Goal: Task Accomplishment & Management: Manage account settings

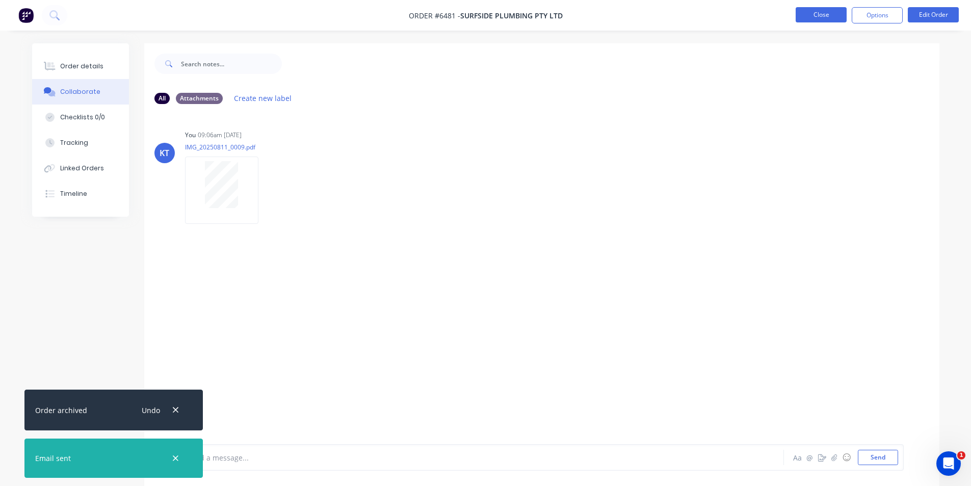
click at [823, 18] on button "Close" at bounding box center [821, 14] width 51 height 15
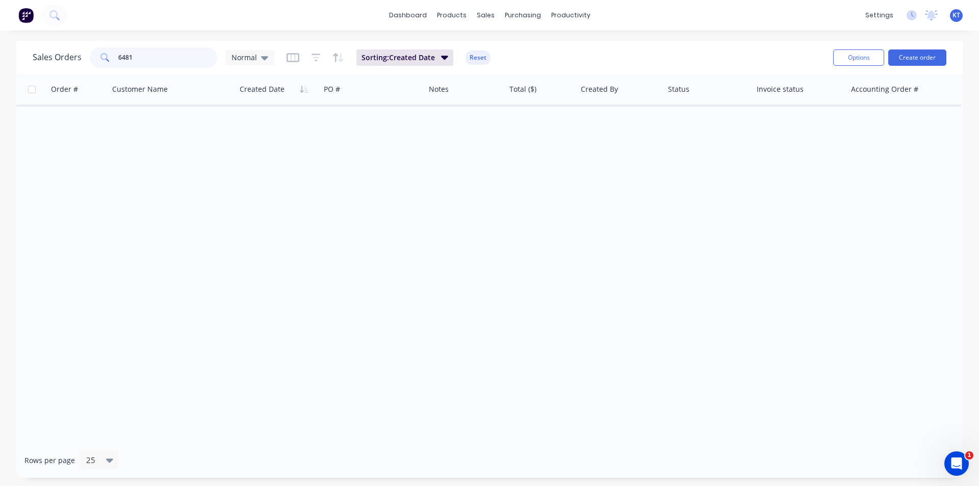
click at [180, 57] on input "6481" at bounding box center [167, 57] width 99 height 20
type input "6"
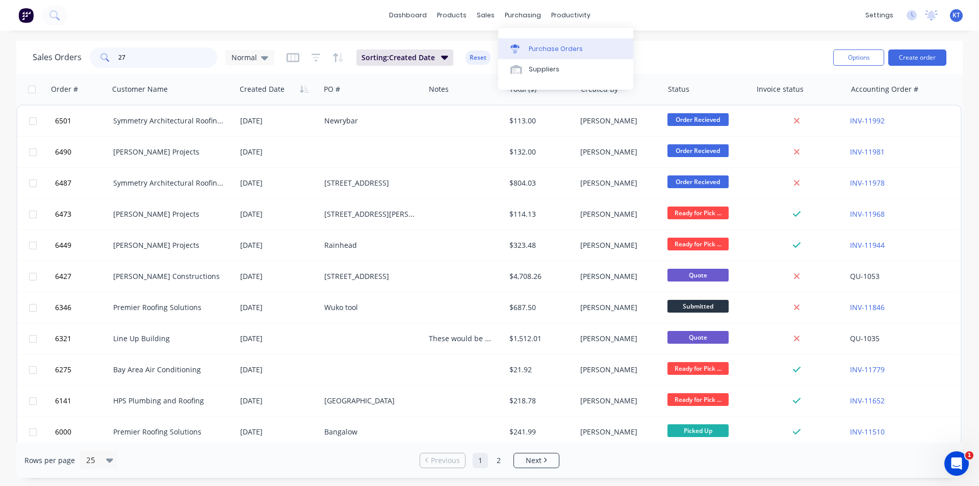
type input "27"
click at [537, 48] on div "Purchase Orders" at bounding box center [556, 48] width 54 height 9
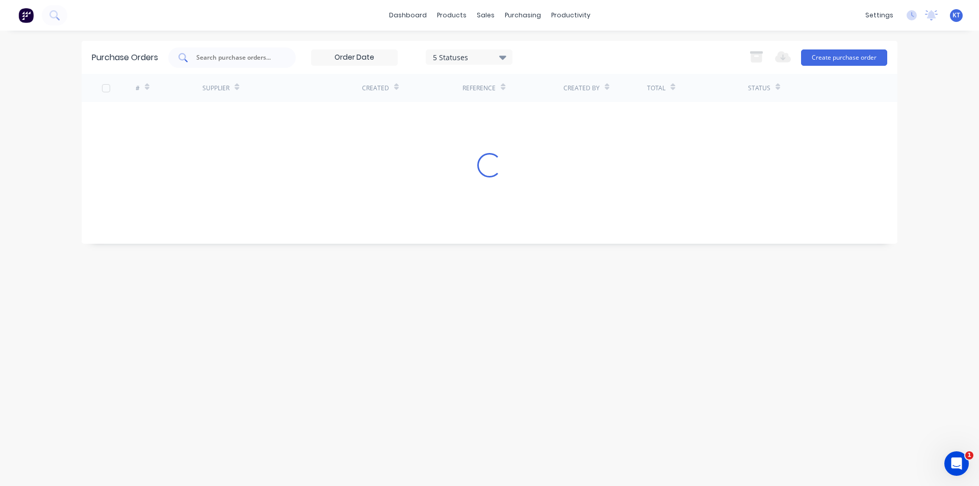
click at [231, 57] on input "text" at bounding box center [237, 57] width 85 height 10
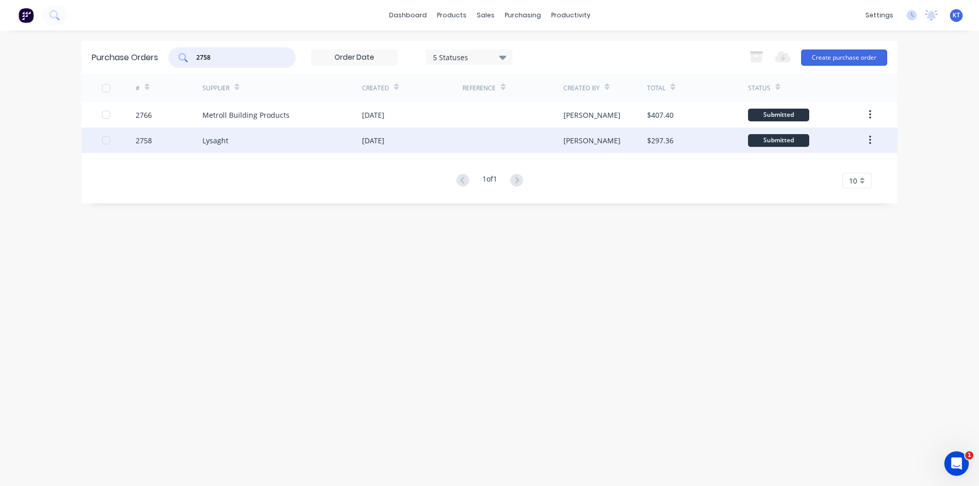
type input "2758"
click at [172, 137] on div "2758" at bounding box center [169, 139] width 67 height 25
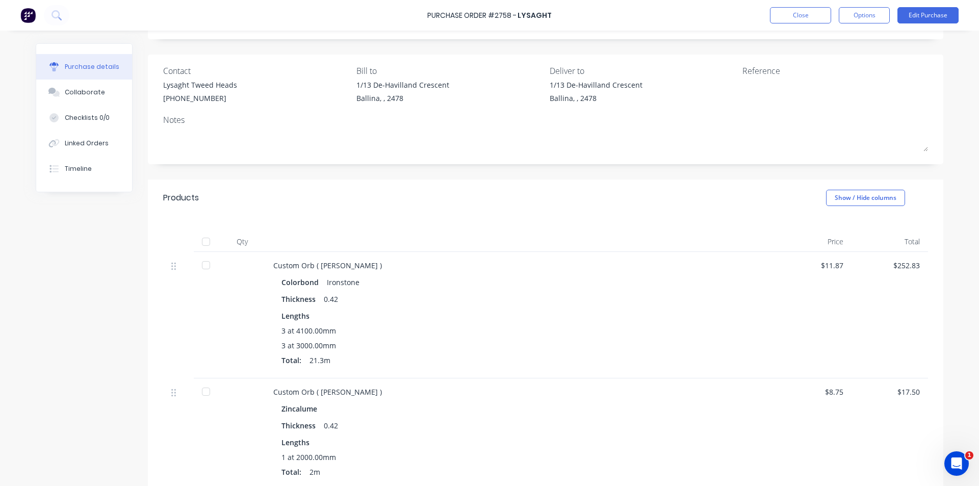
scroll to position [204, 0]
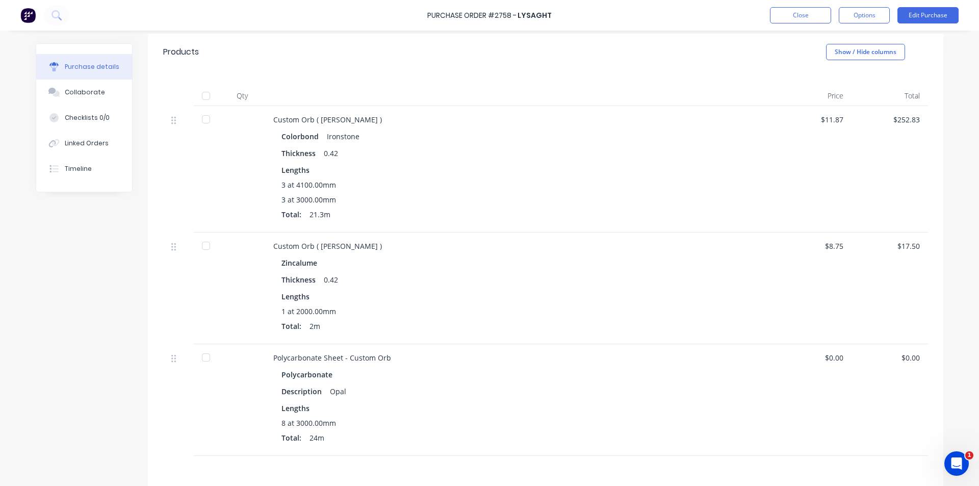
click at [199, 121] on div at bounding box center [206, 119] width 20 height 20
click at [206, 244] on div at bounding box center [206, 245] width 20 height 20
click at [95, 151] on button "Linked Orders" at bounding box center [84, 142] width 96 height 25
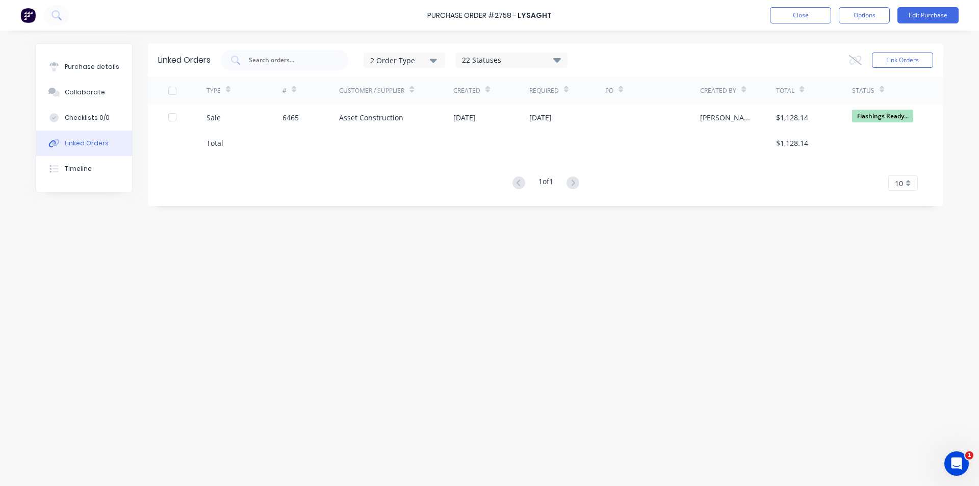
click at [459, 131] on div at bounding box center [491, 142] width 76 height 25
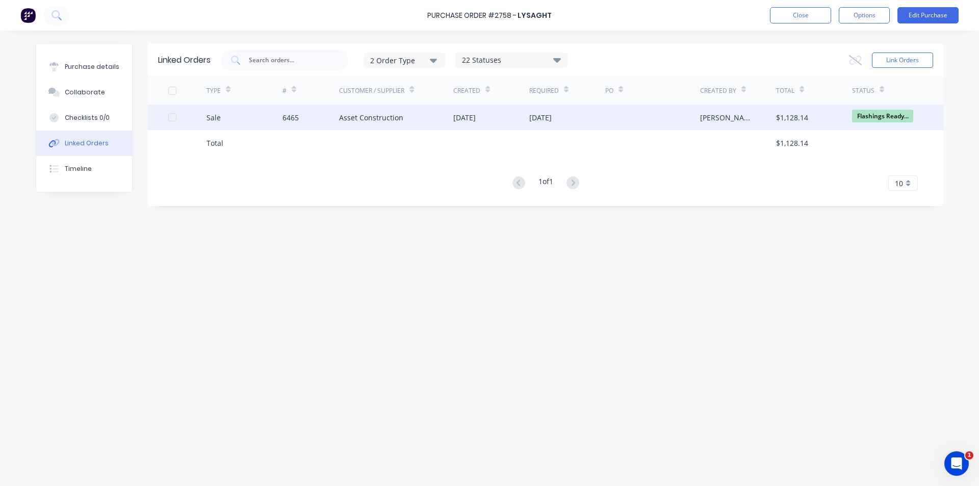
click at [462, 120] on div "[DATE]" at bounding box center [464, 117] width 22 height 11
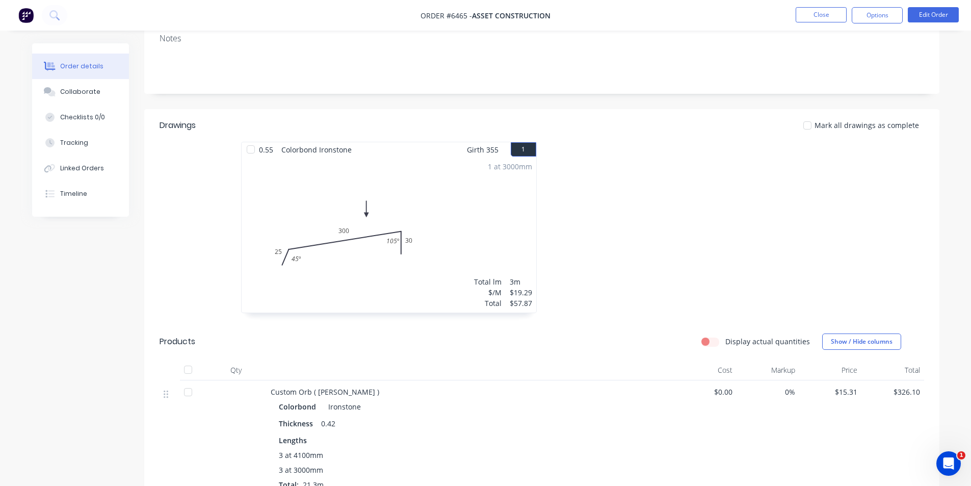
scroll to position [255, 0]
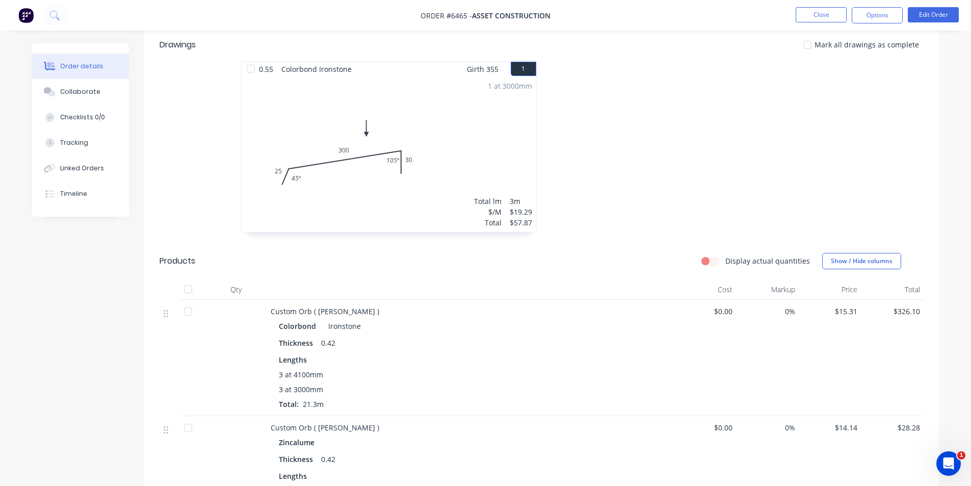
click at [248, 67] on div at bounding box center [251, 69] width 20 height 20
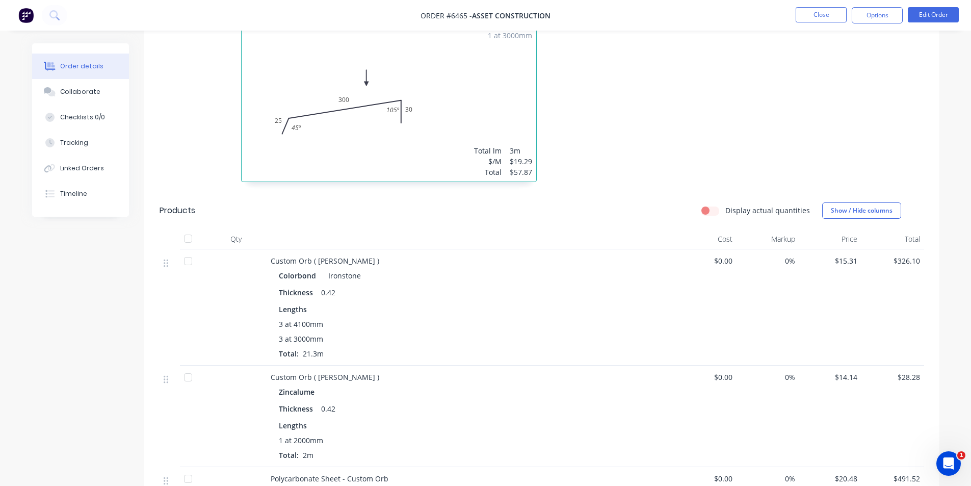
scroll to position [306, 0]
click at [191, 259] on div at bounding box center [188, 260] width 20 height 20
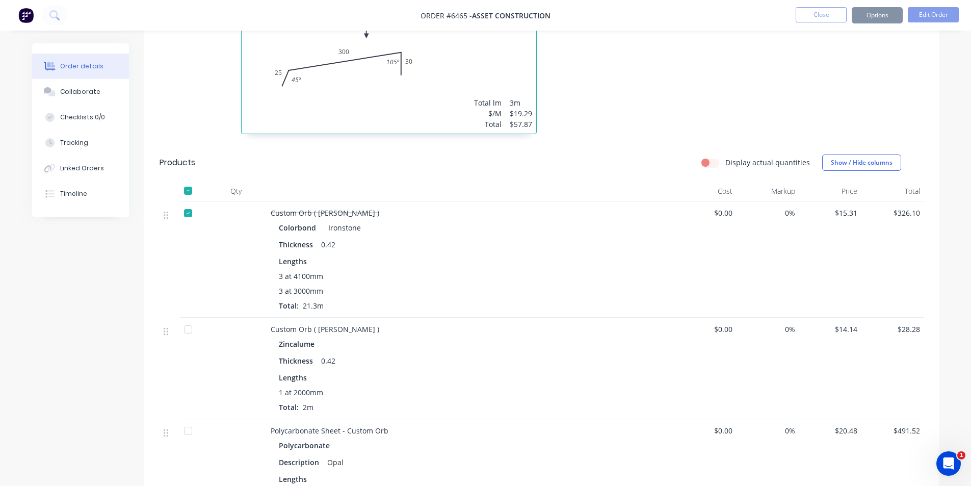
scroll to position [459, 0]
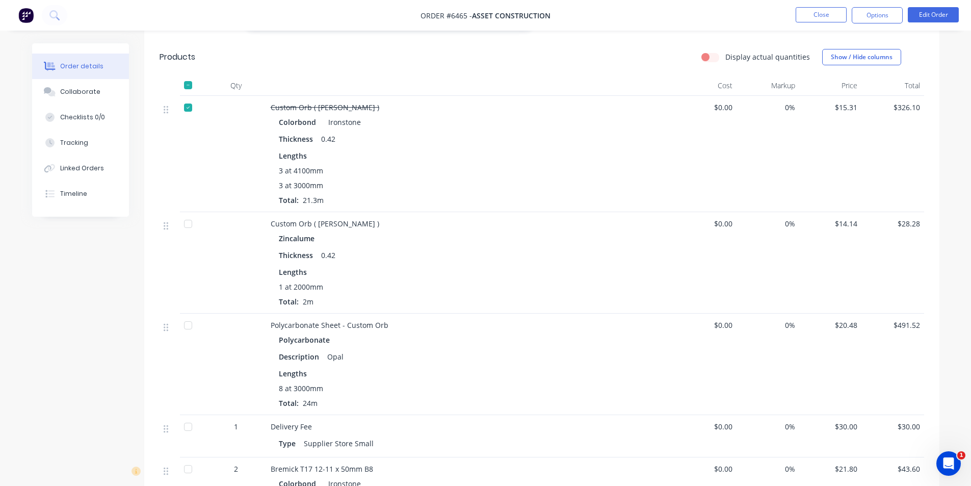
click at [189, 227] on div at bounding box center [188, 224] width 20 height 20
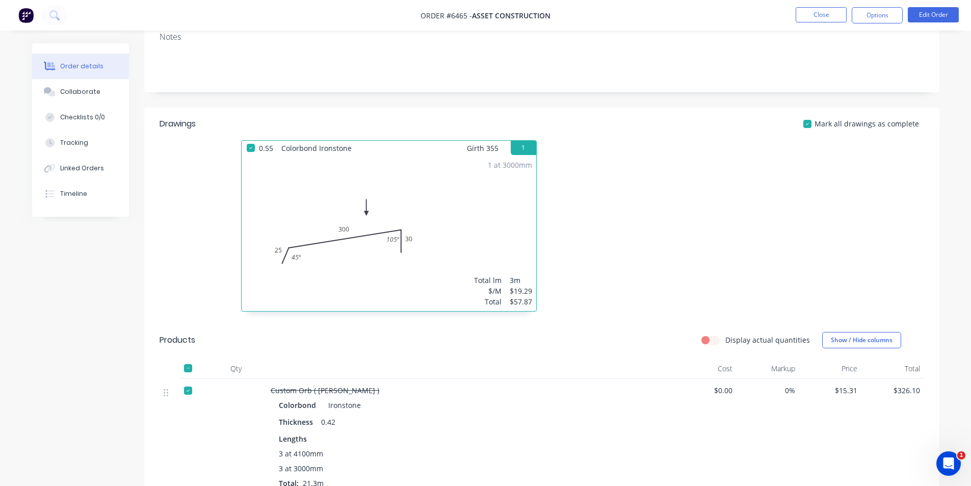
scroll to position [48, 0]
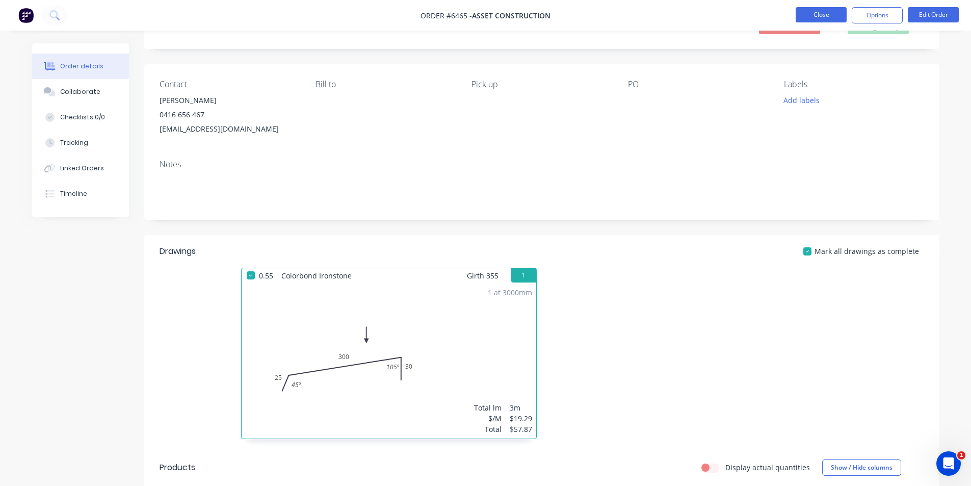
click at [827, 13] on button "Close" at bounding box center [821, 14] width 51 height 15
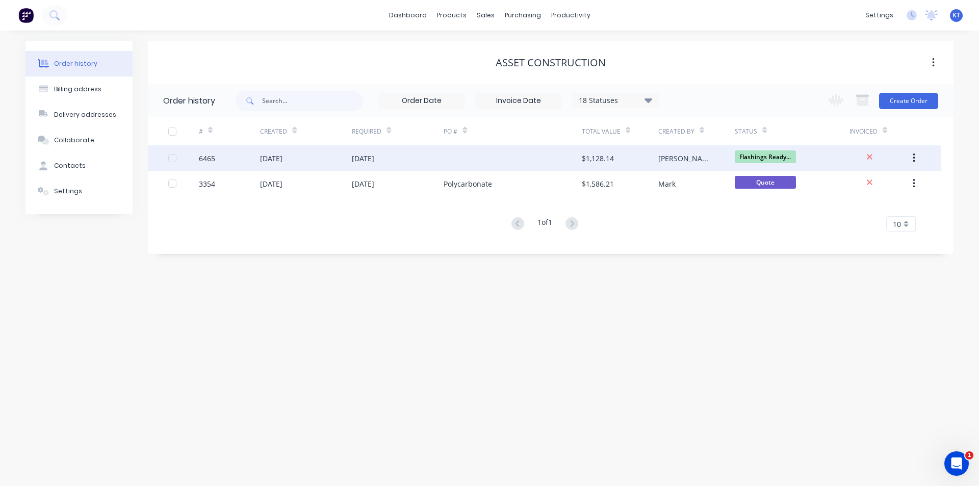
click at [392, 170] on div "[DATE]" at bounding box center [398, 157] width 92 height 25
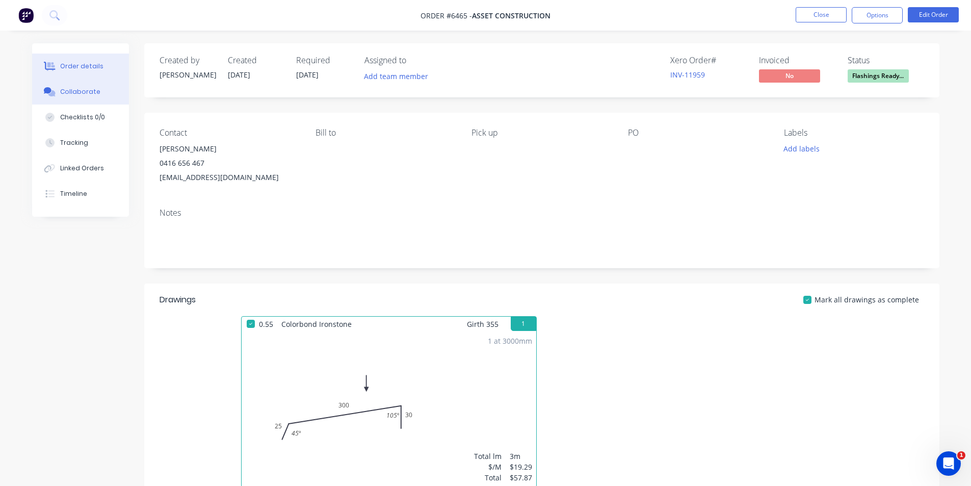
click at [104, 95] on button "Collaborate" at bounding box center [80, 91] width 97 height 25
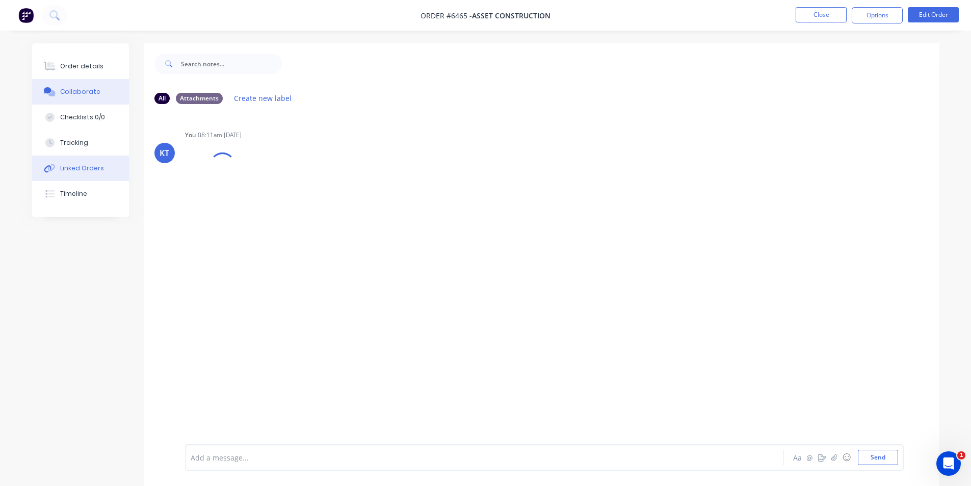
click at [72, 166] on div "Linked Orders" at bounding box center [82, 168] width 44 height 9
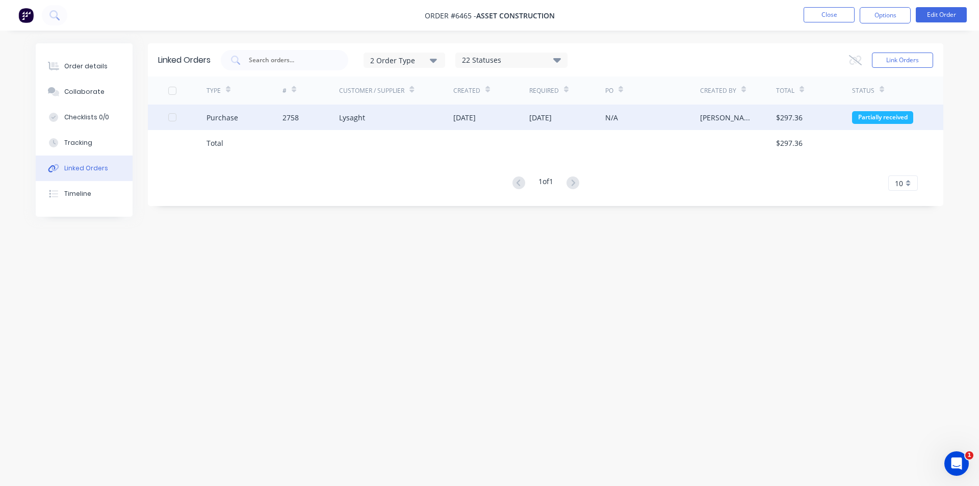
click at [214, 121] on div "Purchase" at bounding box center [222, 117] width 32 height 11
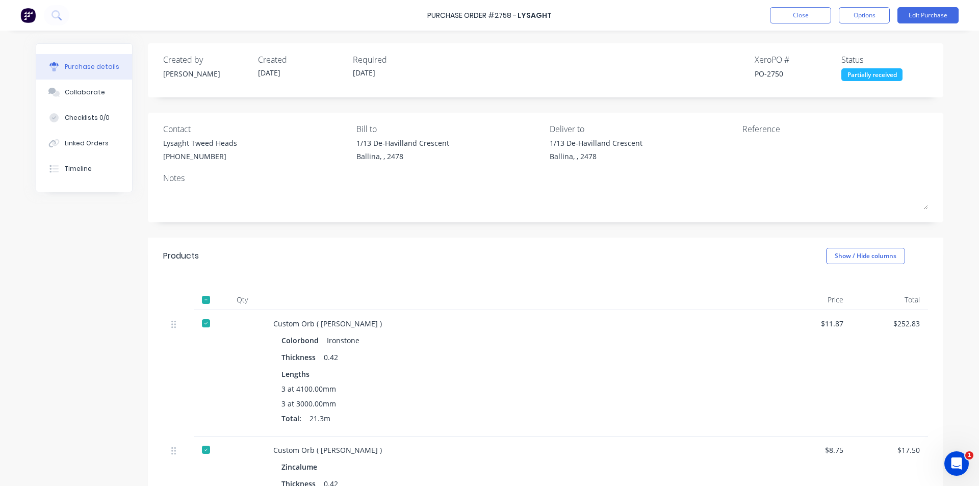
click at [560, 222] on div "Contact Lysaght Tweed Heads [PHONE_NUMBER] Bill to 1/13 De-Havilland Crescent B…" at bounding box center [545, 168] width 795 height 110
click at [102, 90] on button "Collaborate" at bounding box center [84, 92] width 96 height 25
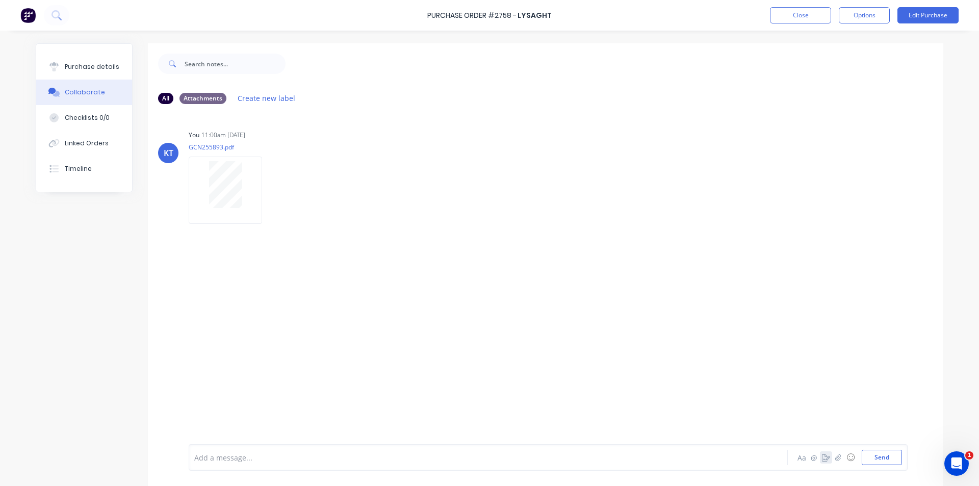
click at [827, 460] on button "button" at bounding box center [826, 457] width 12 height 12
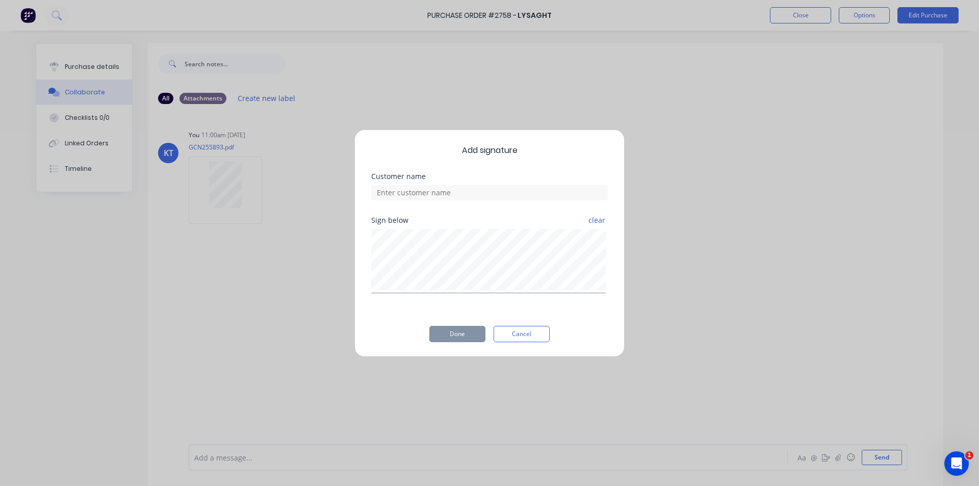
click at [489, 338] on div "Done Cancel" at bounding box center [489, 334] width 236 height 16
click at [515, 336] on button "Cancel" at bounding box center [521, 334] width 56 height 16
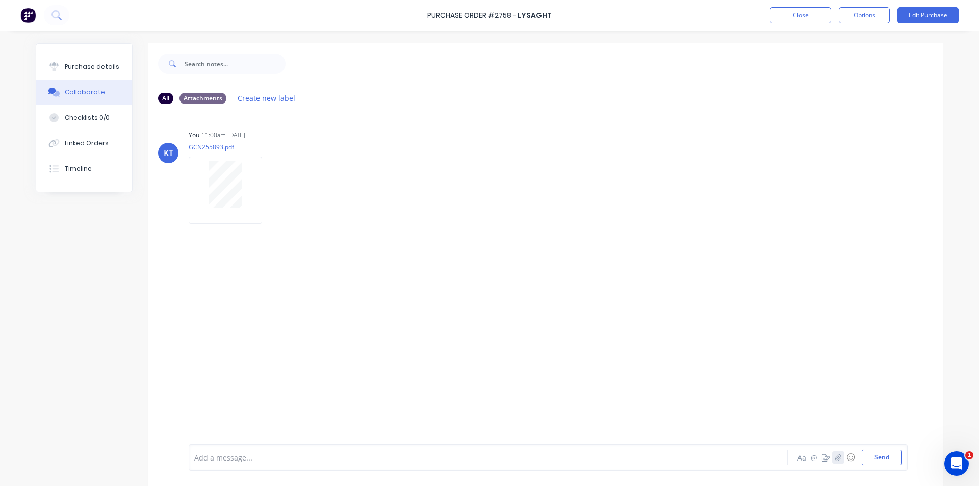
click at [839, 458] on button "button" at bounding box center [838, 457] width 12 height 12
click at [233, 404] on icon at bounding box center [235, 401] width 9 height 9
click at [835, 456] on icon "button" at bounding box center [838, 457] width 6 height 7
click at [872, 457] on button "Send" at bounding box center [881, 457] width 40 height 15
click at [773, 17] on button "Close" at bounding box center [800, 15] width 61 height 16
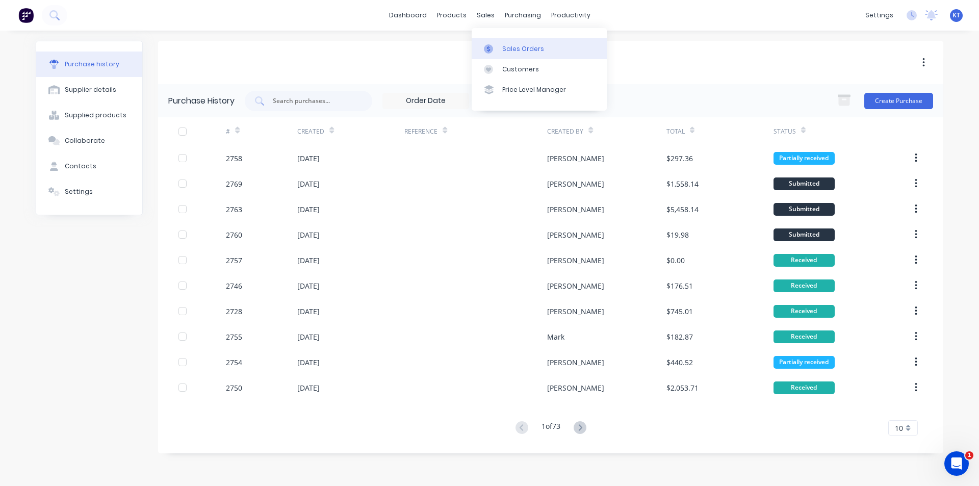
click at [516, 49] on div "Sales Orders" at bounding box center [523, 48] width 42 height 9
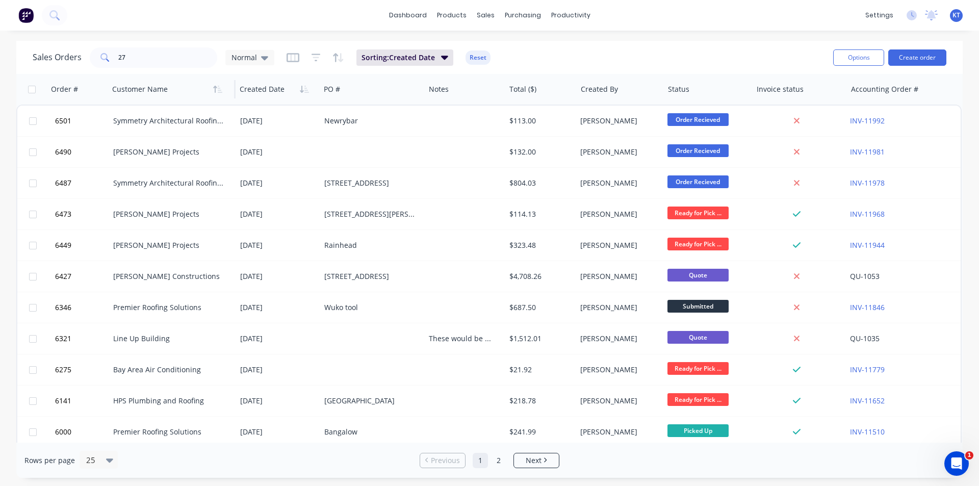
click at [175, 81] on div at bounding box center [168, 89] width 113 height 20
click at [172, 51] on input "27" at bounding box center [167, 57] width 99 height 20
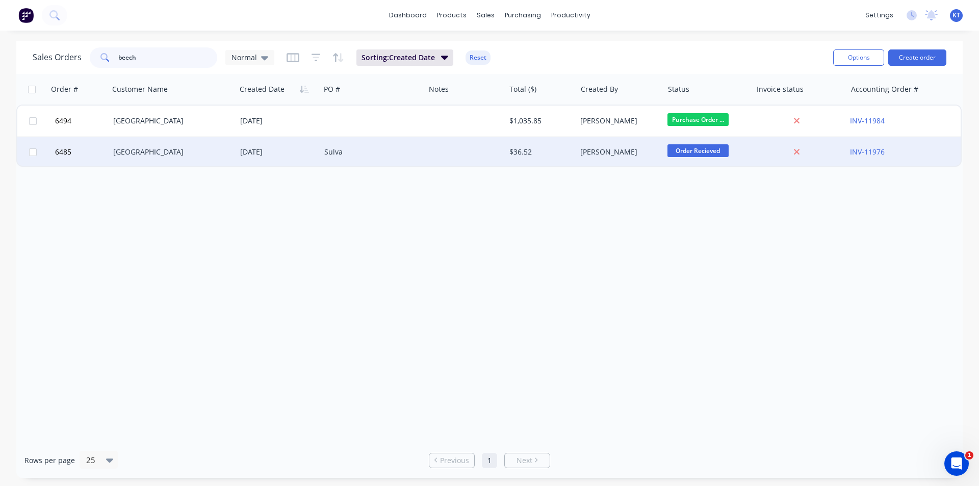
type input "beech"
click at [495, 149] on div at bounding box center [465, 152] width 80 height 31
click at [223, 145] on div "[GEOGRAPHIC_DATA]" at bounding box center [172, 152] width 127 height 31
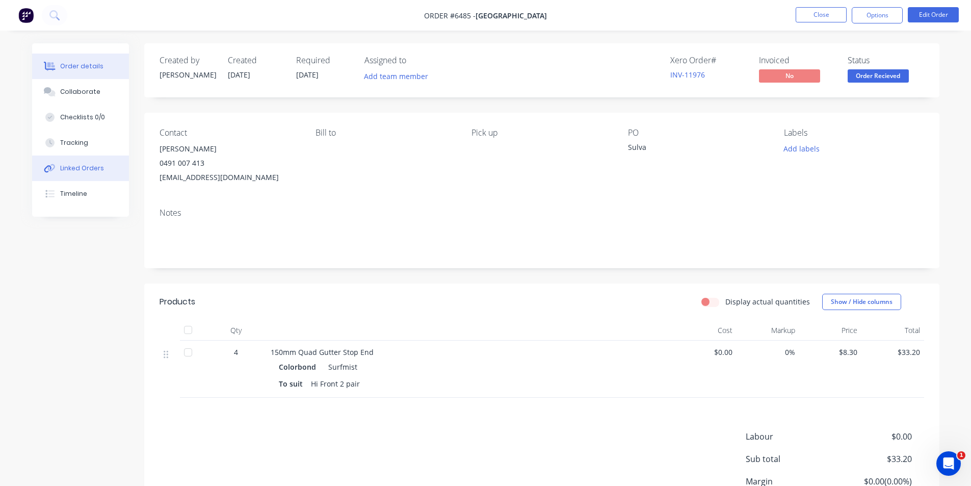
click at [103, 163] on button "Linked Orders" at bounding box center [80, 167] width 97 height 25
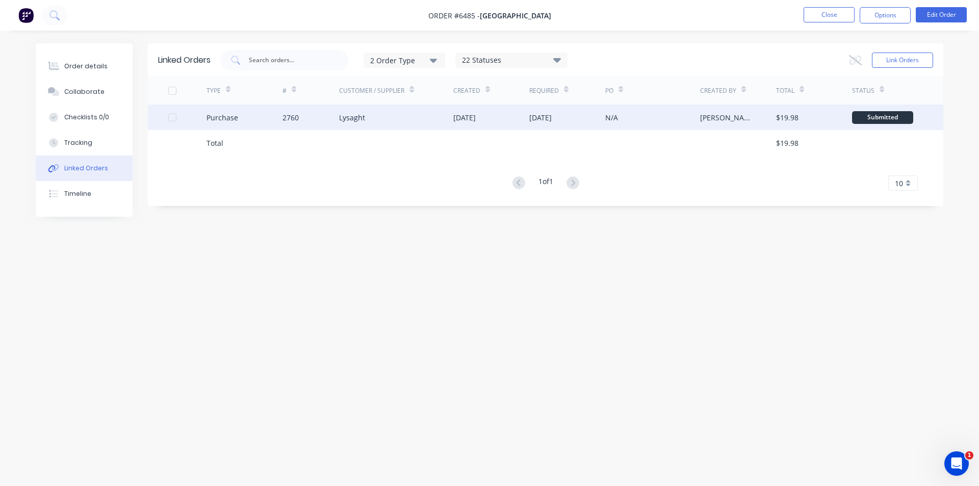
click at [531, 125] on div "[DATE]" at bounding box center [567, 116] width 76 height 25
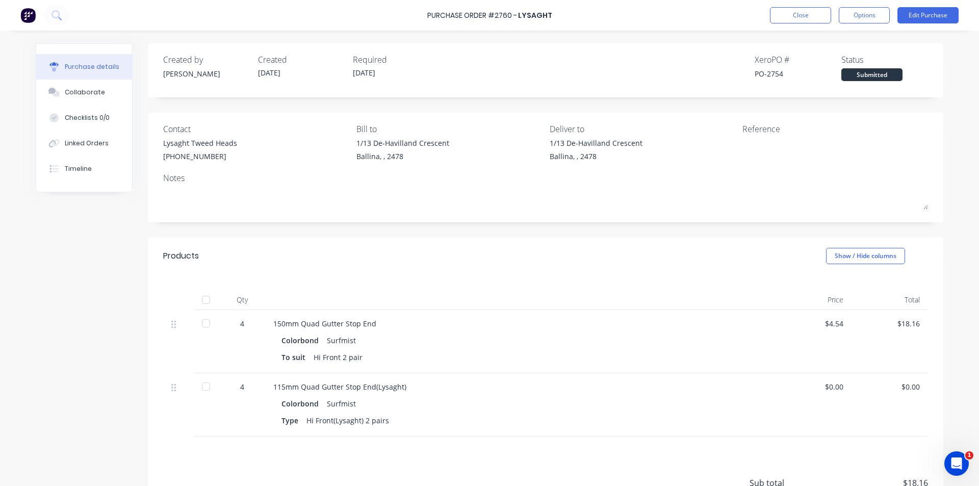
click at [200, 300] on div at bounding box center [206, 299] width 20 height 20
click at [110, 91] on button "Collaborate" at bounding box center [84, 92] width 96 height 25
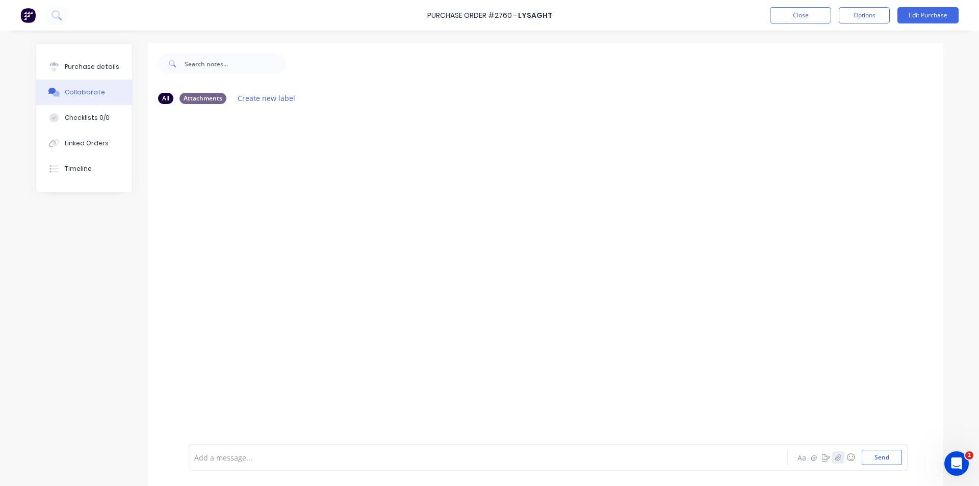
click at [835, 458] on icon "button" at bounding box center [838, 457] width 6 height 7
click at [894, 459] on button "Send" at bounding box center [881, 457] width 40 height 15
click at [60, 77] on button "Purchase details" at bounding box center [84, 66] width 96 height 25
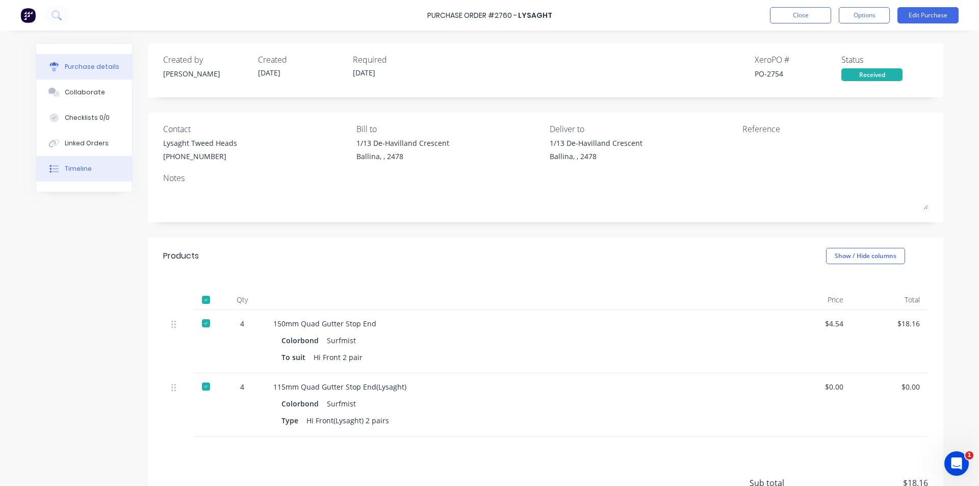
drag, startPoint x: 89, startPoint y: 145, endPoint x: 86, endPoint y: 177, distance: 32.3
click at [89, 145] on div "Linked Orders" at bounding box center [87, 143] width 44 height 9
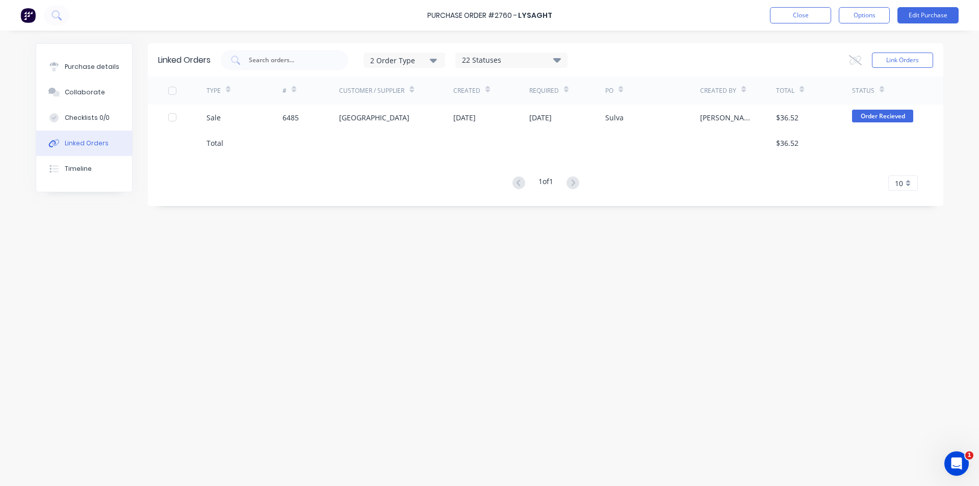
drag, startPoint x: 94, startPoint y: 90, endPoint x: 162, endPoint y: 135, distance: 80.6
click at [94, 91] on div "Collaborate" at bounding box center [85, 92] width 40 height 9
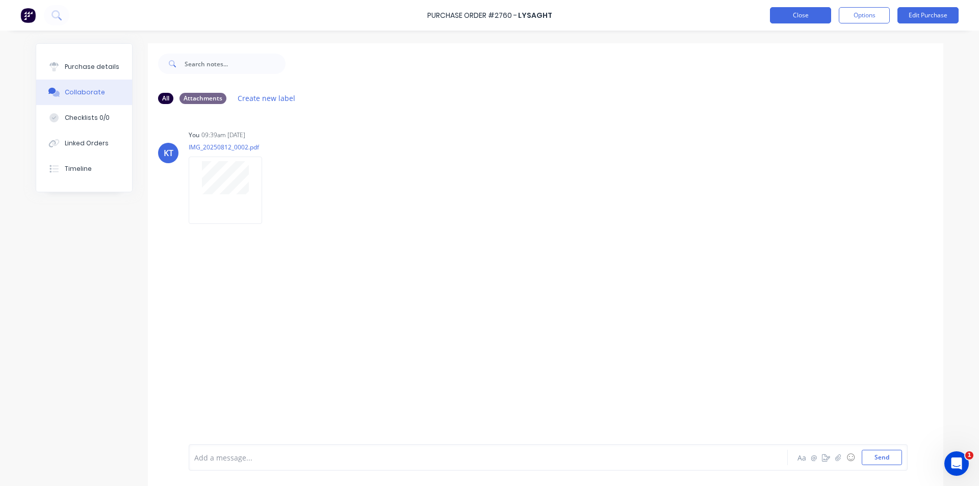
click at [811, 13] on button "Close" at bounding box center [800, 15] width 61 height 16
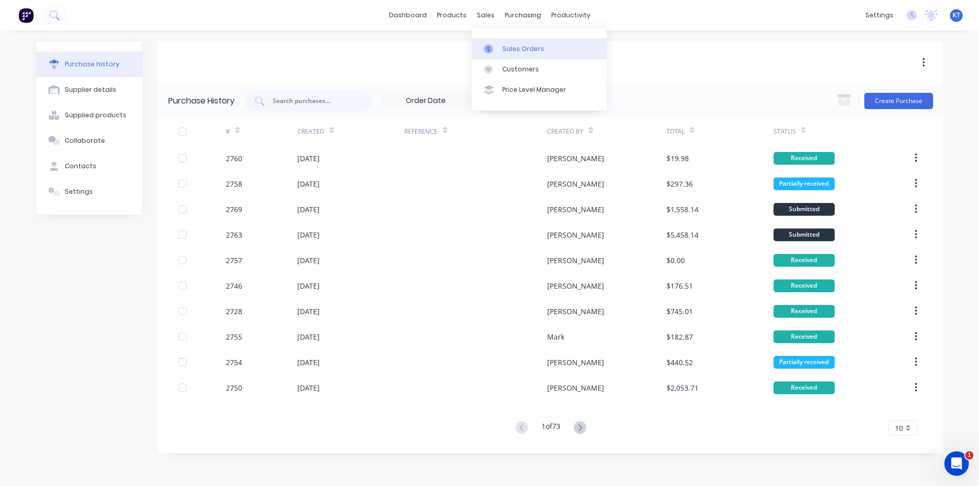
click at [487, 54] on link "Sales Orders" at bounding box center [538, 48] width 135 height 20
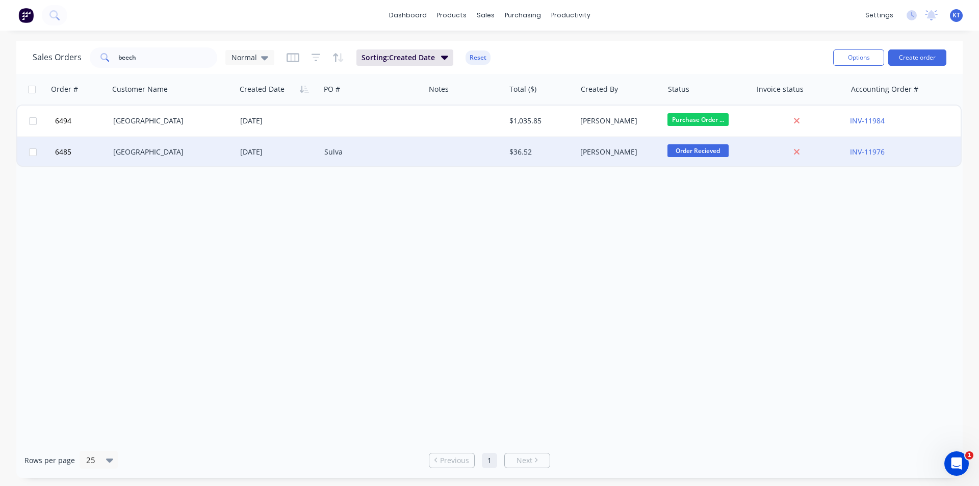
click at [177, 144] on div "[GEOGRAPHIC_DATA]" at bounding box center [172, 152] width 127 height 31
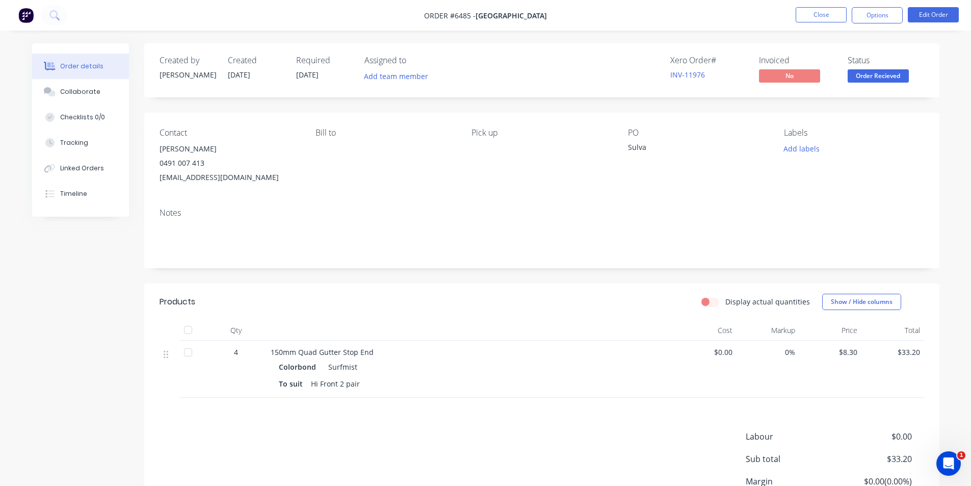
click at [878, 73] on span "Order Recieved" at bounding box center [878, 75] width 61 height 13
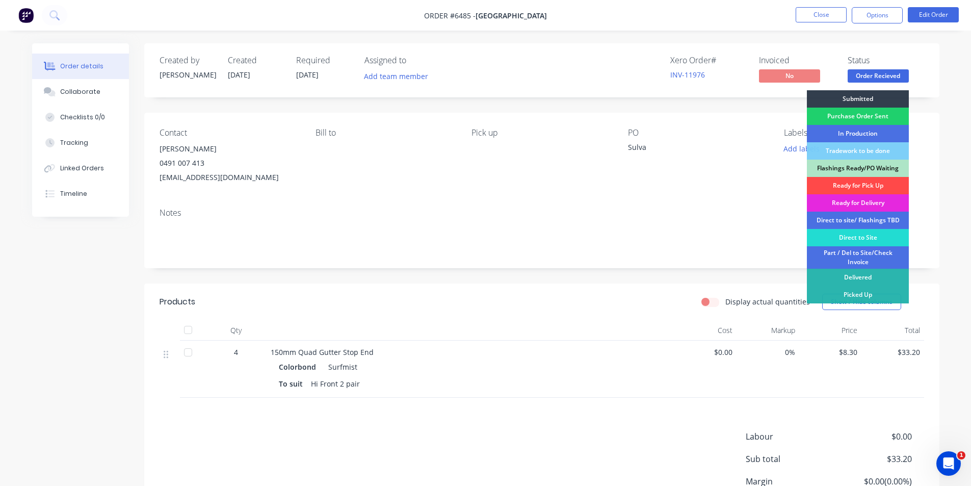
click at [868, 185] on div "Ready for Pick Up" at bounding box center [858, 185] width 102 height 17
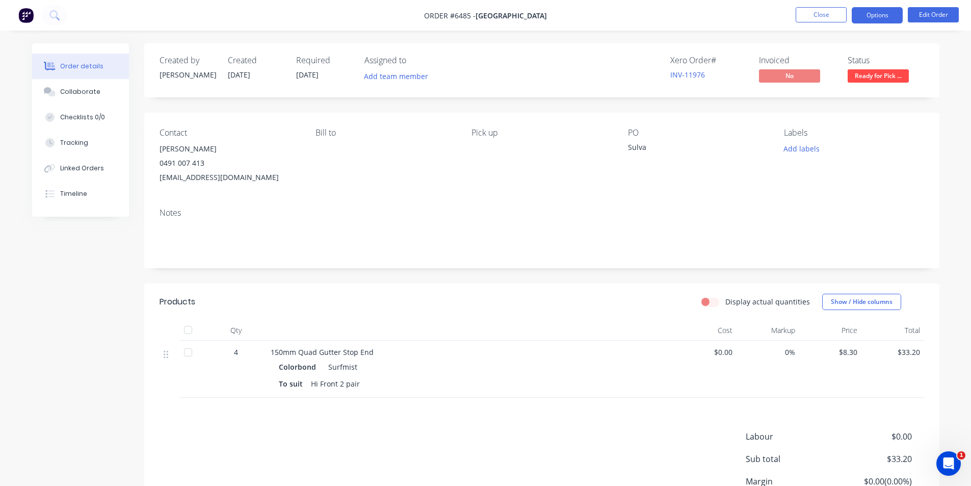
click at [860, 17] on button "Options" at bounding box center [877, 15] width 51 height 16
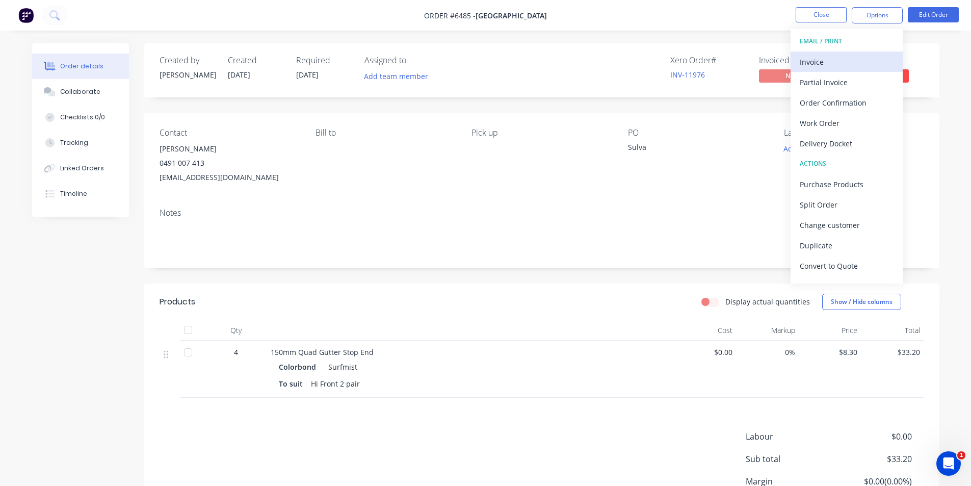
click at [844, 63] on div "Invoice" at bounding box center [847, 62] width 94 height 15
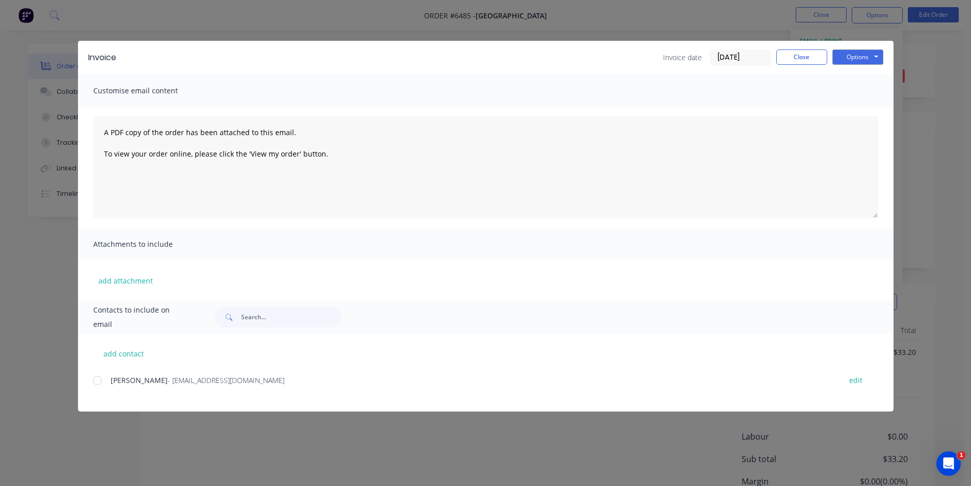
click at [103, 384] on div at bounding box center [97, 380] width 20 height 20
click at [857, 55] on button "Options" at bounding box center [857, 56] width 51 height 15
click at [860, 103] on button "Email" at bounding box center [864, 108] width 65 height 17
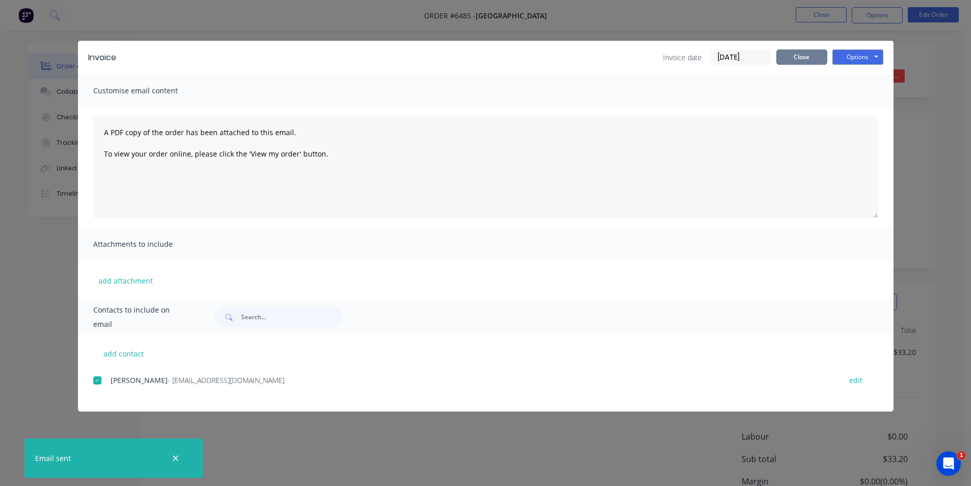
click at [792, 56] on button "Close" at bounding box center [801, 56] width 51 height 15
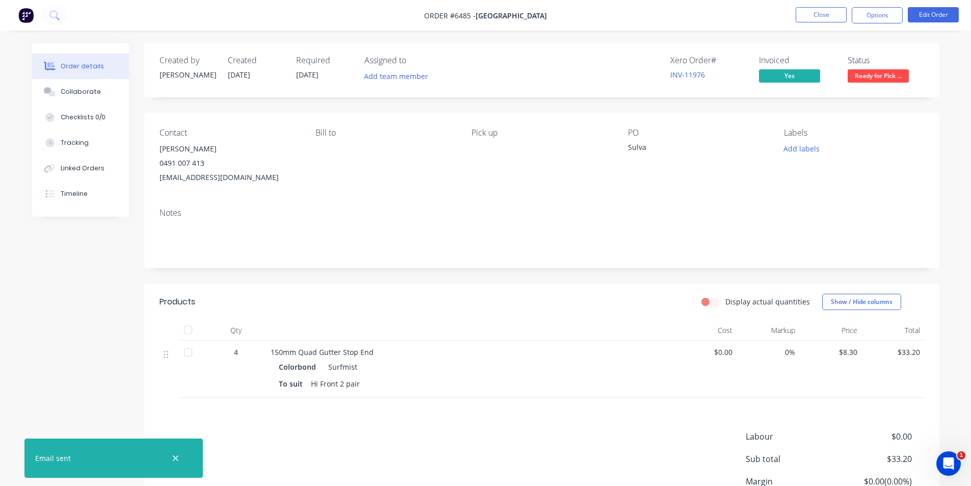
click at [791, 57] on div "Invoiced" at bounding box center [797, 61] width 76 height 10
click at [199, 326] on div at bounding box center [192, 330] width 25 height 20
click at [186, 326] on div at bounding box center [188, 330] width 20 height 20
click at [806, 16] on button "Close" at bounding box center [821, 14] width 51 height 15
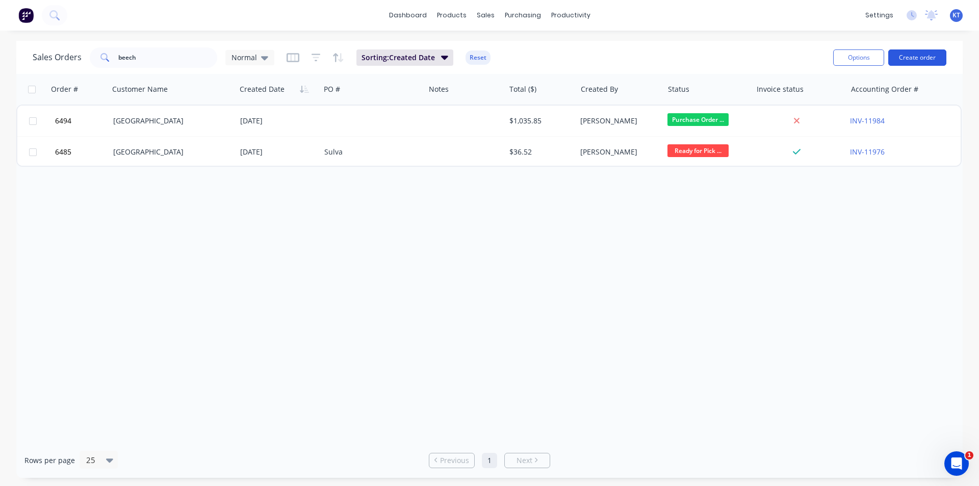
click at [914, 61] on button "Create order" at bounding box center [917, 57] width 58 height 16
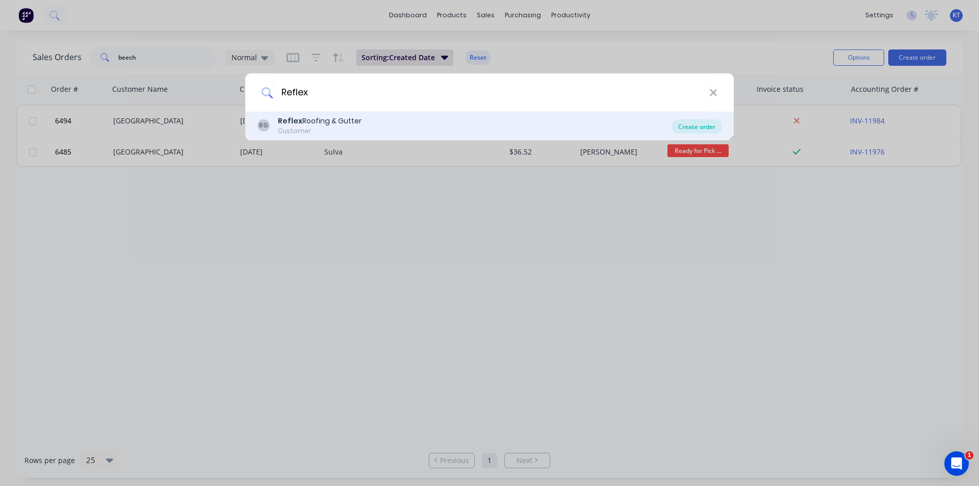
type input "Reflex"
click at [699, 131] on div "Create order" at bounding box center [696, 126] width 49 height 14
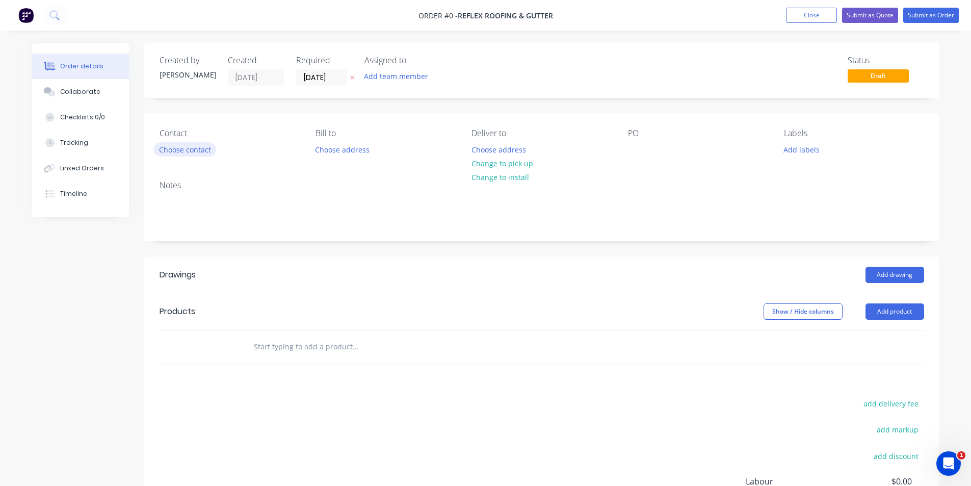
click at [208, 152] on button "Choose contact" at bounding box center [184, 149] width 63 height 14
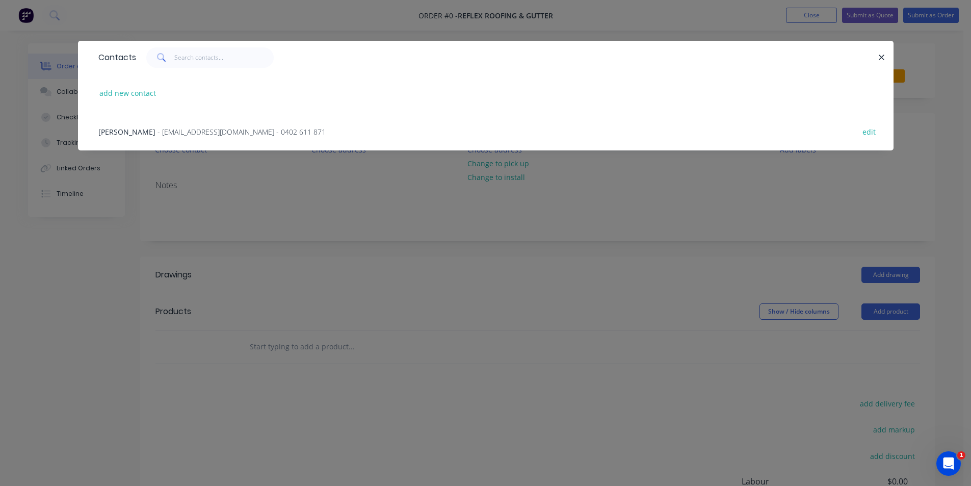
click at [192, 128] on span "- [EMAIL_ADDRESS][DOMAIN_NAME] - 0402 611 871" at bounding box center [241, 132] width 168 height 10
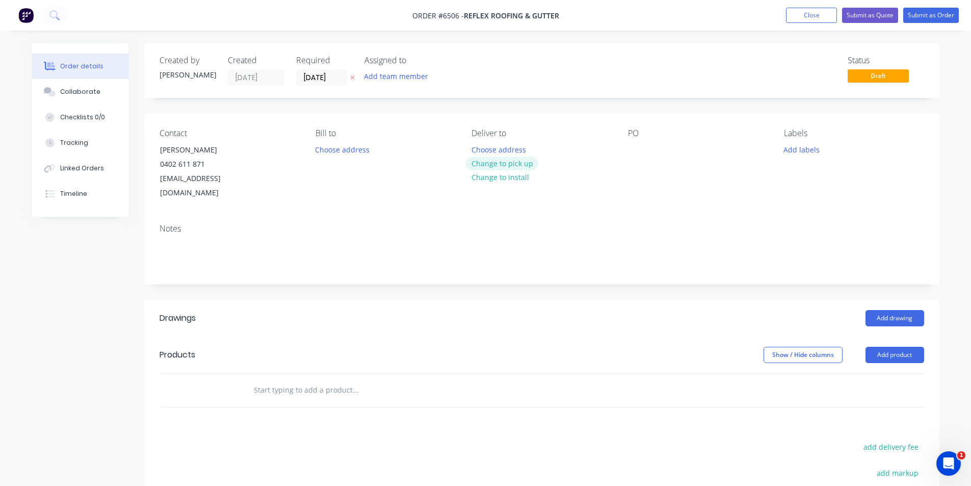
click at [503, 170] on button "Change to pick up" at bounding box center [502, 163] width 72 height 14
click at [629, 153] on div at bounding box center [636, 149] width 16 height 15
click at [875, 310] on button "Add drawing" at bounding box center [894, 318] width 59 height 16
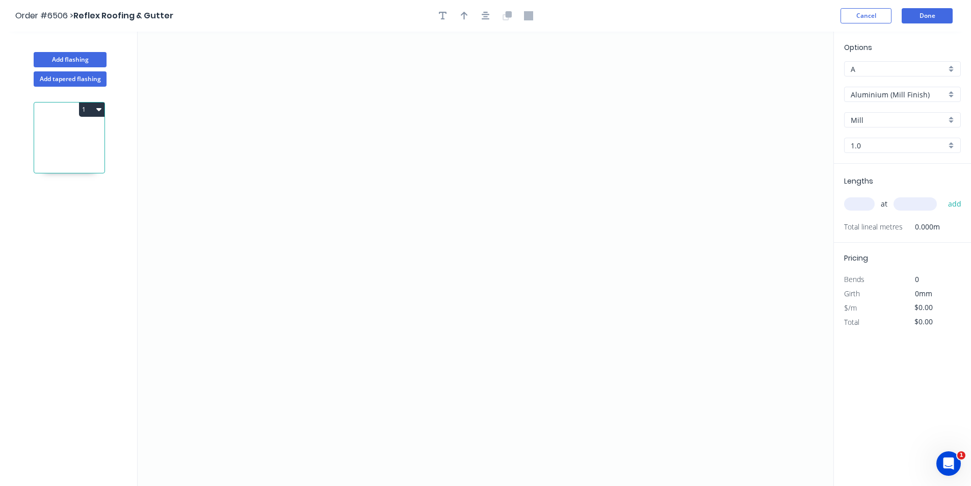
click at [938, 96] on input "Aluminium (Mill Finish)" at bounding box center [898, 94] width 95 height 11
click at [890, 152] on div "Colorbond" at bounding box center [903, 150] width 116 height 18
type input "Colorbond"
type input "Basalt"
type input "0.55"
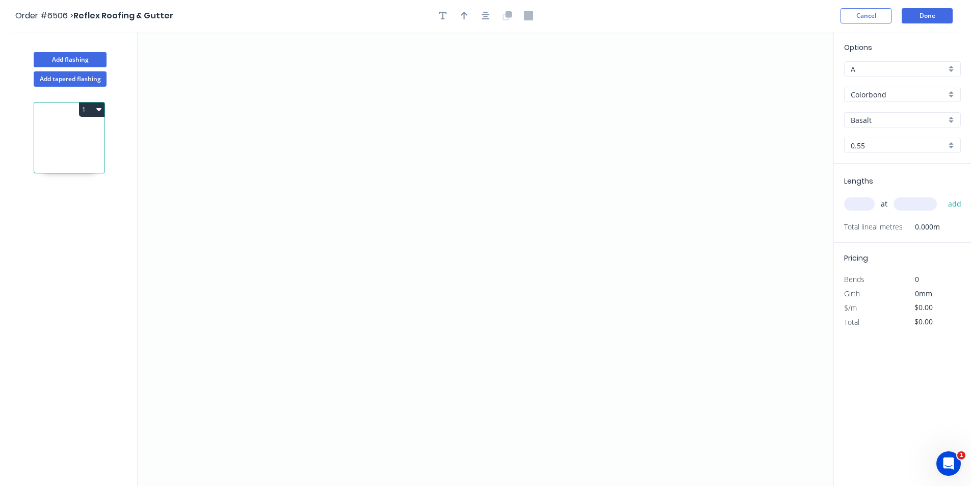
click at [890, 120] on input "Basalt" at bounding box center [898, 120] width 95 height 11
click at [870, 170] on div "Ironstone" at bounding box center [903, 165] width 116 height 18
type input "Ironstone"
click at [393, 181] on icon "0" at bounding box center [486, 259] width 696 height 454
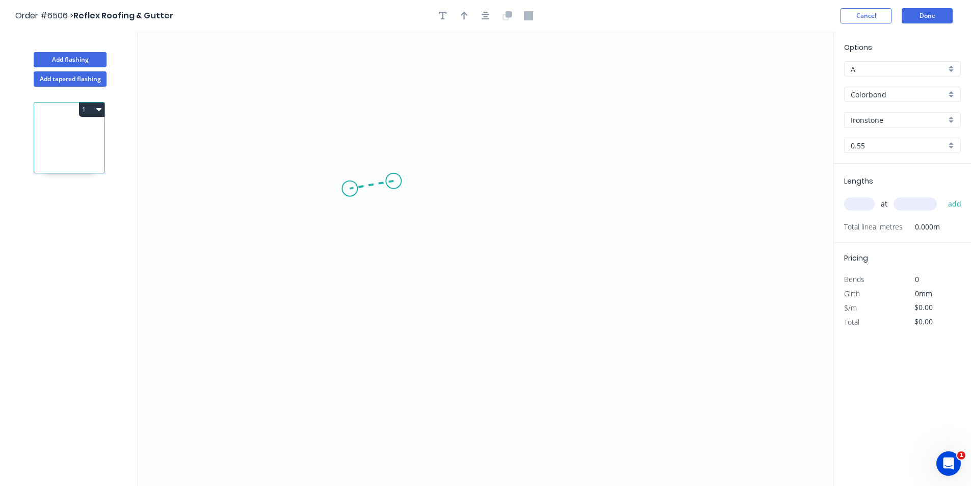
click at [350, 189] on icon "0" at bounding box center [486, 259] width 696 height 454
click at [346, 279] on icon "0 ?" at bounding box center [486, 259] width 696 height 454
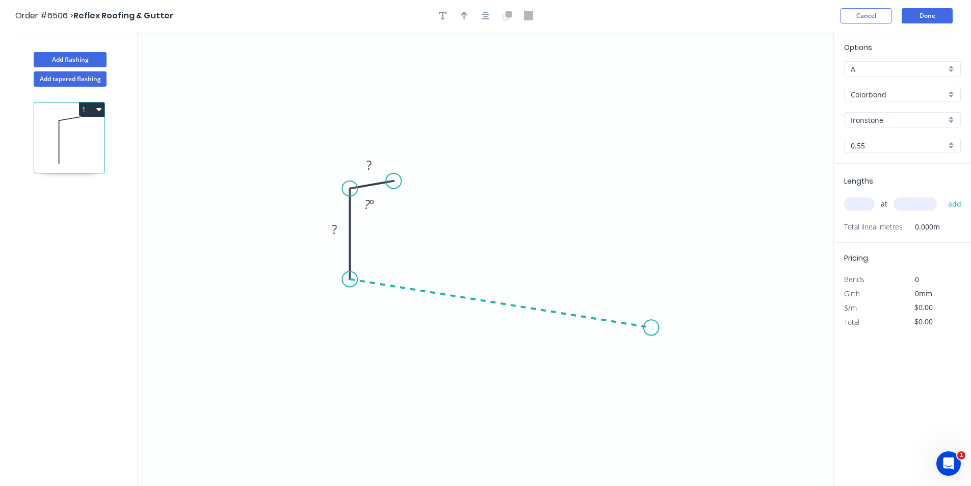
click at [651, 328] on icon "0 ? ? ? º" at bounding box center [486, 259] width 696 height 454
click at [664, 371] on icon "0 ? ? ? ? º ? º" at bounding box center [486, 259] width 696 height 454
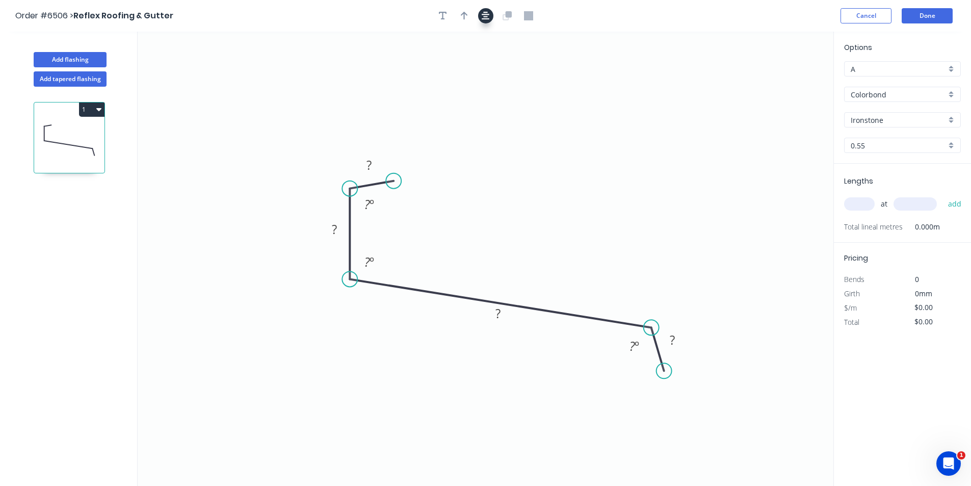
click at [487, 16] on icon "button" at bounding box center [486, 16] width 8 height 8
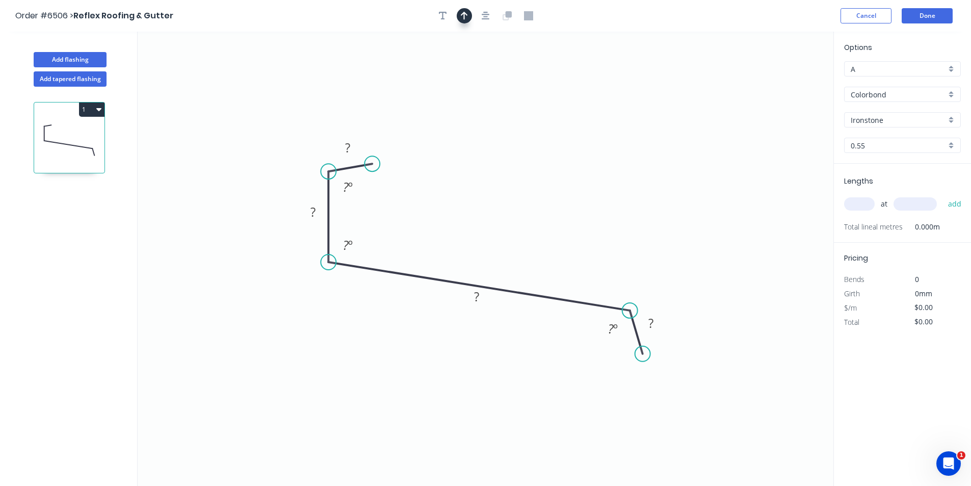
click at [462, 16] on icon "button" at bounding box center [464, 15] width 7 height 9
click at [787, 76] on icon "0 ? ? ? ? ? º ? º ? º" at bounding box center [486, 259] width 696 height 454
click at [783, 83] on icon at bounding box center [781, 71] width 9 height 33
drag, startPoint x: 782, startPoint y: 82, endPoint x: 424, endPoint y: 223, distance: 384.6
click at [424, 223] on icon at bounding box center [432, 215] width 30 height 30
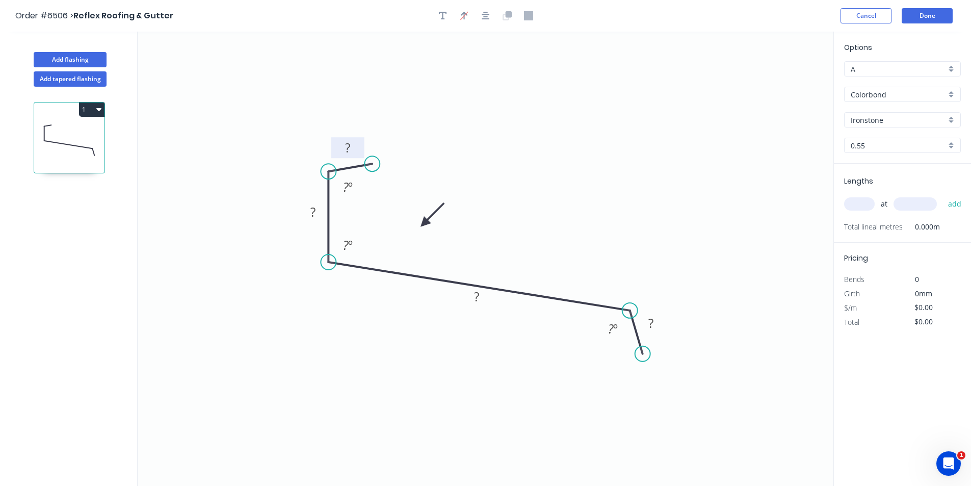
click at [360, 147] on rect at bounding box center [347, 147] width 33 height 21
click at [359, 147] on rect at bounding box center [347, 147] width 33 height 21
click at [355, 146] on rect at bounding box center [346, 148] width 20 height 14
type input "$14.85"
click at [865, 199] on input "text" at bounding box center [859, 203] width 31 height 13
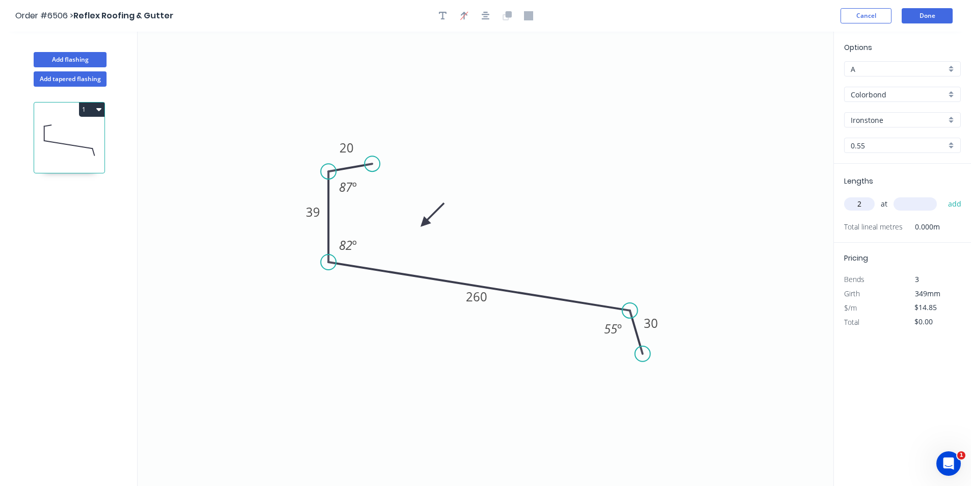
type input "2"
type input "6000"
click at [943, 195] on button "add" at bounding box center [955, 203] width 24 height 17
type input "$178.20"
click at [908, 13] on button "Done" at bounding box center [927, 15] width 51 height 15
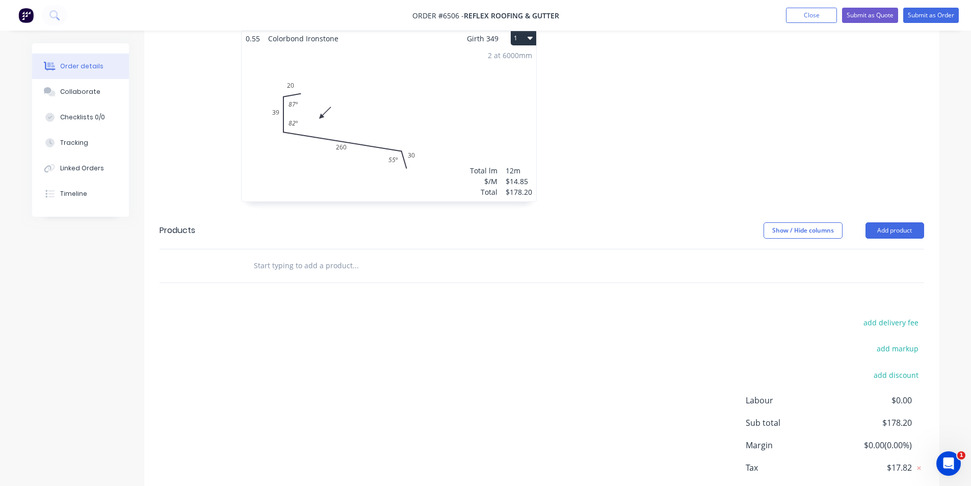
scroll to position [349, 0]
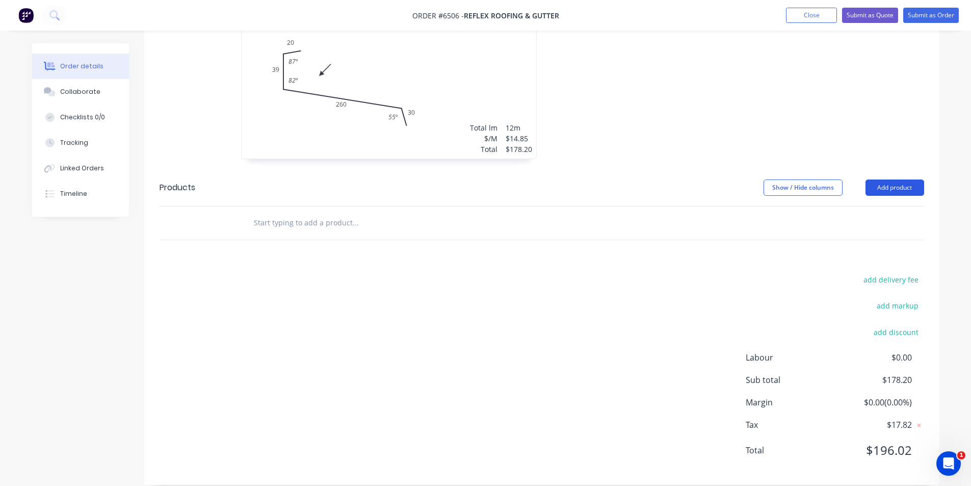
click at [896, 179] on button "Add product" at bounding box center [894, 187] width 59 height 16
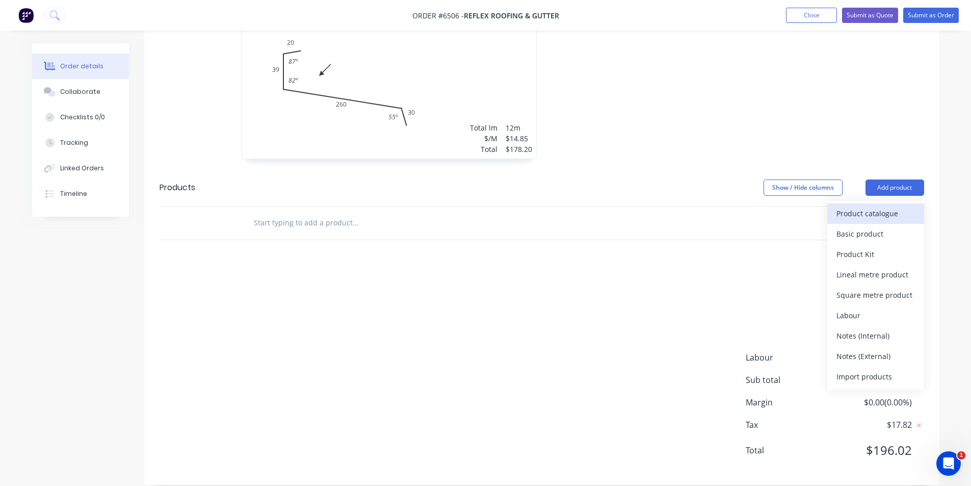
click at [887, 206] on div "Product catalogue" at bounding box center [875, 213] width 78 height 15
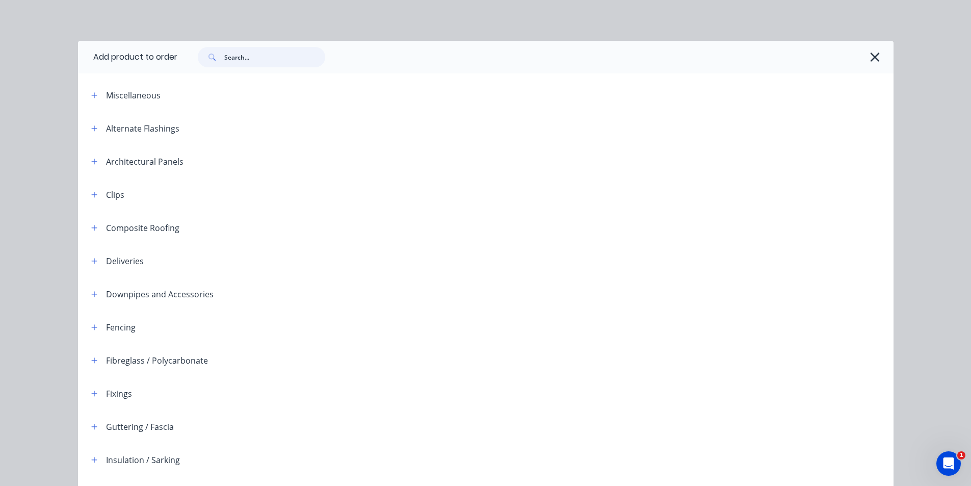
click at [269, 51] on input "text" at bounding box center [274, 57] width 101 height 20
type input "x"
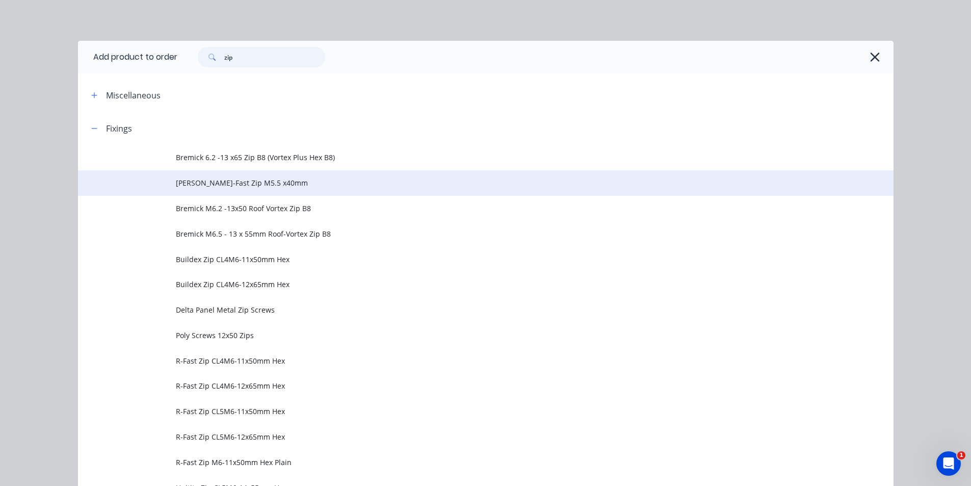
scroll to position [363, 0]
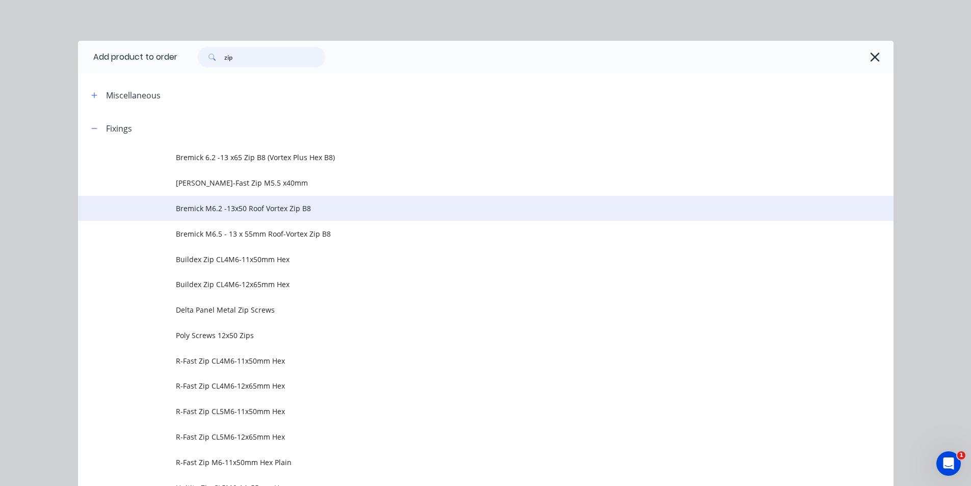
type input "zip"
click at [324, 214] on td "Bremick M6.2 -13x50 Roof Vortex Zip B8" at bounding box center [535, 208] width 718 height 25
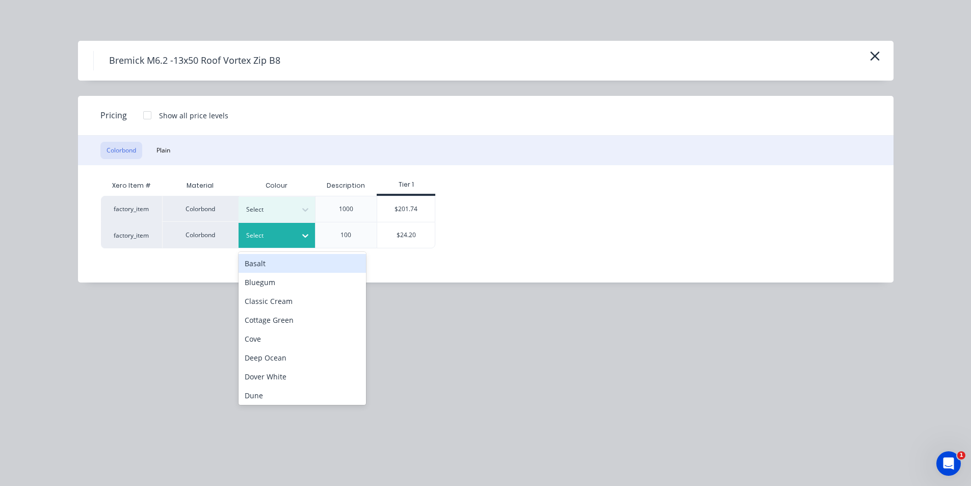
click at [276, 240] on div at bounding box center [269, 235] width 46 height 11
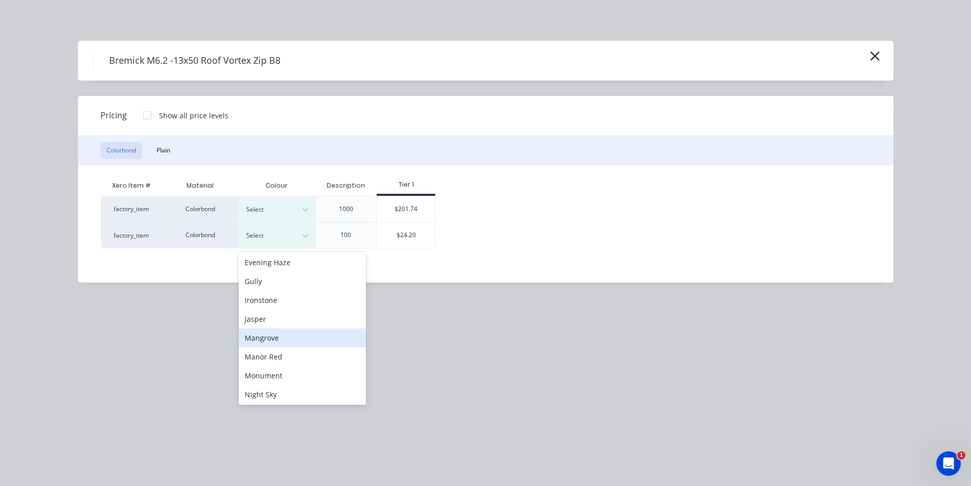
scroll to position [153, 0]
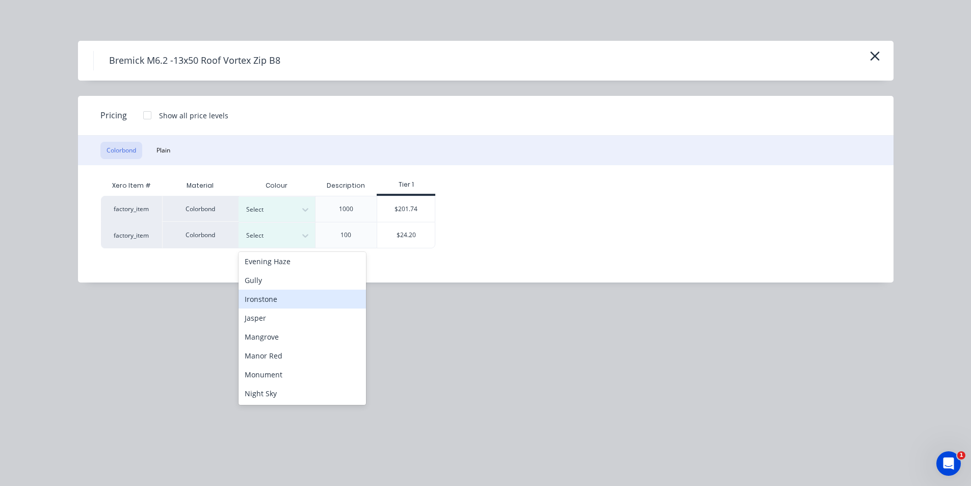
click at [264, 296] on div "Ironstone" at bounding box center [302, 298] width 127 height 19
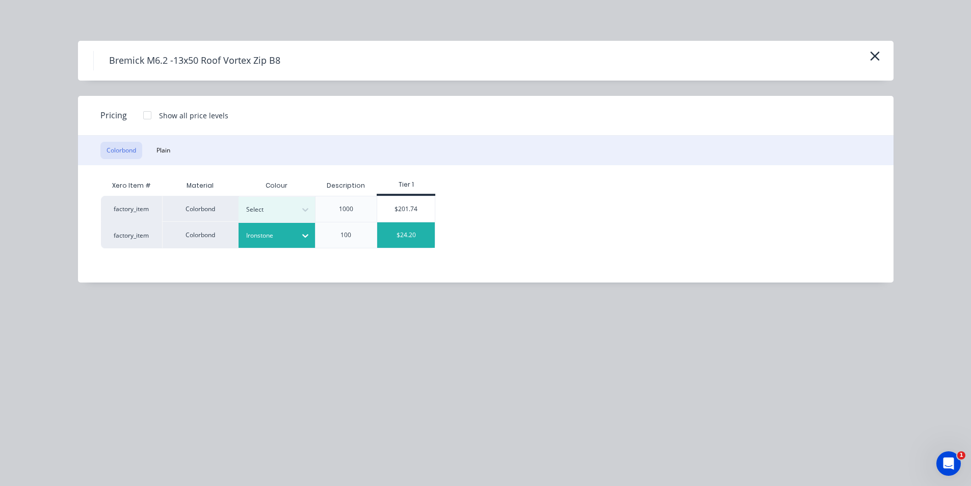
click at [427, 240] on div "$24.20" at bounding box center [406, 234] width 58 height 25
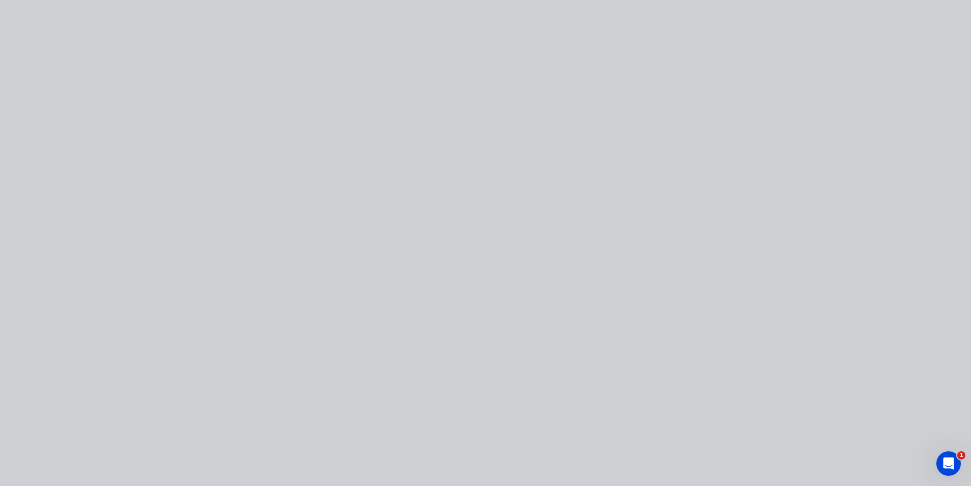
type input "$24.20"
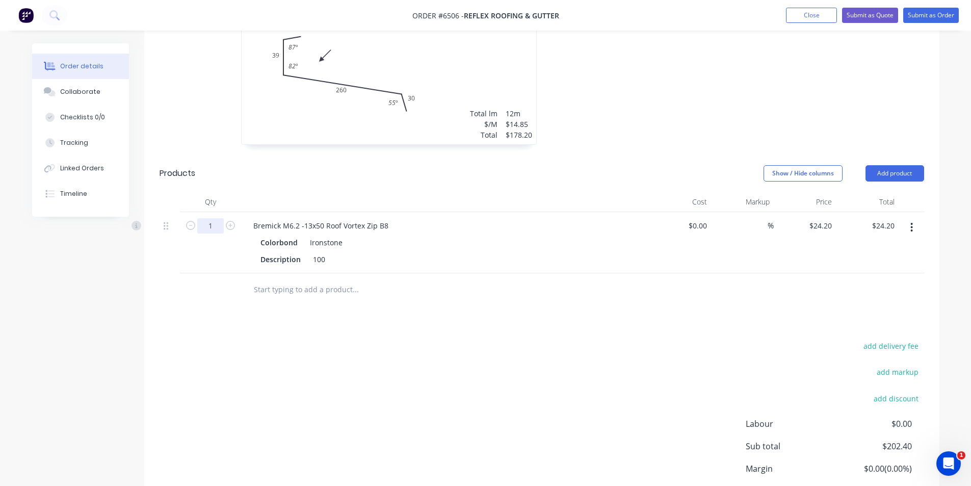
click at [220, 218] on input "1" at bounding box center [210, 225] width 27 height 15
type input "0.4"
type input "$9.68"
drag, startPoint x: 827, startPoint y: 323, endPoint x: 828, endPoint y: 316, distance: 7.2
click at [827, 322] on div "Drawings Add drawing 0.55 Colorbond Ironstone Girth 349 1 0 20 39 260 30 87 º 8…" at bounding box center [541, 244] width 795 height 614
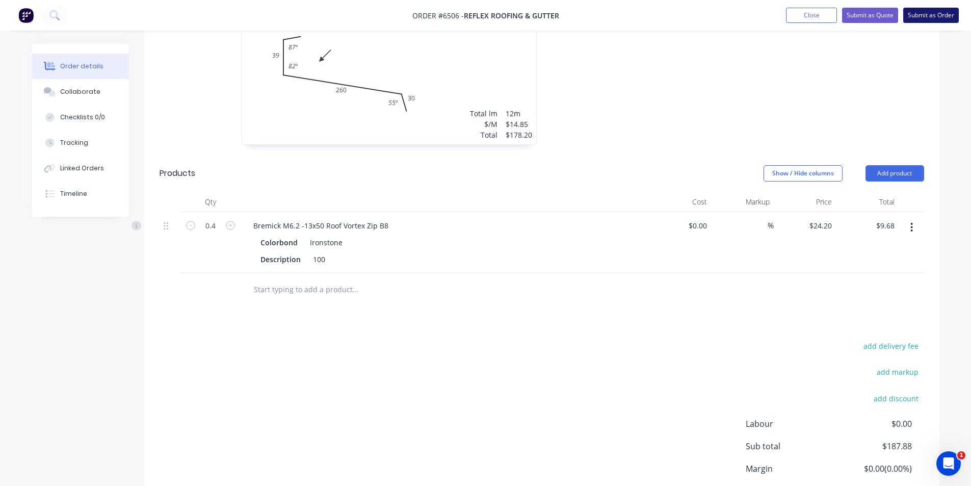
click at [941, 19] on button "Submit as Order" at bounding box center [931, 15] width 56 height 15
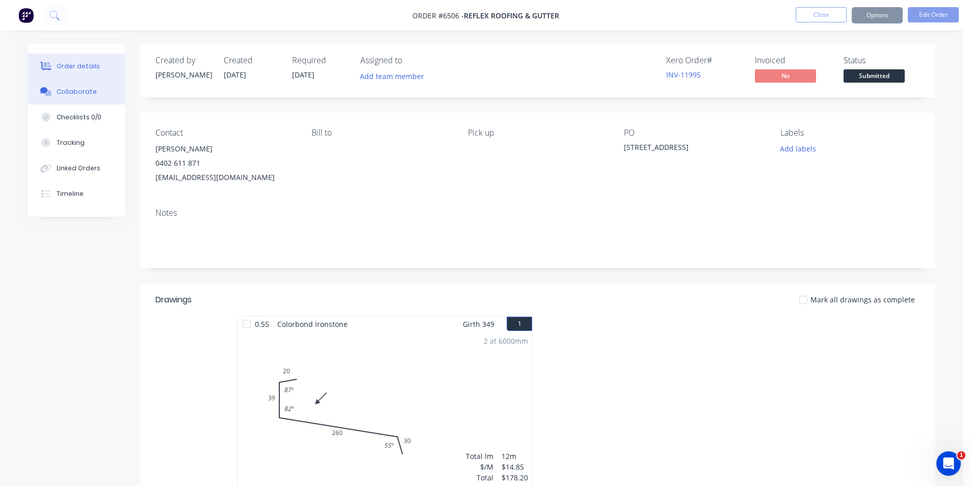
click at [43, 95] on div at bounding box center [45, 91] width 15 height 9
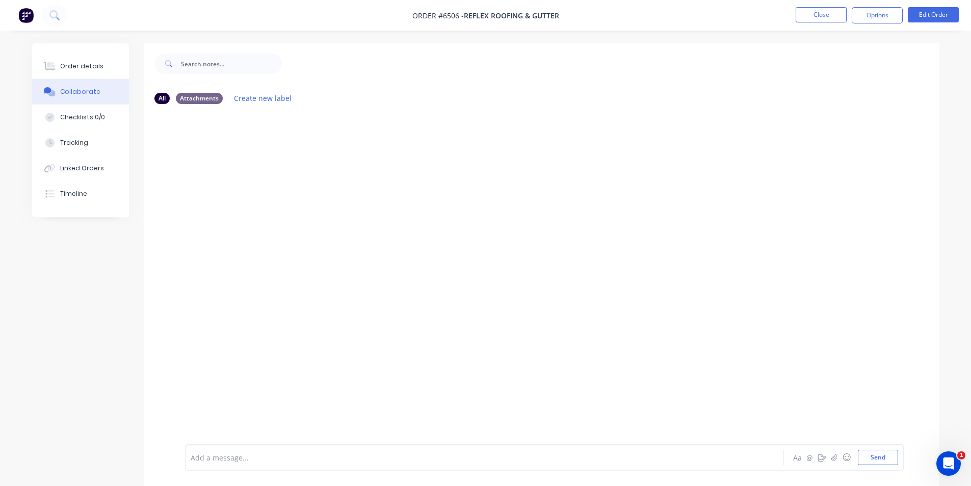
click at [963, 478] on div at bounding box center [963, 478] width 0 height 0
click at [835, 458] on icon "button" at bounding box center [834, 457] width 6 height 7
click at [871, 462] on button "Send" at bounding box center [878, 457] width 40 height 15
click at [51, 56] on button "Order details" at bounding box center [80, 66] width 97 height 25
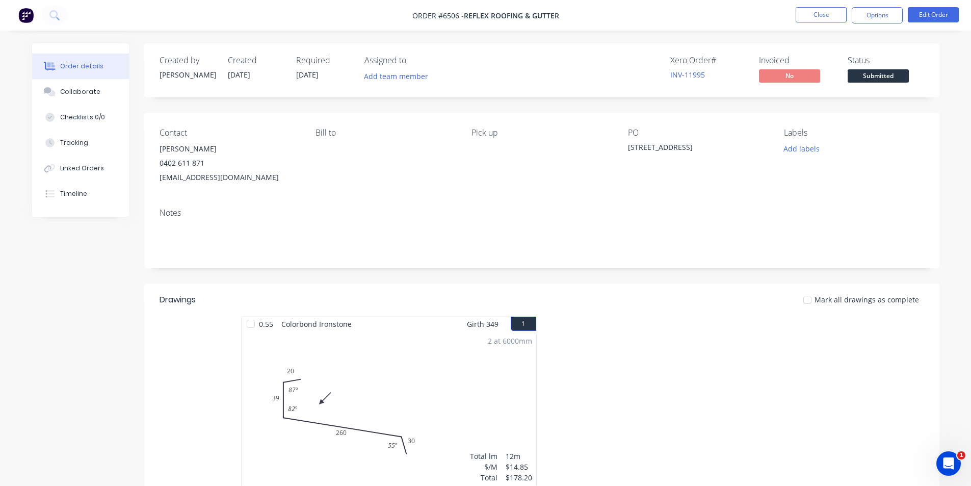
click at [862, 80] on span "Submitted" at bounding box center [878, 75] width 61 height 13
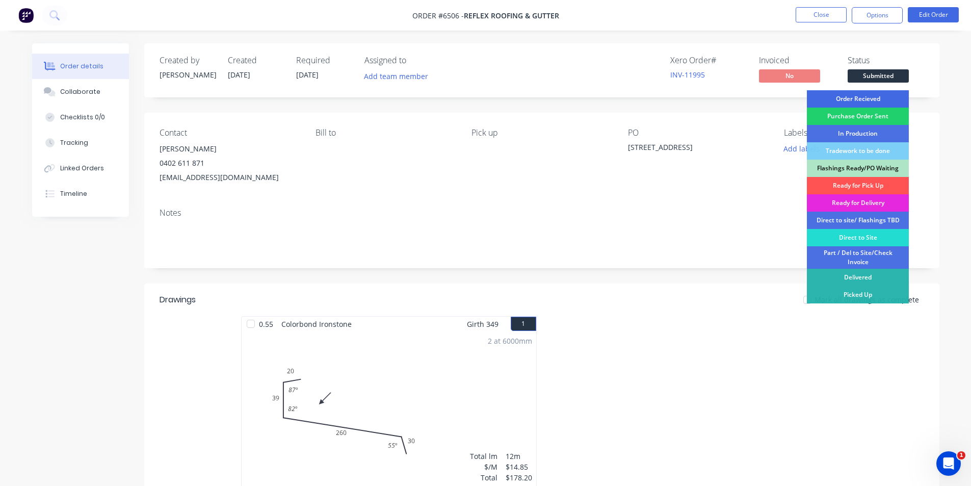
click at [866, 100] on div "Order Recieved" at bounding box center [858, 98] width 102 height 17
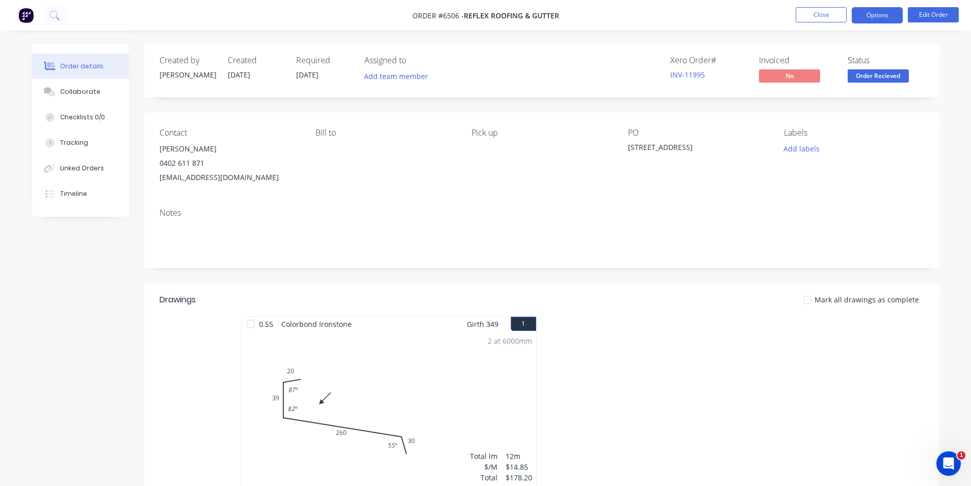
click at [886, 8] on button "Options" at bounding box center [877, 15] width 51 height 16
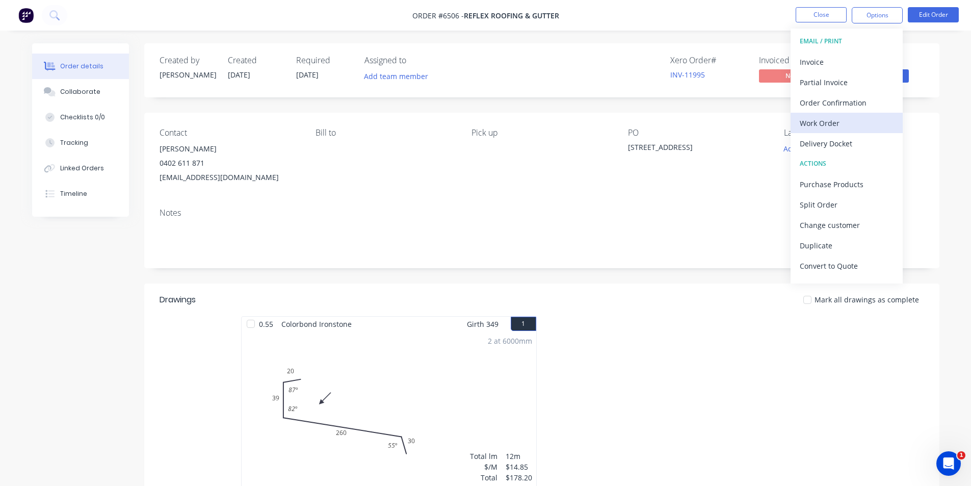
click at [811, 123] on div "Work Order" at bounding box center [847, 123] width 94 height 15
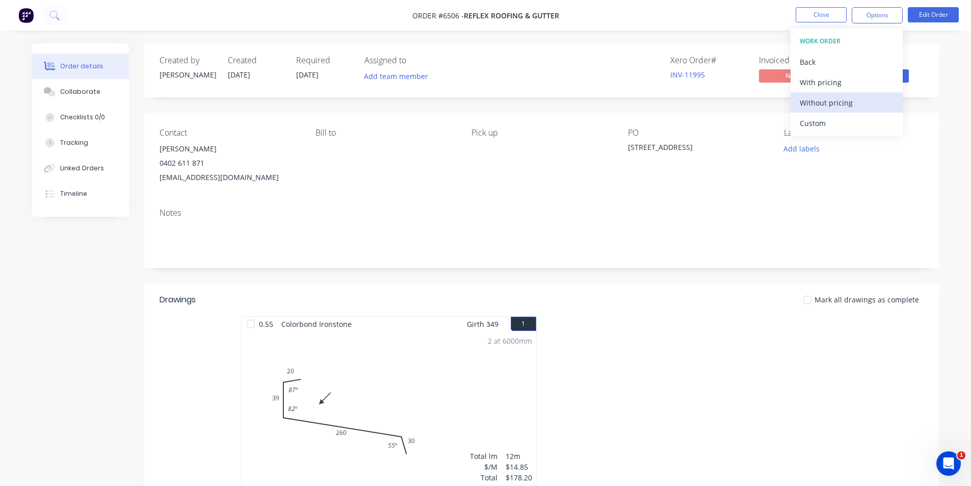
click at [817, 107] on div "Without pricing" at bounding box center [847, 102] width 94 height 15
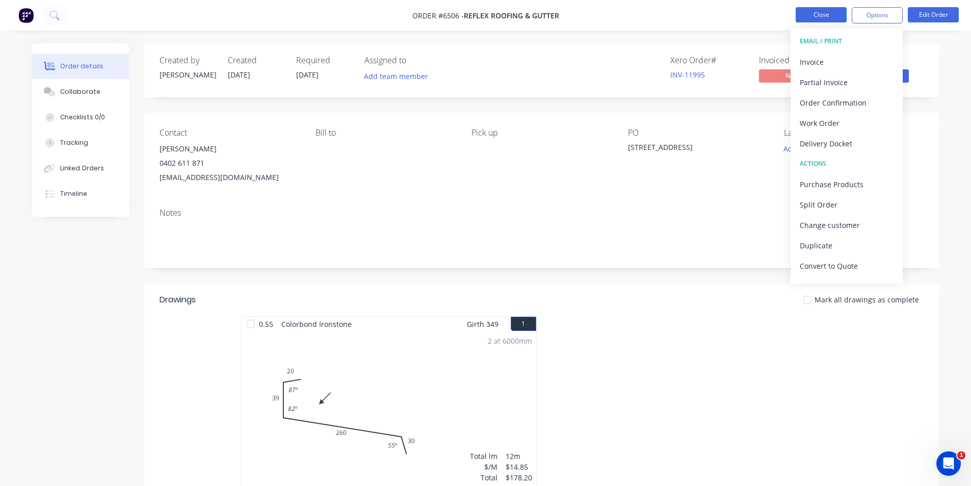
click at [797, 14] on button "Close" at bounding box center [821, 14] width 51 height 15
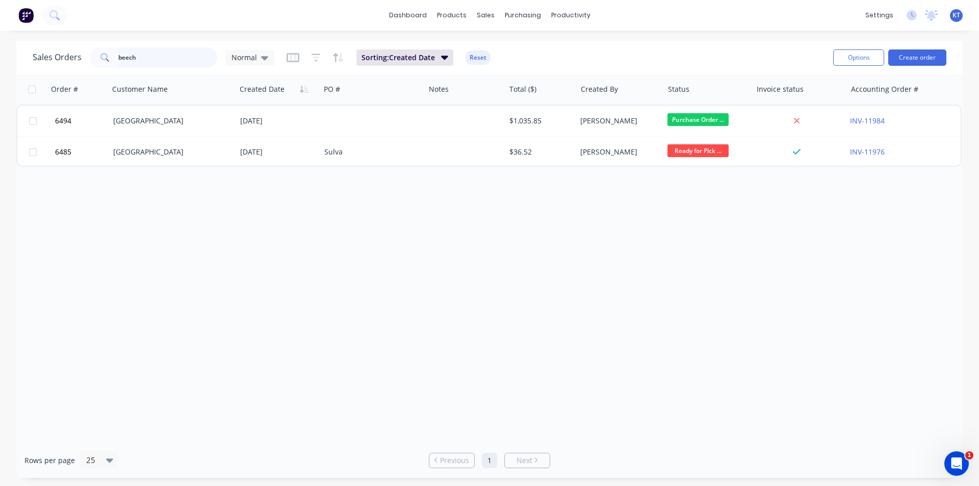
click at [170, 52] on input "beech" at bounding box center [167, 57] width 99 height 20
type input "hps"
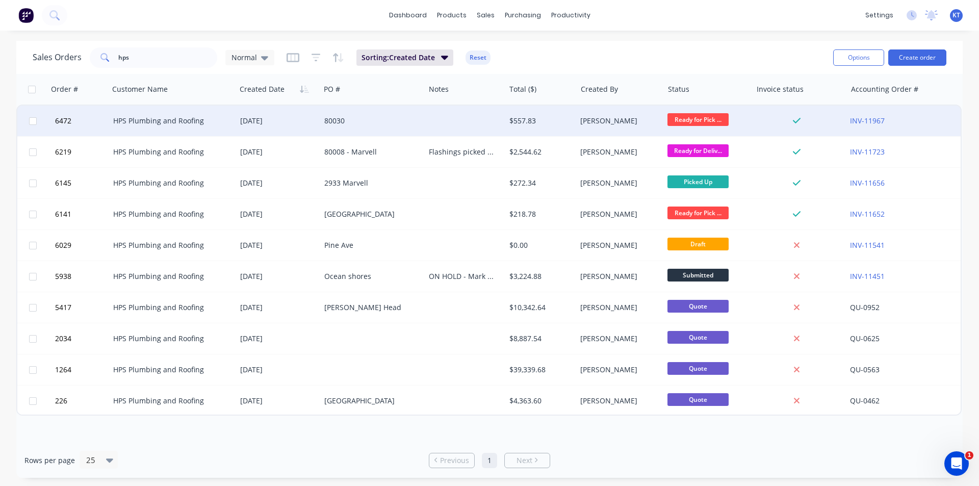
click at [320, 125] on div "80030" at bounding box center [372, 121] width 104 height 31
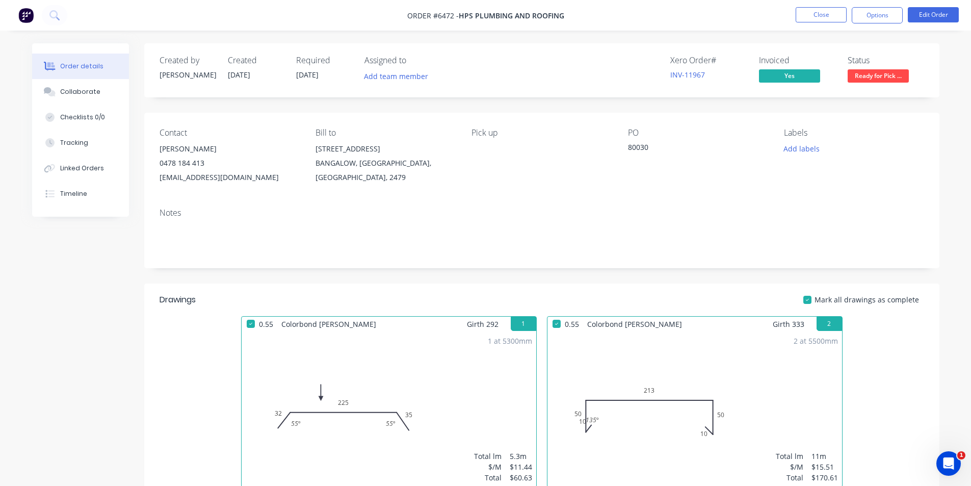
click at [880, 81] on span "Ready for Pick ..." at bounding box center [878, 75] width 61 height 13
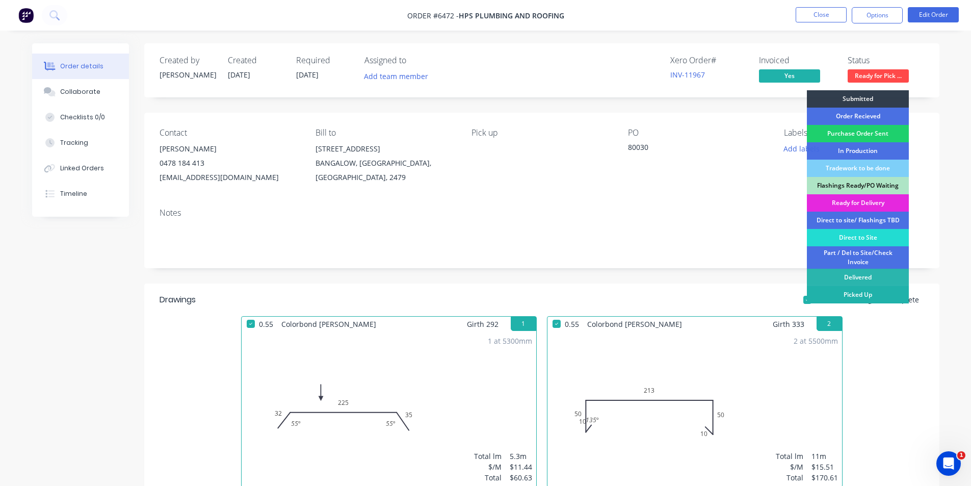
click at [886, 299] on div "Picked Up" at bounding box center [858, 294] width 102 height 17
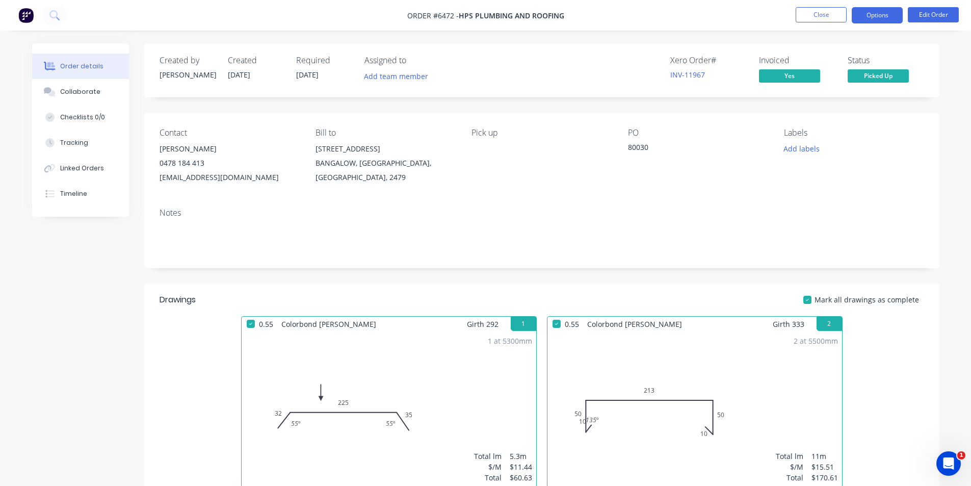
click at [854, 14] on button "Options" at bounding box center [877, 15] width 51 height 16
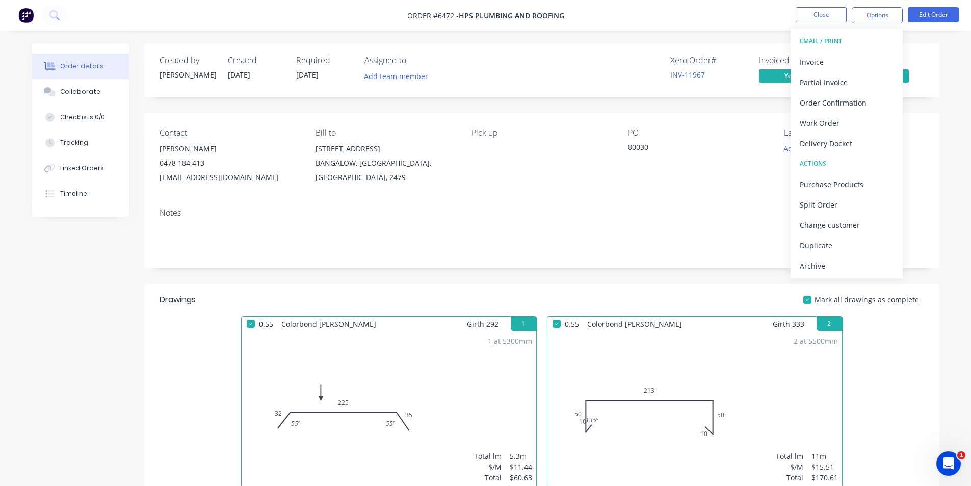
click at [807, 264] on div "Archive" at bounding box center [847, 265] width 94 height 15
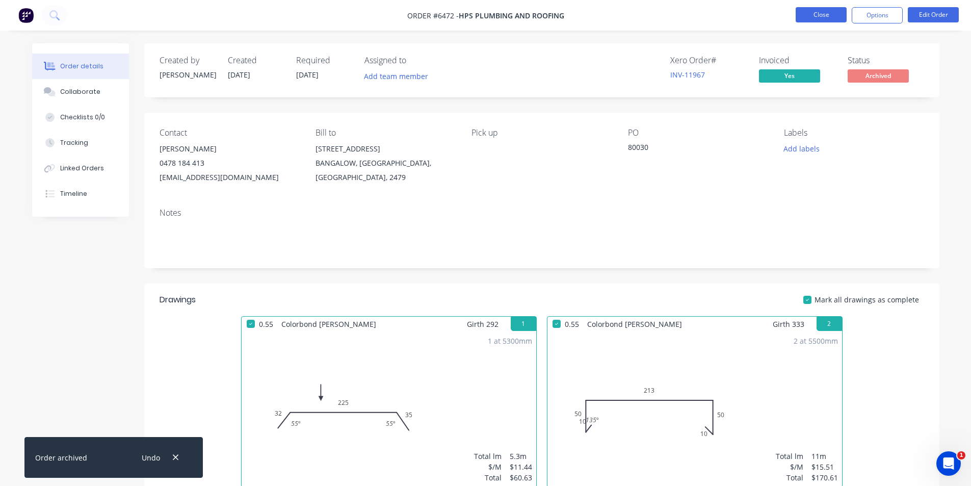
click at [836, 13] on button "Close" at bounding box center [821, 14] width 51 height 15
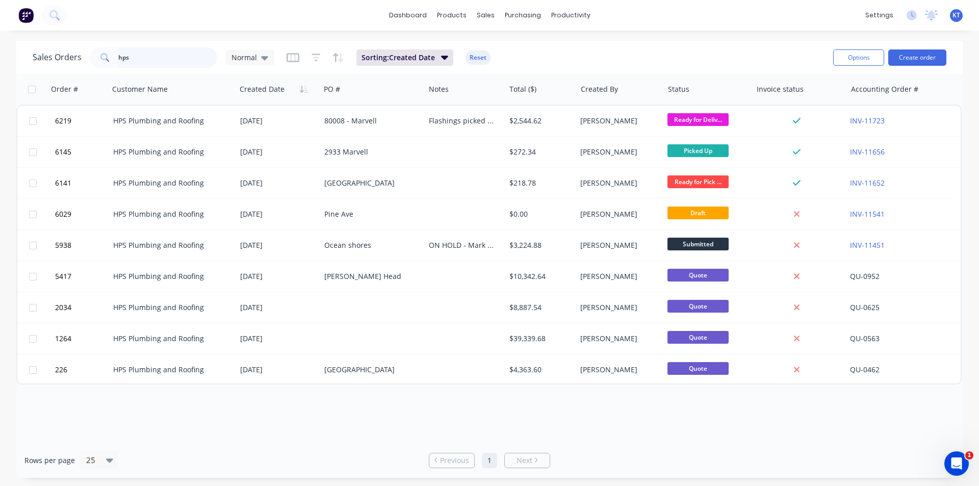
click at [129, 58] on input "hps" at bounding box center [167, 57] width 99 height 20
type input "h"
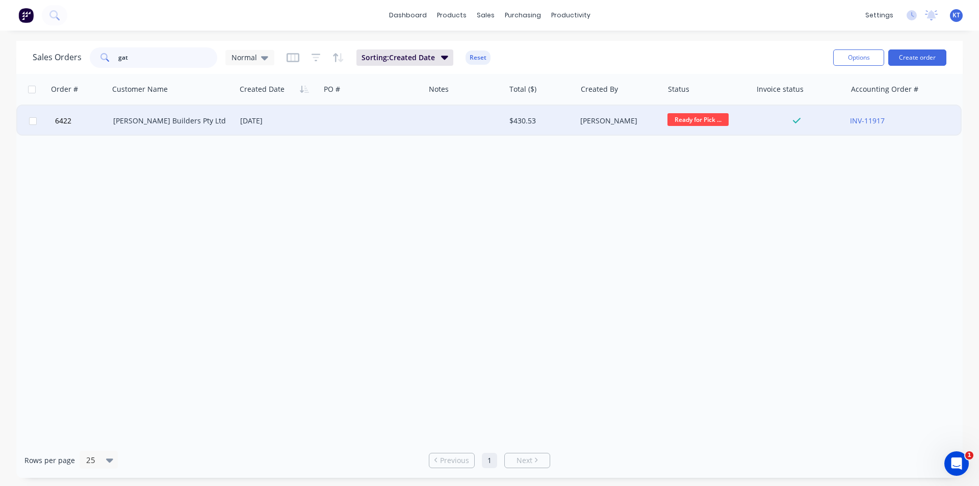
type input "gat"
click at [167, 123] on div "[PERSON_NAME] Builders Pty Ltd" at bounding box center [169, 121] width 113 height 10
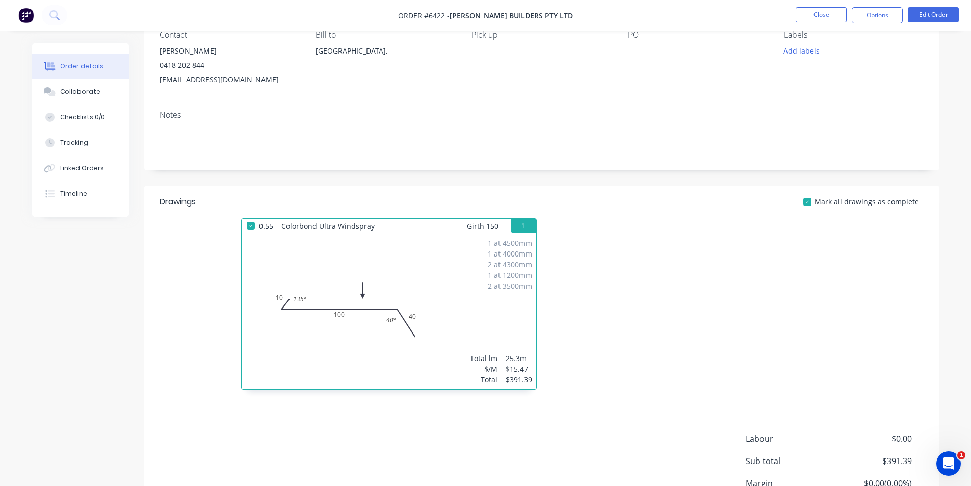
scroll to position [102, 0]
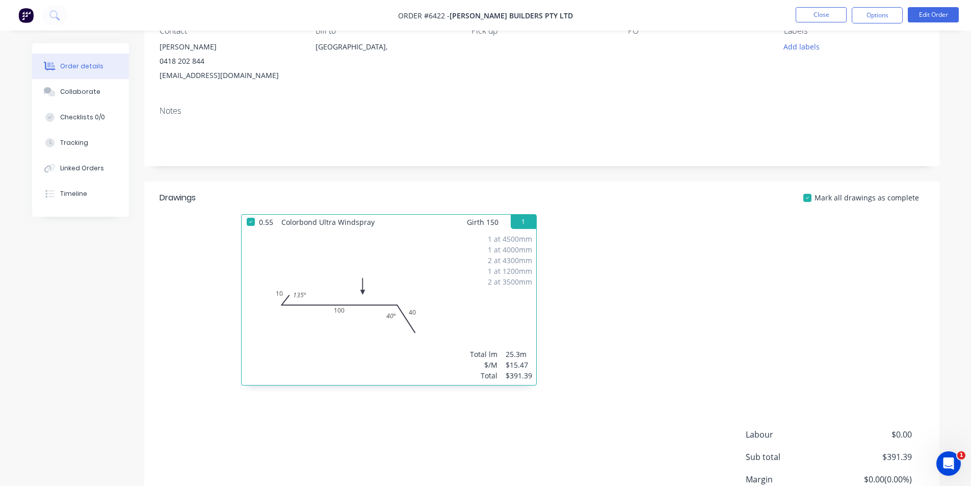
drag, startPoint x: 62, startPoint y: 298, endPoint x: 120, endPoint y: 318, distance: 61.4
click at [66, 299] on div "Created by [PERSON_NAME] Created [DATE] Required [DATE] Assigned to Add team me…" at bounding box center [485, 259] width 907 height 636
click at [832, 15] on button "Close" at bounding box center [821, 14] width 51 height 15
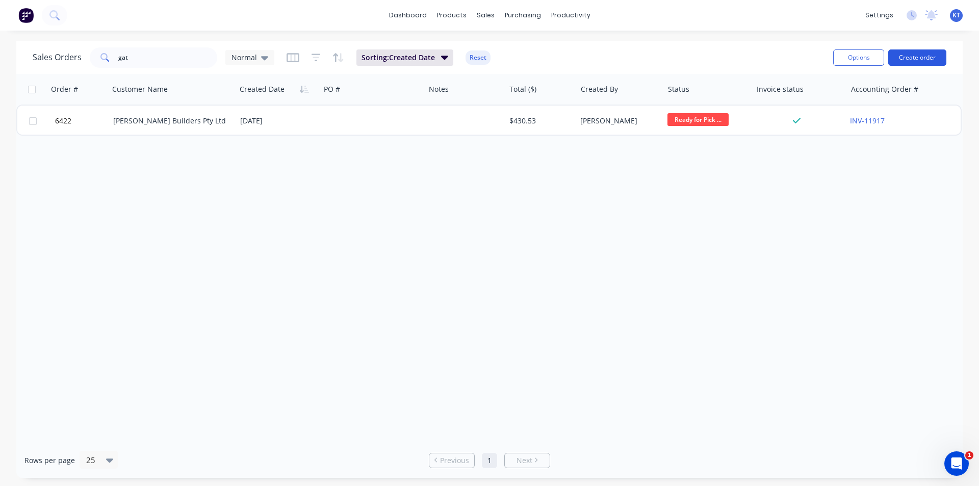
click at [908, 55] on button "Create order" at bounding box center [917, 57] width 58 height 16
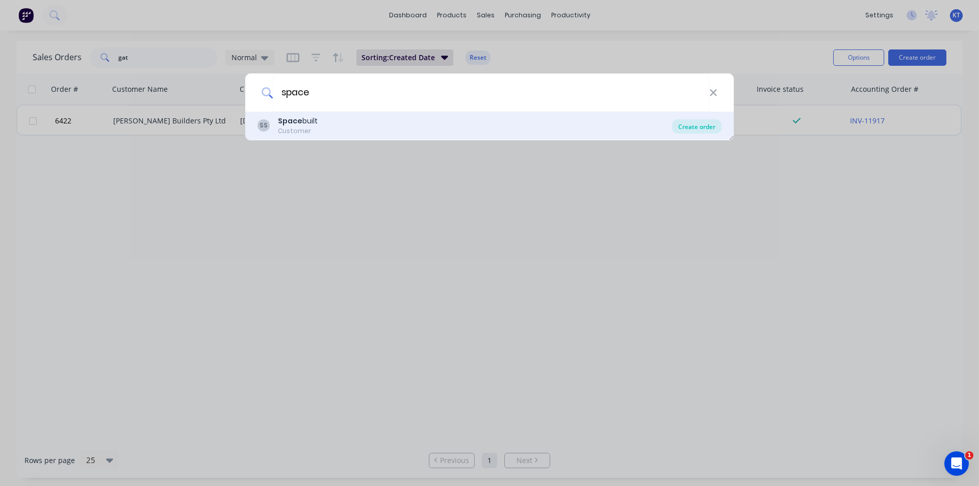
type input "space"
click at [713, 127] on div "Create order" at bounding box center [696, 126] width 49 height 14
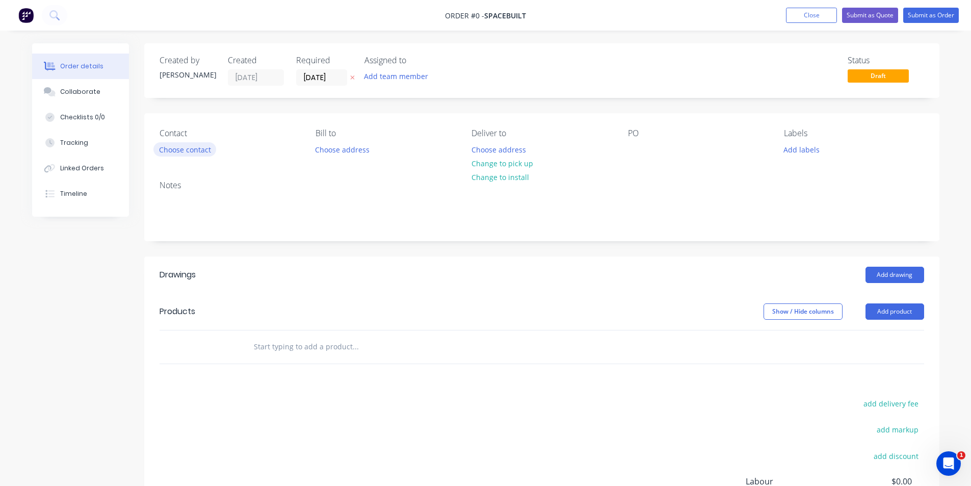
click at [171, 146] on button "Choose contact" at bounding box center [184, 149] width 63 height 14
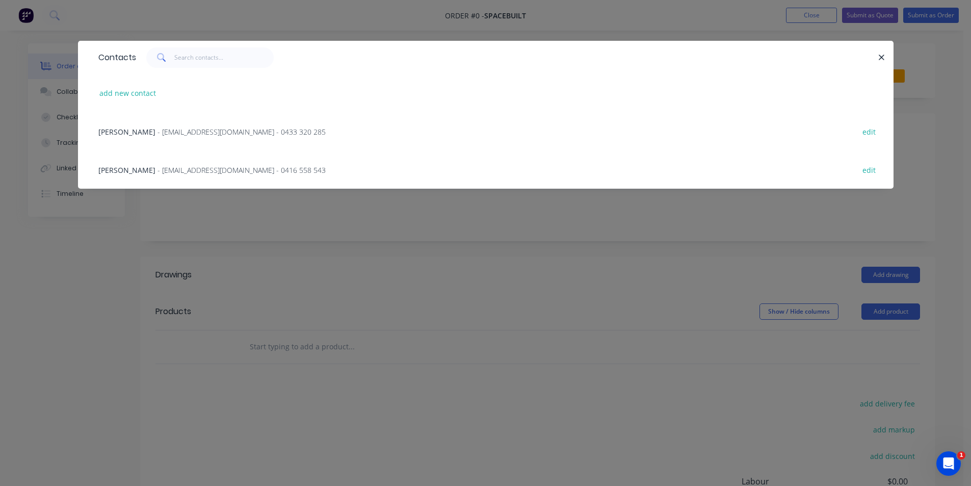
drag, startPoint x: 178, startPoint y: 132, endPoint x: 157, endPoint y: 135, distance: 21.1
click at [178, 132] on span "- [EMAIL_ADDRESS][DOMAIN_NAME] - 0433 320 285" at bounding box center [241, 132] width 168 height 10
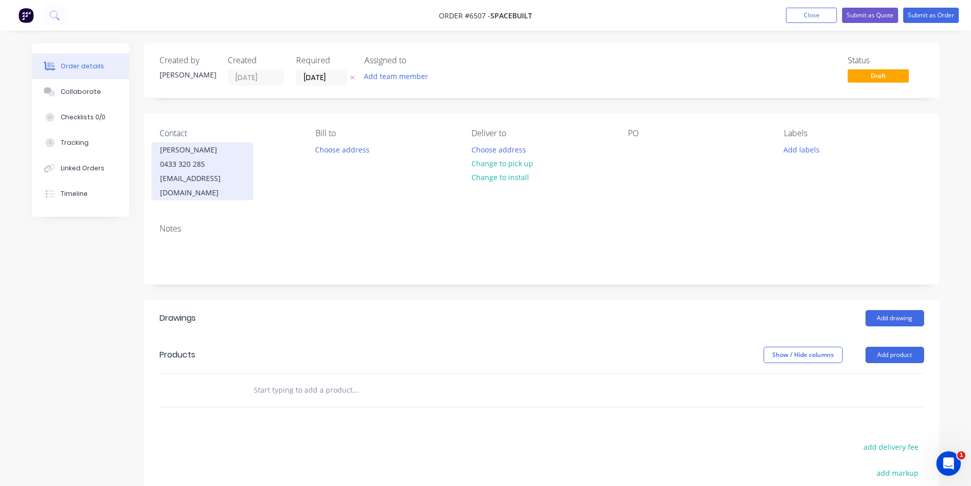
click at [190, 177] on div "[EMAIL_ADDRESS][DOMAIN_NAME]" at bounding box center [202, 185] width 85 height 29
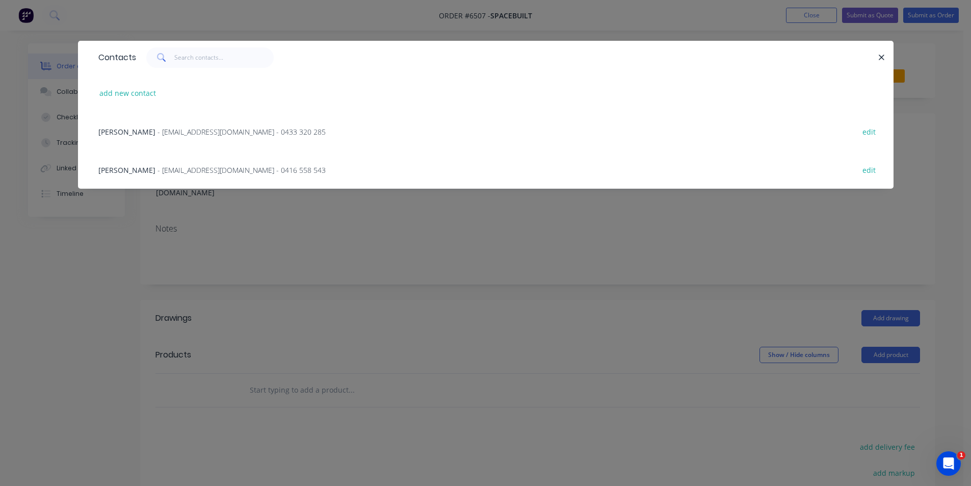
click at [208, 173] on span "- [EMAIL_ADDRESS][DOMAIN_NAME] - 0416 558 543" at bounding box center [241, 170] width 168 height 10
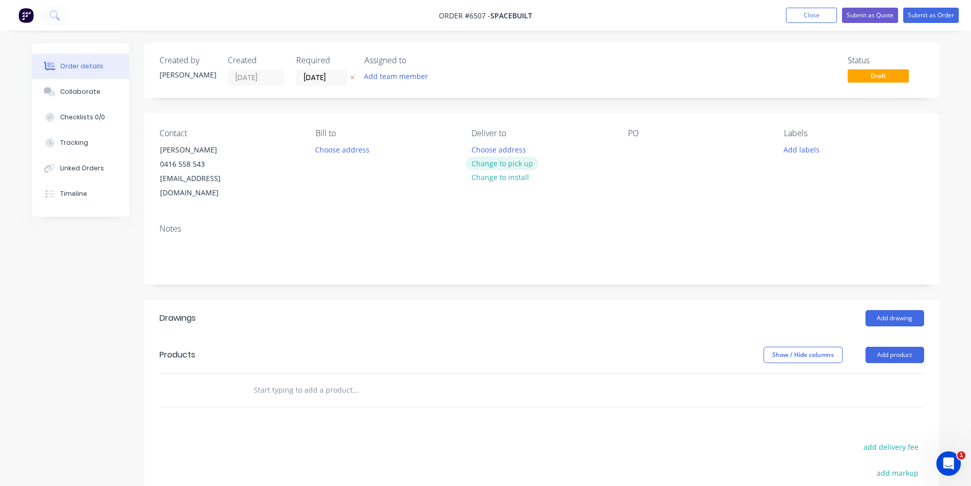
click at [512, 167] on button "Change to pick up" at bounding box center [502, 163] width 72 height 14
click at [637, 144] on div at bounding box center [636, 149] width 16 height 15
click at [881, 322] on button "Add drawing" at bounding box center [894, 318] width 59 height 16
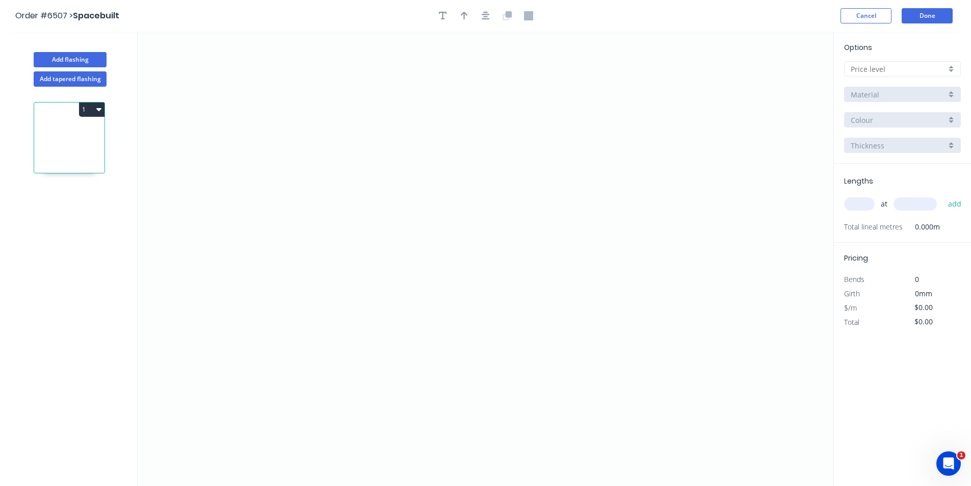
drag, startPoint x: 870, startPoint y: 67, endPoint x: 869, endPoint y: 78, distance: 11.7
click at [867, 66] on input "text" at bounding box center [898, 69] width 95 height 11
drag, startPoint x: 891, startPoint y: 145, endPoint x: 964, endPoint y: 165, distance: 75.1
click at [891, 145] on div "D" at bounding box center [903, 142] width 116 height 18
type input "D"
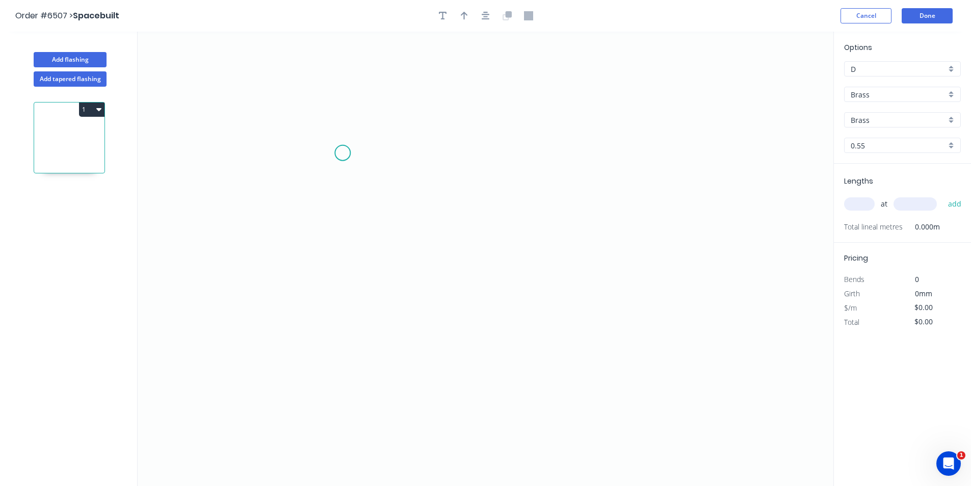
click at [352, 143] on icon "0" at bounding box center [486, 259] width 696 height 454
click at [347, 224] on icon "0" at bounding box center [486, 259] width 696 height 454
click at [445, 222] on icon "0 ?" at bounding box center [486, 259] width 696 height 454
click at [441, 262] on icon "0 ? ?" at bounding box center [486, 259] width 696 height 454
click at [444, 265] on circle at bounding box center [444, 264] width 15 height 15
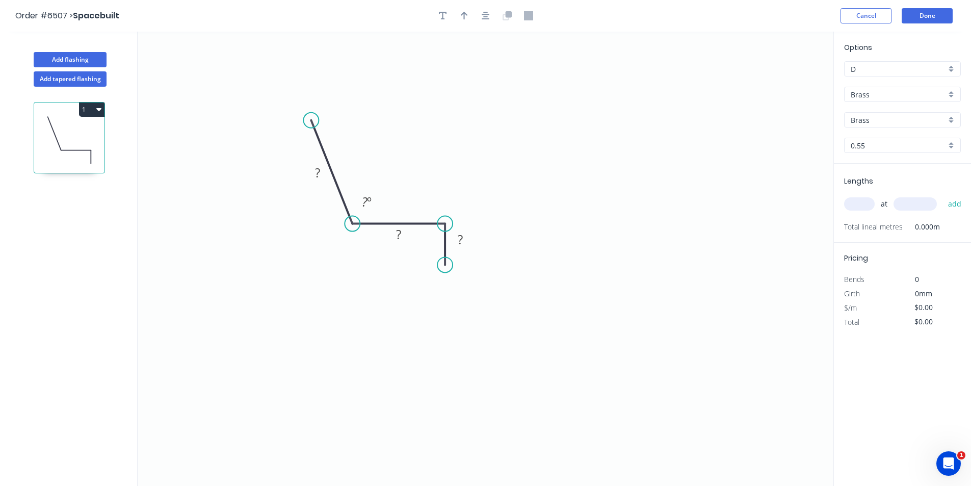
drag, startPoint x: 287, startPoint y: 139, endPoint x: 311, endPoint y: 120, distance: 30.1
click at [311, 120] on circle at bounding box center [310, 120] width 15 height 15
drag, startPoint x: 480, startPoint y: 8, endPoint x: 481, endPoint y: 13, distance: 5.3
click at [480, 9] on header "Order #6507 > Spacebuilt Cancel Done" at bounding box center [485, 16] width 971 height 32
click at [487, 23] on header "Order #6507 > Spacebuilt Cancel Done" at bounding box center [485, 16] width 971 height 32
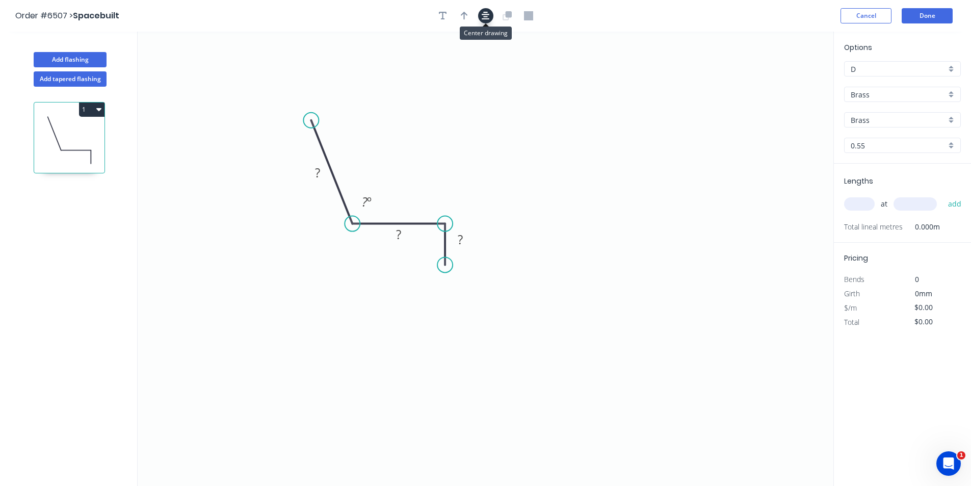
click at [484, 11] on icon "button" at bounding box center [486, 15] width 8 height 9
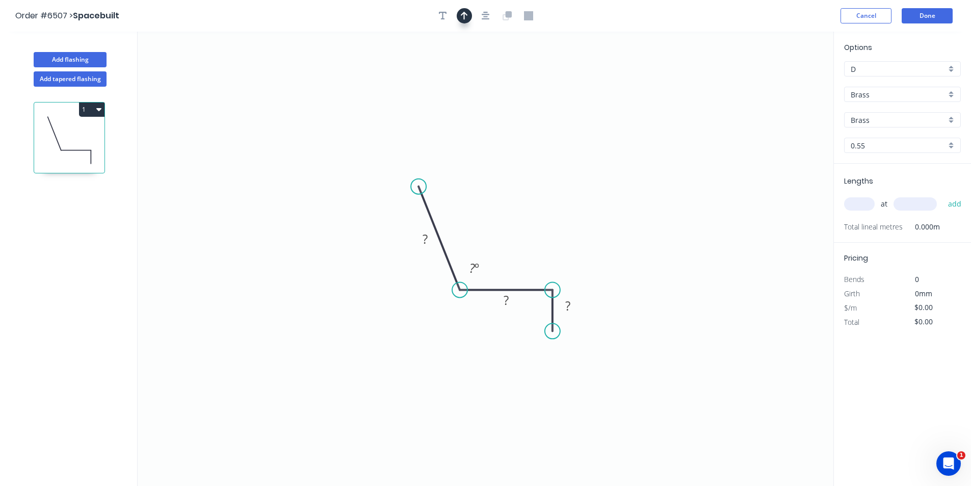
click at [467, 20] on button "button" at bounding box center [464, 15] width 15 height 15
click at [778, 81] on icon "0 ? ? ? ? º" at bounding box center [486, 259] width 696 height 454
click at [781, 82] on icon at bounding box center [781, 71] width 9 height 33
drag, startPoint x: 781, startPoint y: 82, endPoint x: 500, endPoint y: 232, distance: 319.0
click at [506, 239] on icon at bounding box center [515, 230] width 30 height 30
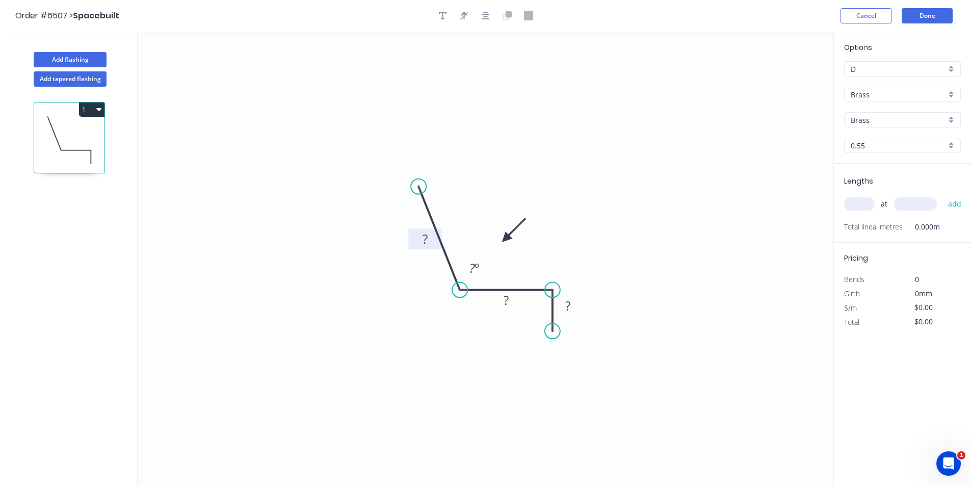
click at [423, 235] on tspan "?" at bounding box center [425, 238] width 5 height 17
click at [594, 371] on div "Crush & Fold" at bounding box center [608, 367] width 102 height 21
type input "$59.51"
click at [589, 371] on div "Flip bend" at bounding box center [604, 370] width 102 height 21
click at [586, 313] on tspan "10" at bounding box center [581, 312] width 14 height 17
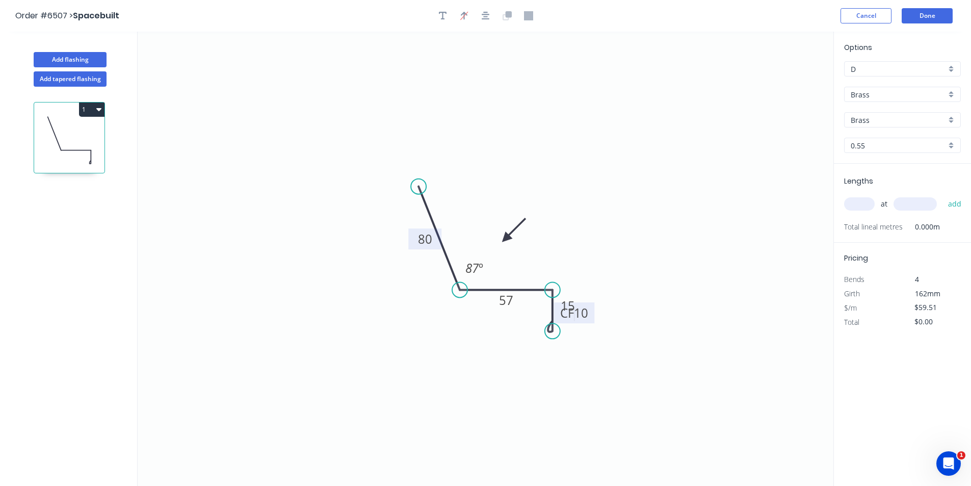
click at [563, 321] on tspan "CF" at bounding box center [567, 312] width 14 height 17
drag, startPoint x: 558, startPoint y: 348, endPoint x: 535, endPoint y: 366, distance: 29.7
click at [535, 366] on rect at bounding box center [550, 356] width 41 height 21
click at [888, 60] on div "Options D D Brass Brass Brass Brass 0.55 0.55" at bounding box center [902, 103] width 137 height 122
click at [888, 113] on div "Brass" at bounding box center [902, 119] width 117 height 15
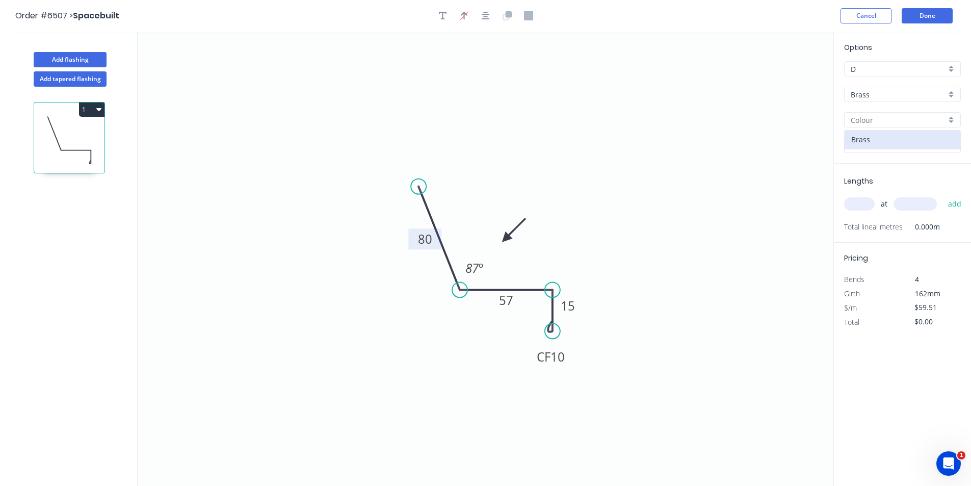
click at [877, 96] on input "Brass" at bounding box center [898, 94] width 95 height 11
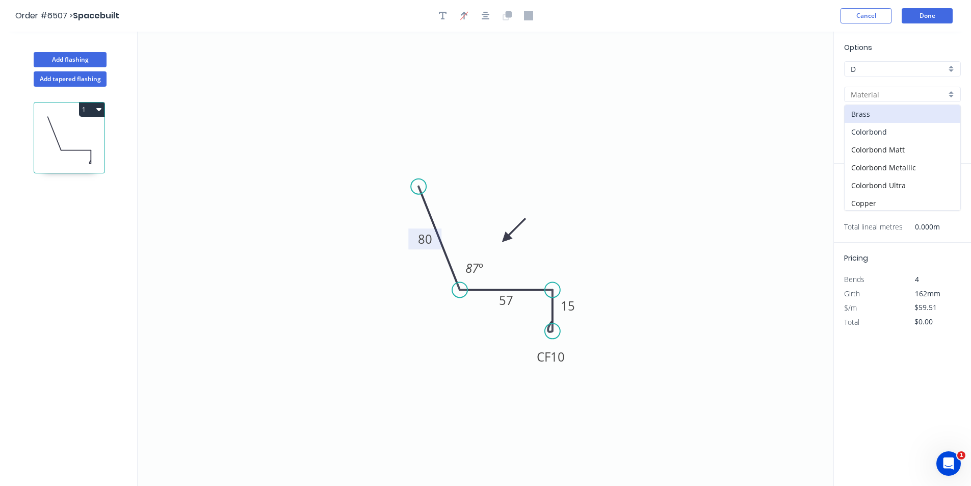
click at [881, 138] on div "Colorbond" at bounding box center [903, 132] width 116 height 18
type input "Colorbond"
type input "Basalt"
type input "$13.76"
click at [875, 120] on input "Basalt" at bounding box center [898, 120] width 95 height 11
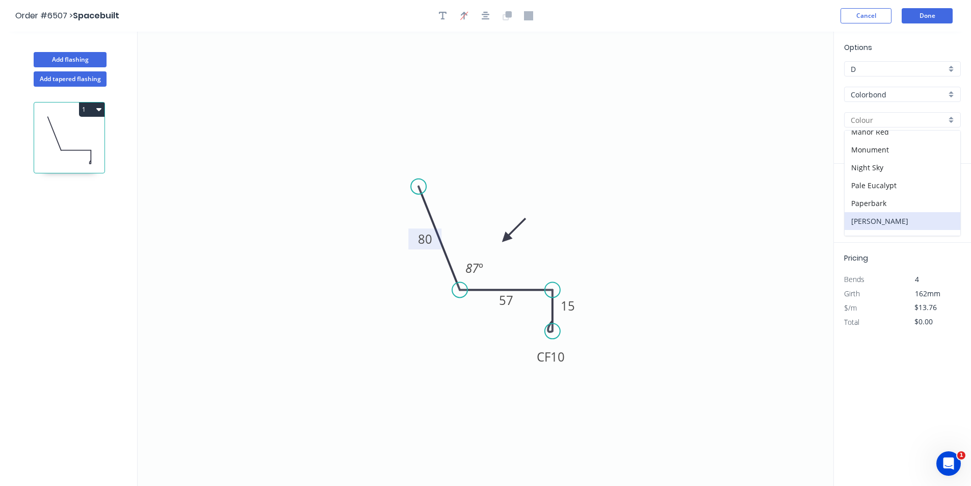
scroll to position [186, 0]
click at [879, 174] on div "Monument" at bounding box center [903, 168] width 116 height 18
type input "Monument"
click at [860, 200] on input "text" at bounding box center [859, 203] width 31 height 13
type input "1"
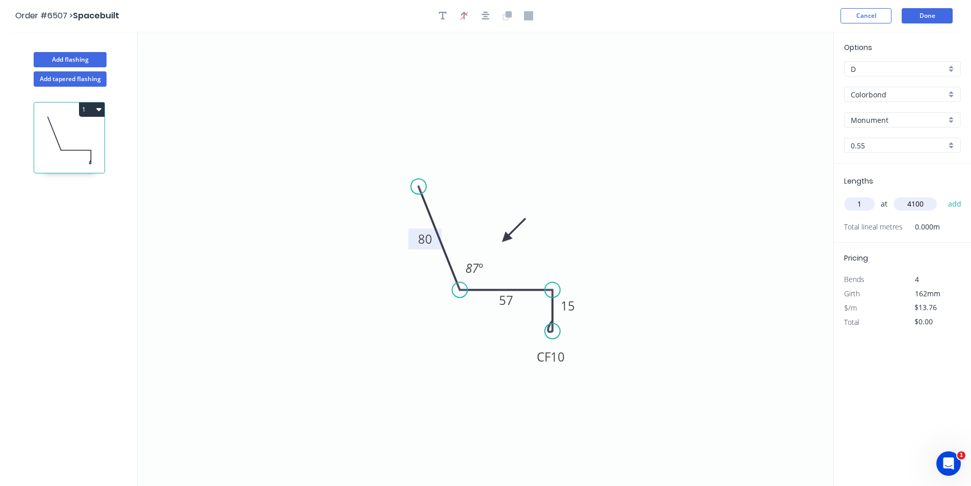
type input "4100"
click at [943, 195] on button "add" at bounding box center [955, 203] width 24 height 17
click at [90, 111] on button "1" at bounding box center [91, 109] width 25 height 14
click at [72, 138] on div "Duplicate" at bounding box center [56, 134] width 78 height 15
type input "$0.00"
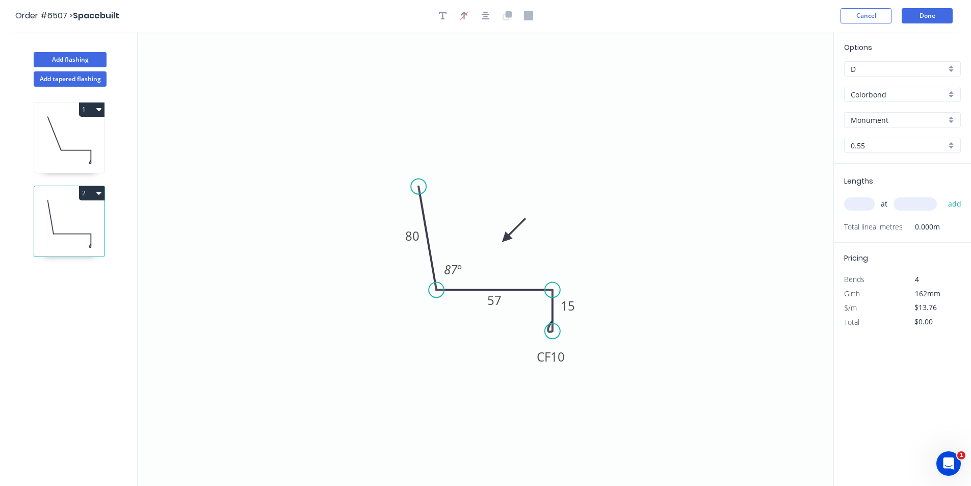
drag, startPoint x: 461, startPoint y: 292, endPoint x: 436, endPoint y: 292, distance: 25.0
click at [436, 292] on circle at bounding box center [436, 289] width 15 height 15
click at [484, 297] on rect at bounding box center [494, 299] width 33 height 21
click at [504, 296] on rect at bounding box center [494, 301] width 20 height 14
type input "$17.39"
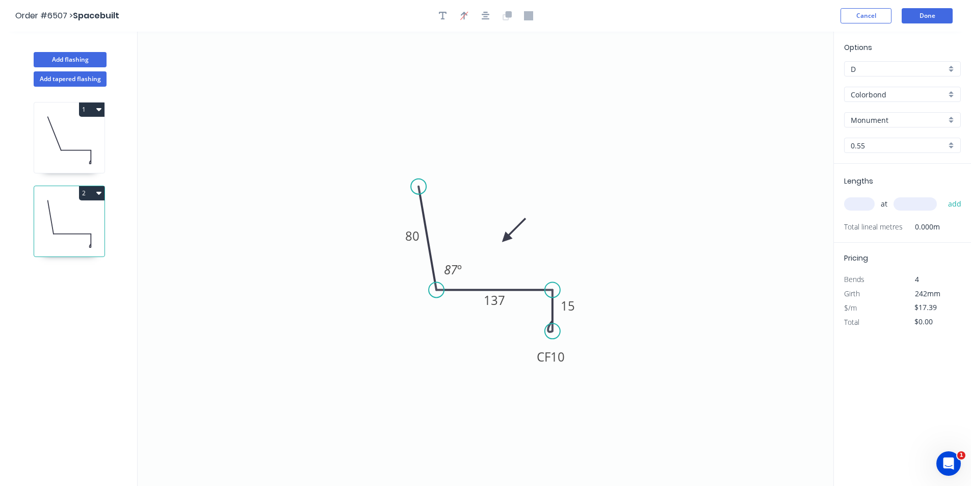
click at [869, 206] on input "text" at bounding box center [859, 203] width 31 height 13
type input "1"
type input "47100"
click at [943, 195] on button "add" at bounding box center [955, 203] width 24 height 17
click at [958, 234] on div "Total lineal metres 47.100m" at bounding box center [903, 241] width 119 height 14
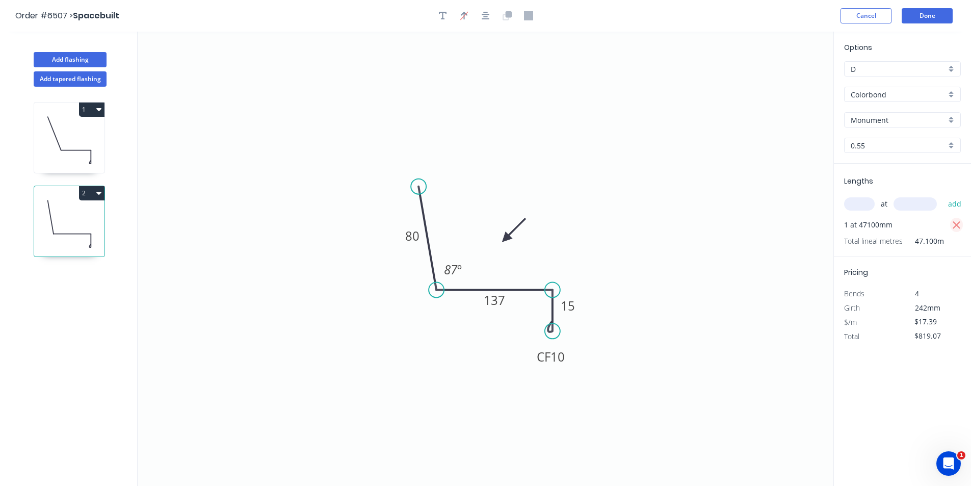
click at [953, 225] on icon "button" at bounding box center [956, 225] width 9 height 12
type input "$0.00"
click at [865, 202] on input "text" at bounding box center [859, 203] width 31 height 13
type input "1"
type input "4100"
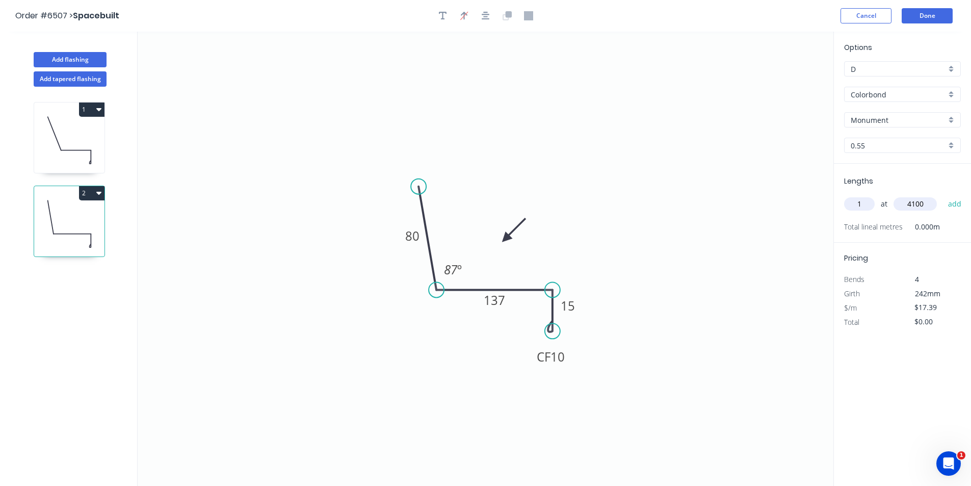
click at [943, 195] on button "add" at bounding box center [955, 203] width 24 height 17
type input "$71.30"
click at [910, 16] on button "Done" at bounding box center [927, 15] width 51 height 15
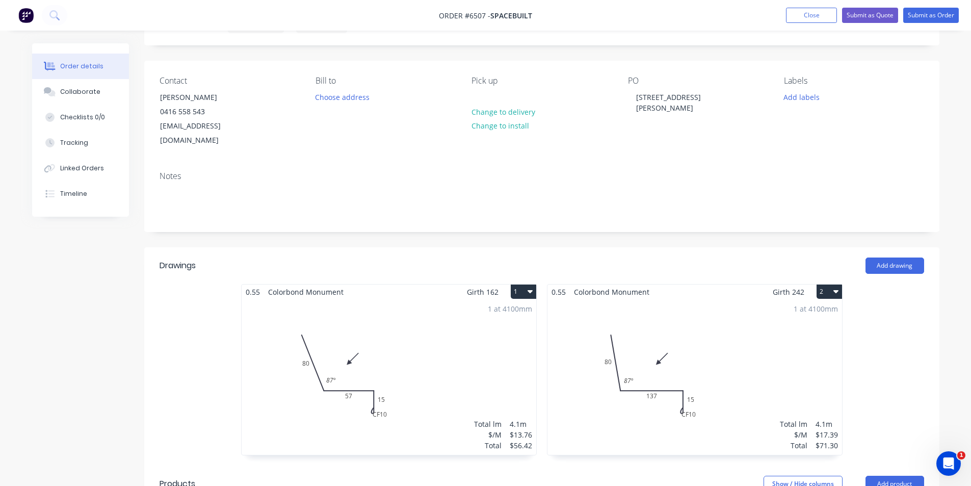
scroll to position [51, 0]
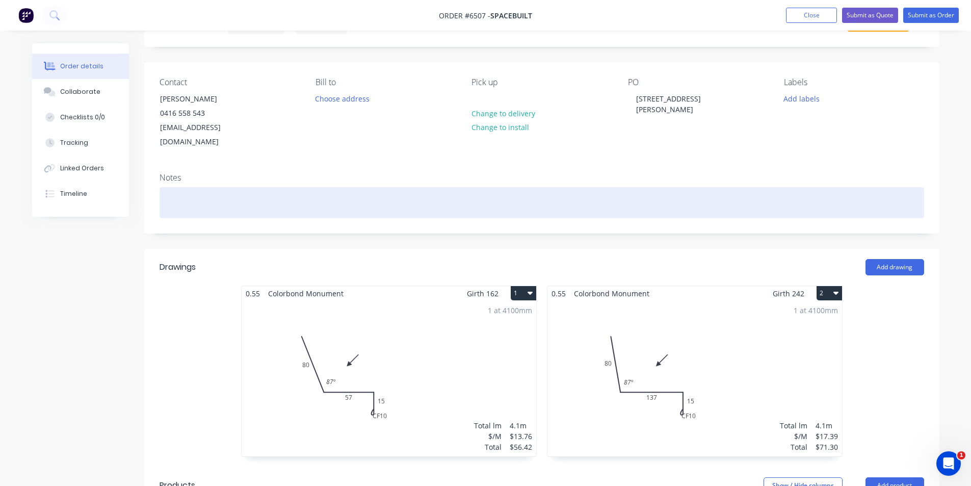
click at [694, 200] on div at bounding box center [542, 202] width 765 height 31
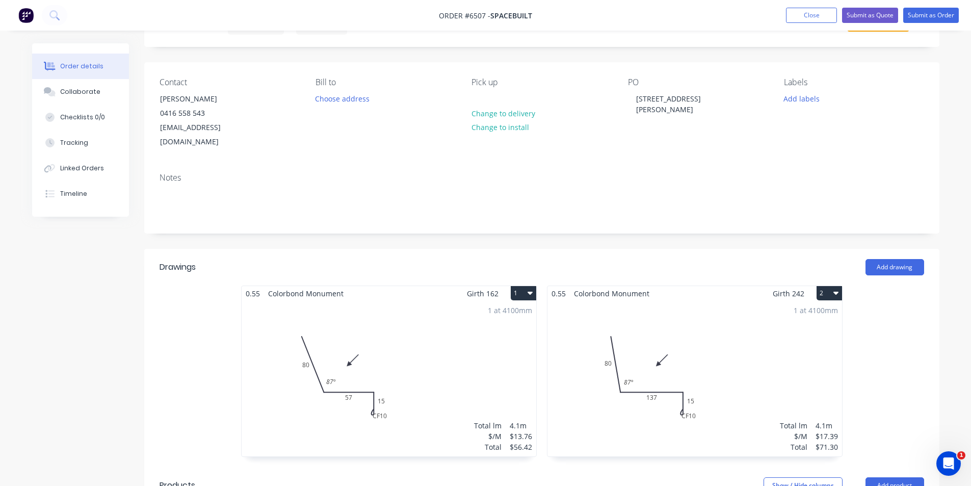
drag, startPoint x: 71, startPoint y: 87, endPoint x: 469, endPoint y: 97, distance: 398.2
click at [71, 87] on div "Collaborate" at bounding box center [80, 91] width 40 height 9
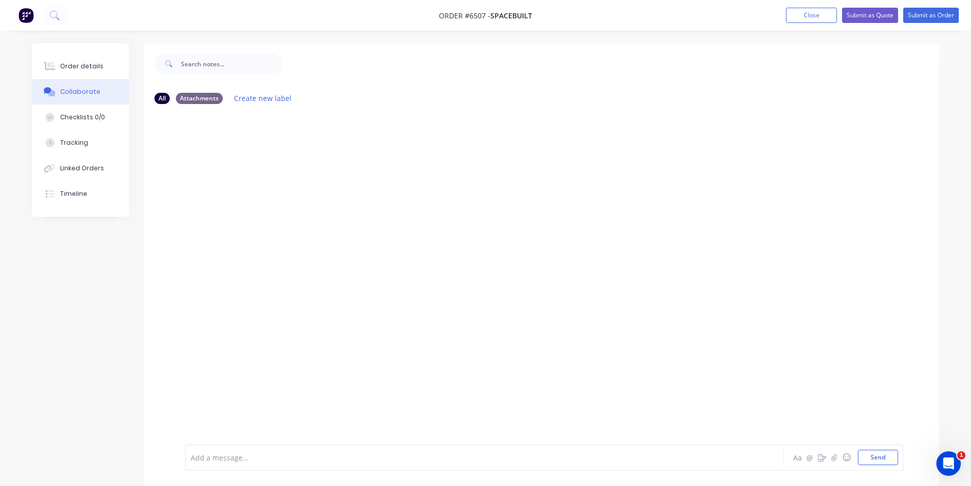
click at [954, 226] on div "Order details Collaborate Checklists 0/0 Tracking Linked Orders Timeline Order …" at bounding box center [485, 250] width 971 height 501
click at [830, 454] on button "button" at bounding box center [834, 457] width 12 height 12
drag, startPoint x: 235, startPoint y: 402, endPoint x: 245, endPoint y: 397, distance: 10.9
click at [236, 401] on div at bounding box center [544, 424] width 707 height 52
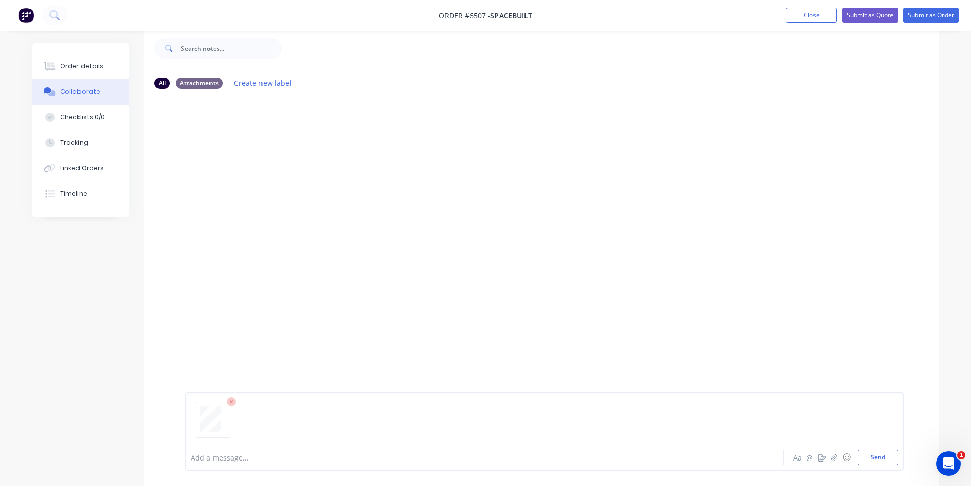
click at [228, 401] on icon at bounding box center [231, 401] width 9 height 9
click at [963, 478] on div at bounding box center [963, 478] width 0 height 0
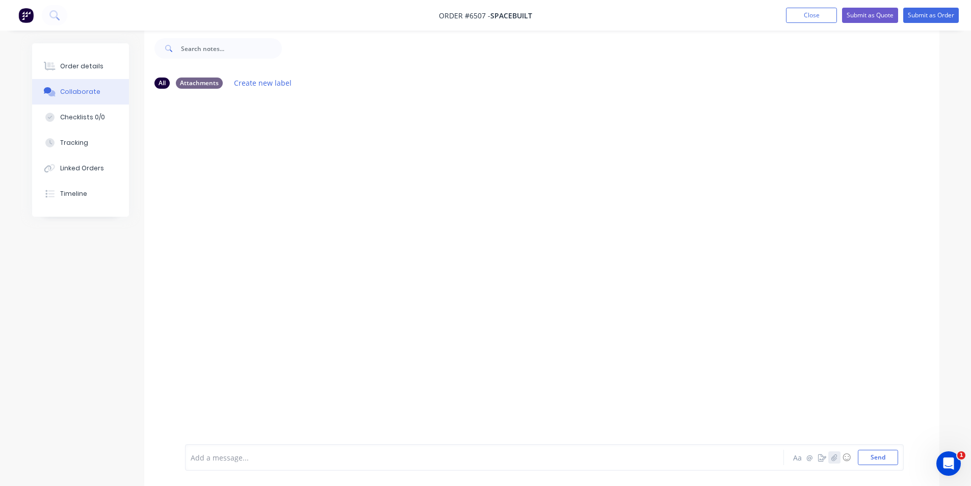
click at [837, 458] on button "button" at bounding box center [834, 457] width 12 height 12
click at [859, 459] on button "Send" at bounding box center [878, 457] width 40 height 15
click at [96, 70] on div "Order details" at bounding box center [81, 66] width 43 height 9
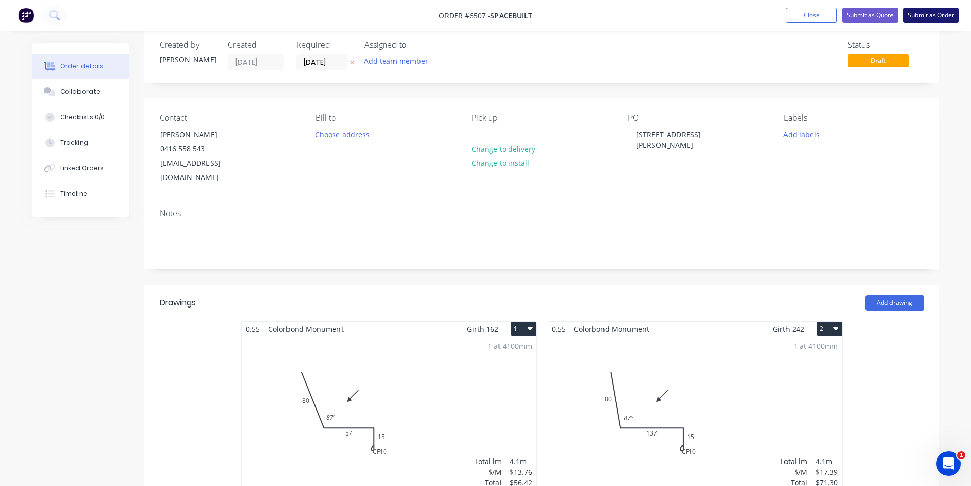
click at [931, 18] on button "Submit as Order" at bounding box center [931, 15] width 56 height 15
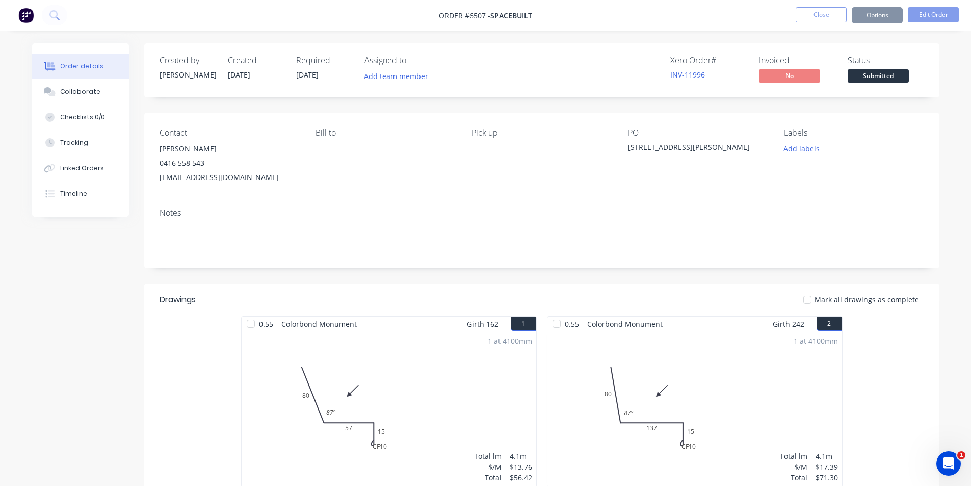
click at [885, 78] on span "Submitted" at bounding box center [878, 75] width 61 height 13
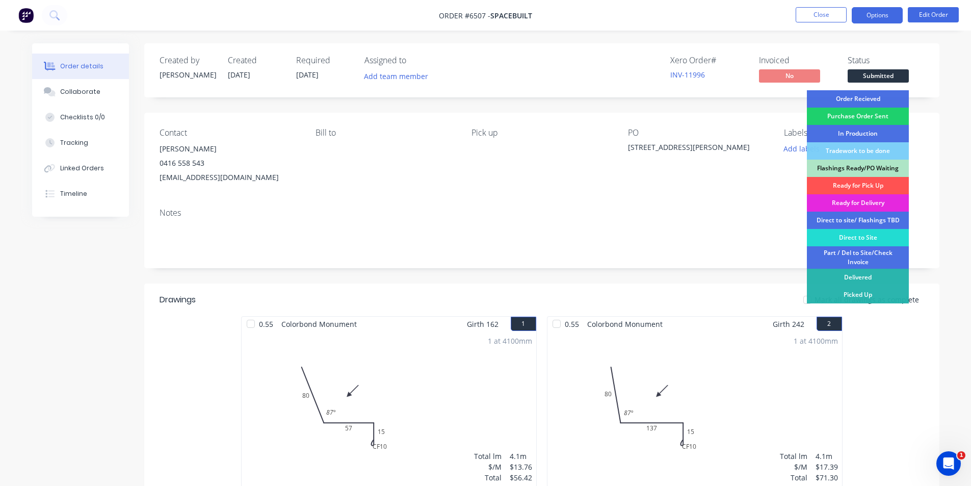
click at [879, 93] on div "Order Recieved" at bounding box center [858, 98] width 102 height 17
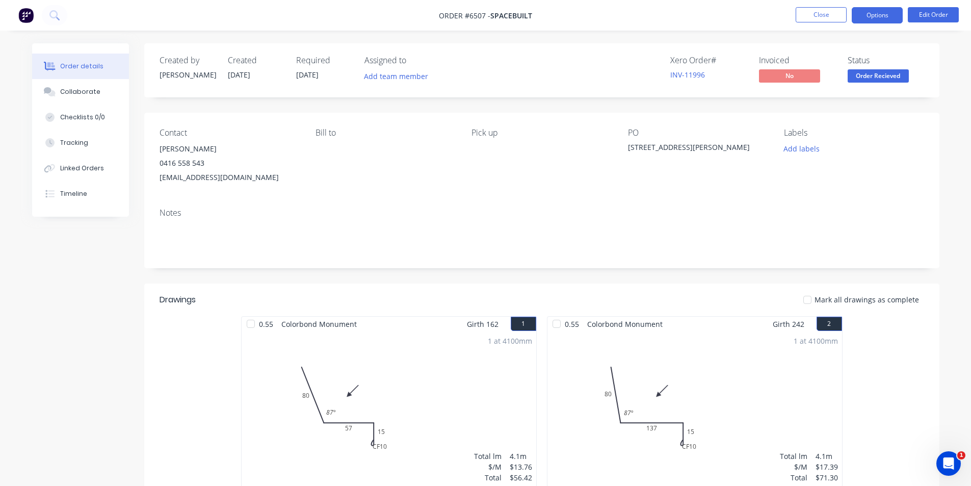
click at [879, 11] on button "Options" at bounding box center [877, 15] width 51 height 16
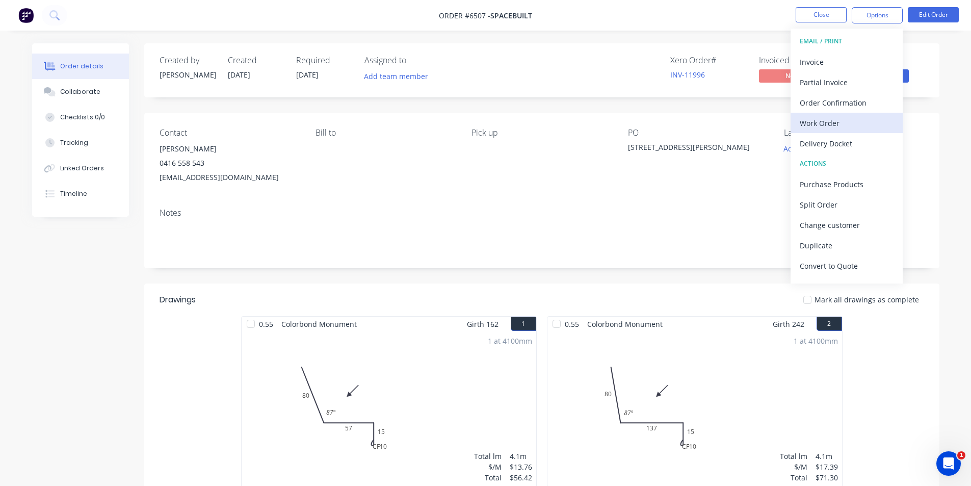
click at [840, 121] on div "Work Order" at bounding box center [847, 123] width 94 height 15
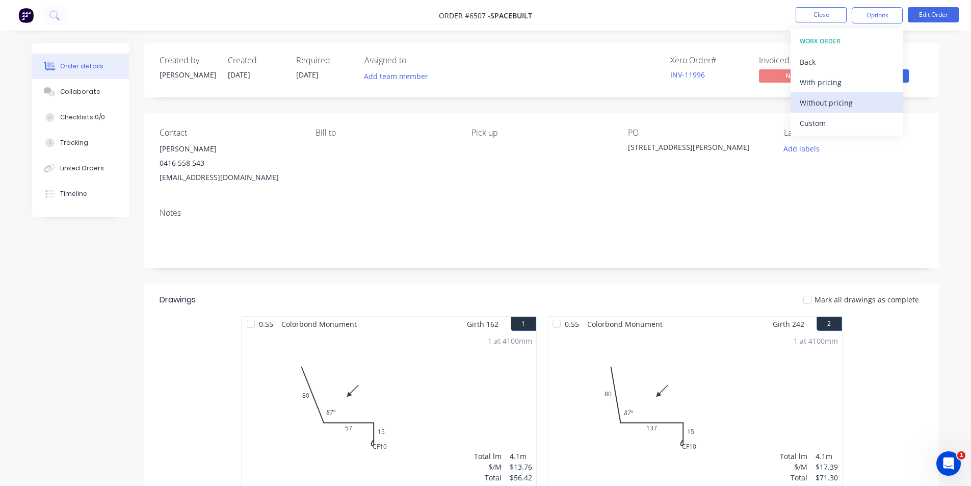
click at [855, 100] on div "Without pricing" at bounding box center [847, 102] width 94 height 15
click at [953, 127] on div "Order details Collaborate Checklists 0/0 Tracking Linked Orders Timeline Order …" at bounding box center [485, 339] width 971 height 679
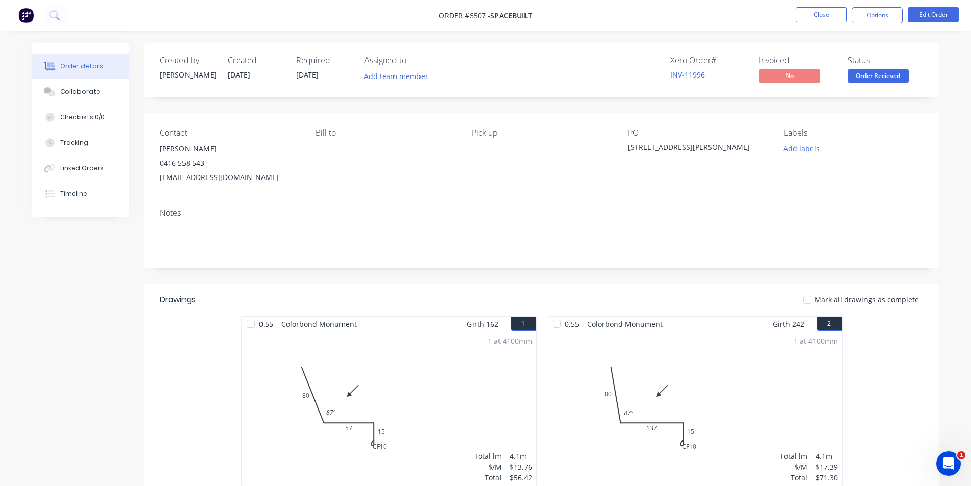
click at [788, 8] on ul "Close Options Edit Order" at bounding box center [877, 15] width 188 height 16
click at [808, 20] on button "Close" at bounding box center [821, 14] width 51 height 15
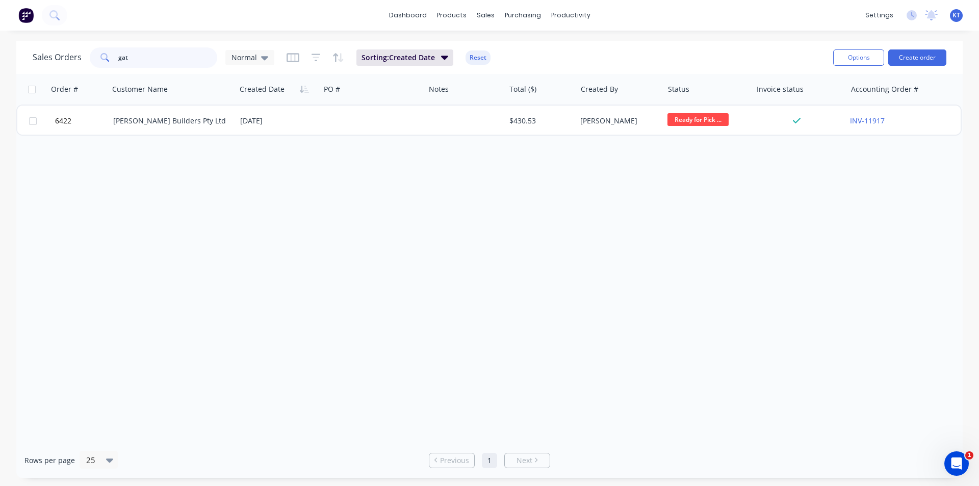
click at [153, 66] on input "gat" at bounding box center [167, 57] width 99 height 20
click at [153, 65] on input "gat" at bounding box center [167, 57] width 99 height 20
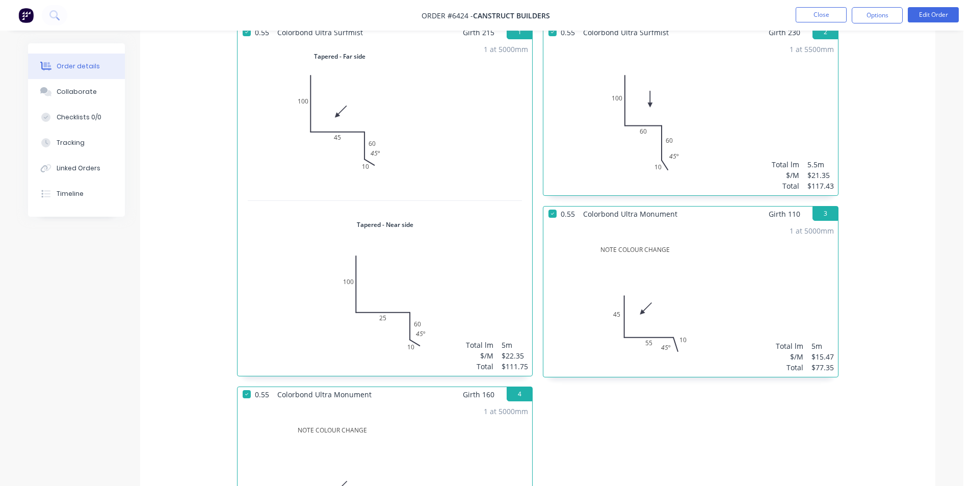
scroll to position [663, 0]
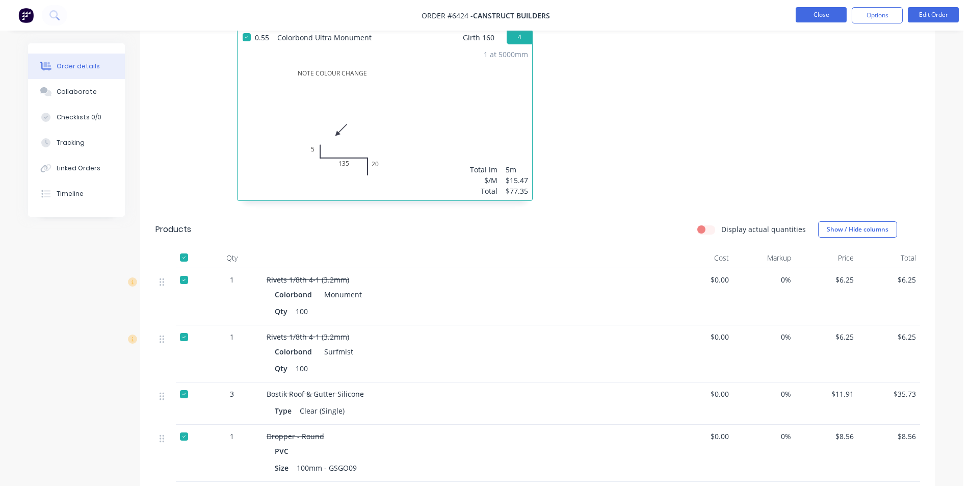
click at [828, 13] on button "Close" at bounding box center [821, 14] width 51 height 15
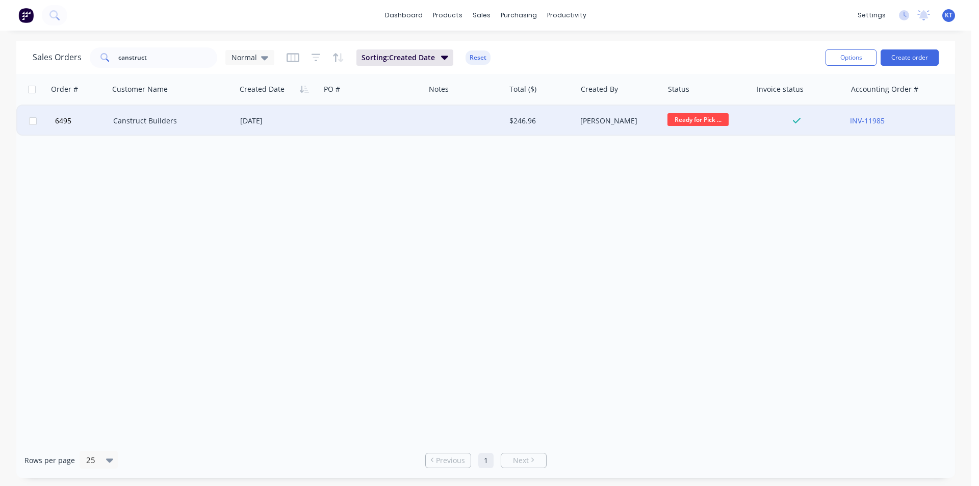
click at [556, 128] on div "$246.96" at bounding box center [540, 121] width 71 height 31
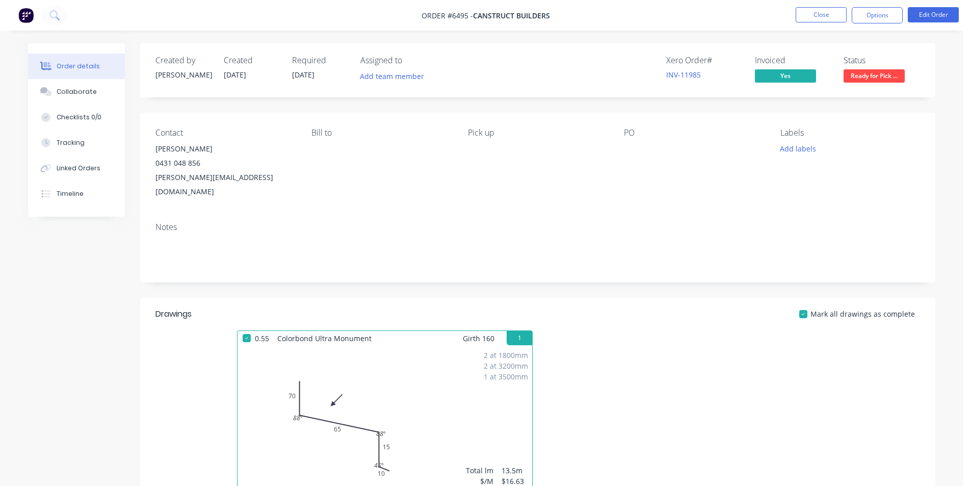
click at [897, 78] on span "Ready for Pick ..." at bounding box center [874, 75] width 61 height 13
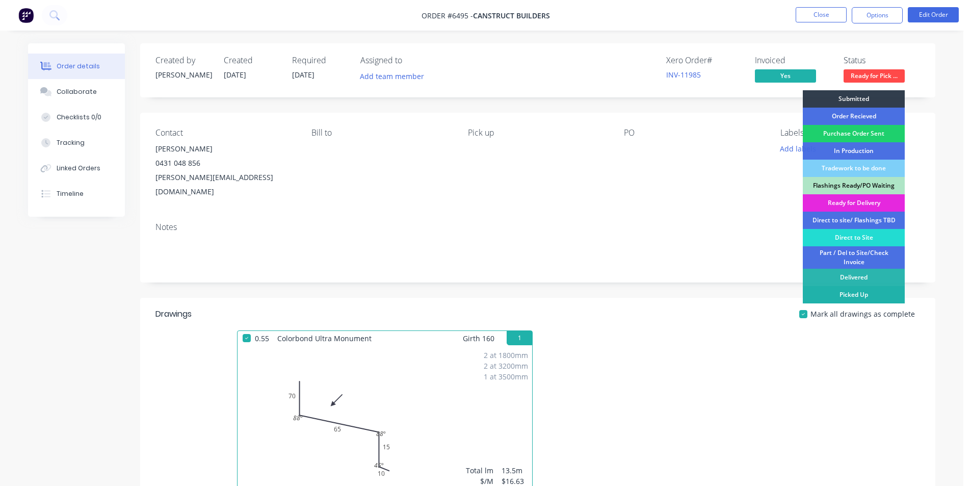
click at [839, 295] on div "Picked Up" at bounding box center [854, 294] width 102 height 17
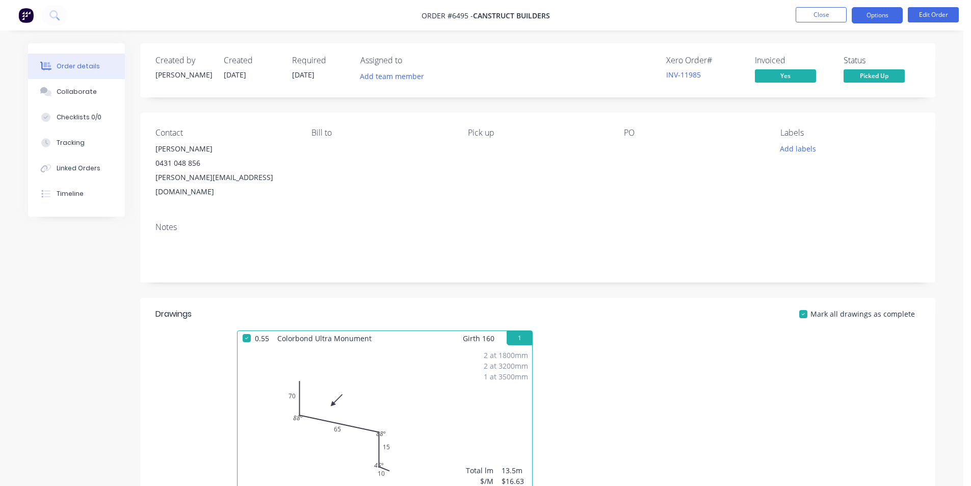
click at [864, 12] on button "Options" at bounding box center [877, 15] width 51 height 16
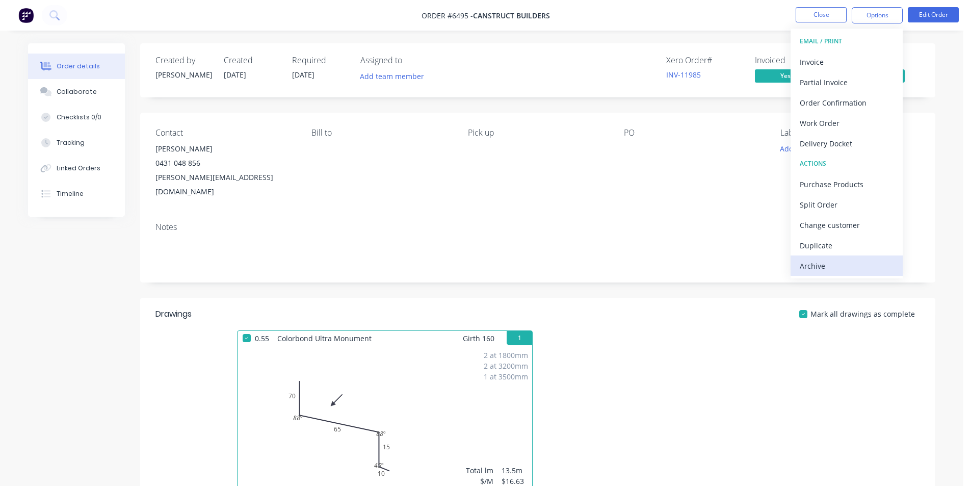
click at [848, 257] on button "Archive" at bounding box center [847, 265] width 112 height 20
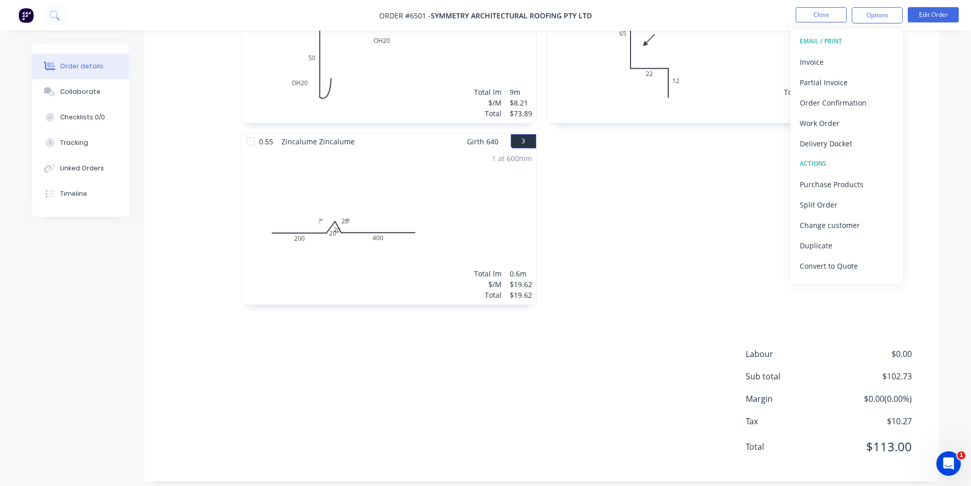
scroll to position [375, 0]
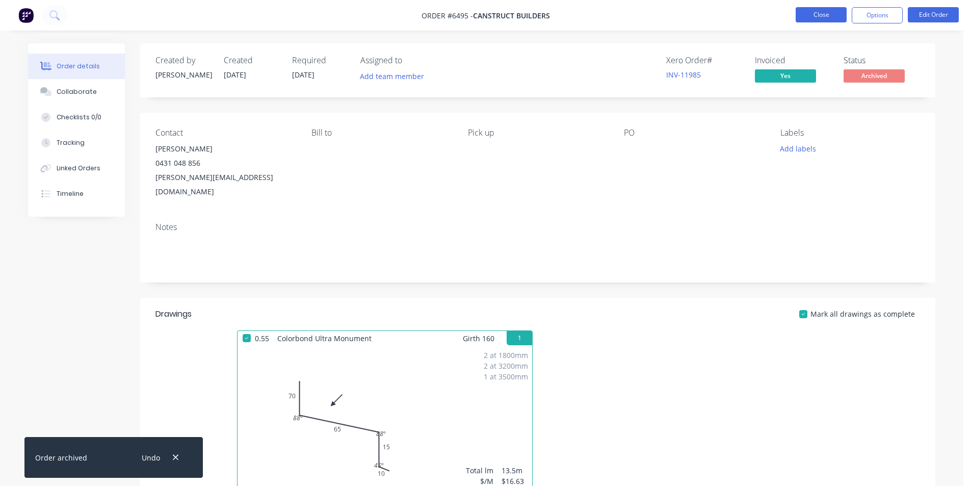
click at [820, 10] on button "Close" at bounding box center [821, 14] width 51 height 15
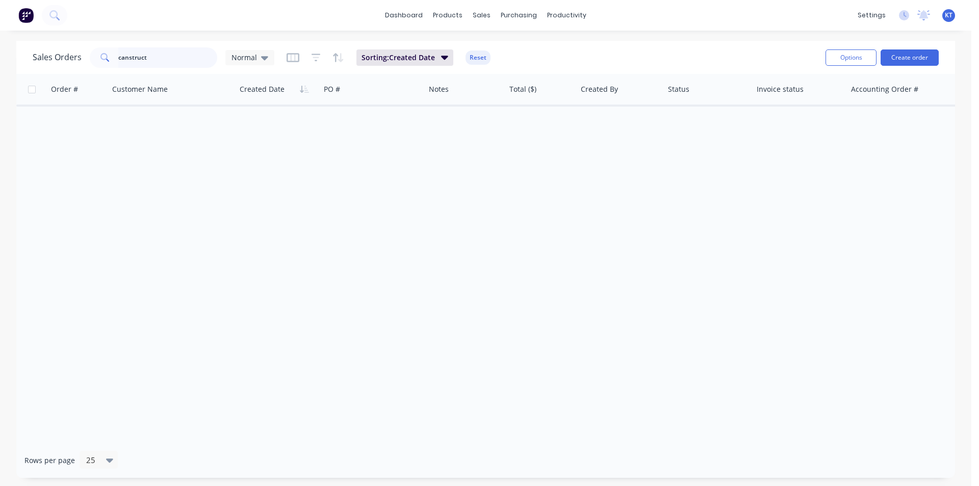
click at [182, 57] on input "canstruct" at bounding box center [167, 57] width 99 height 20
